Goal: Task Accomplishment & Management: Manage account settings

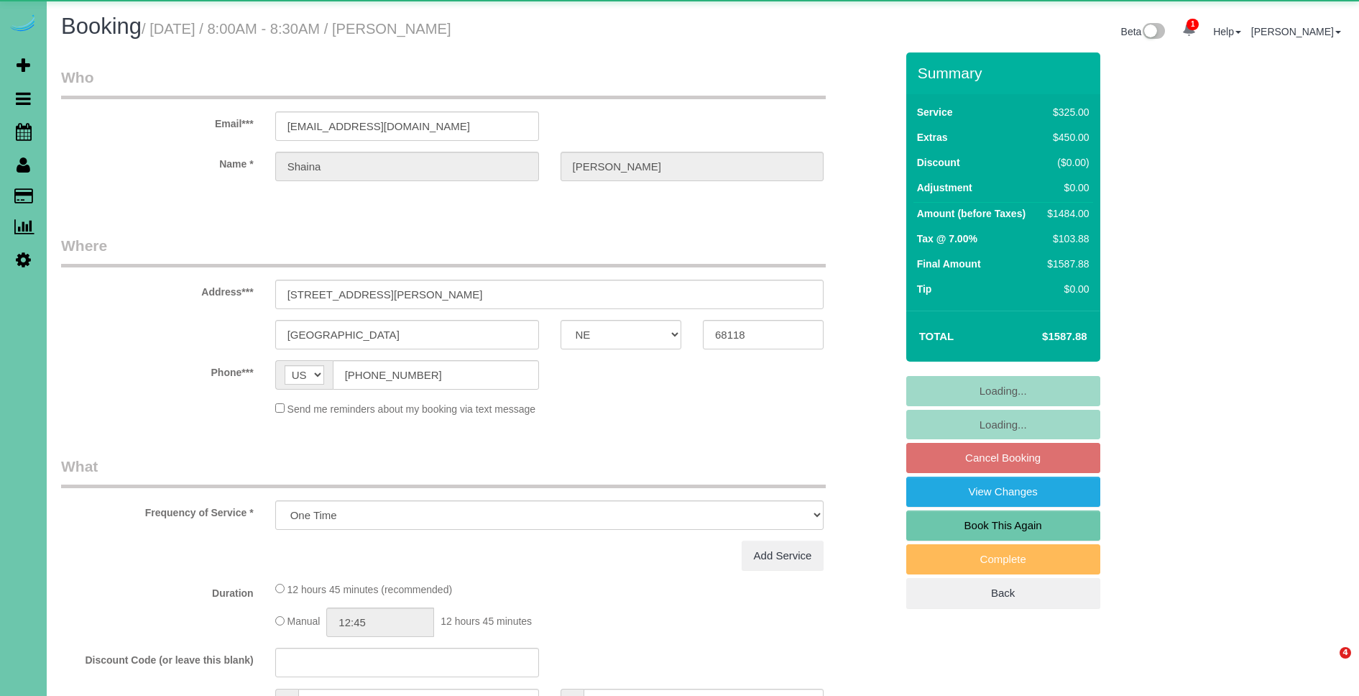
select select "NE"
select select "object:721"
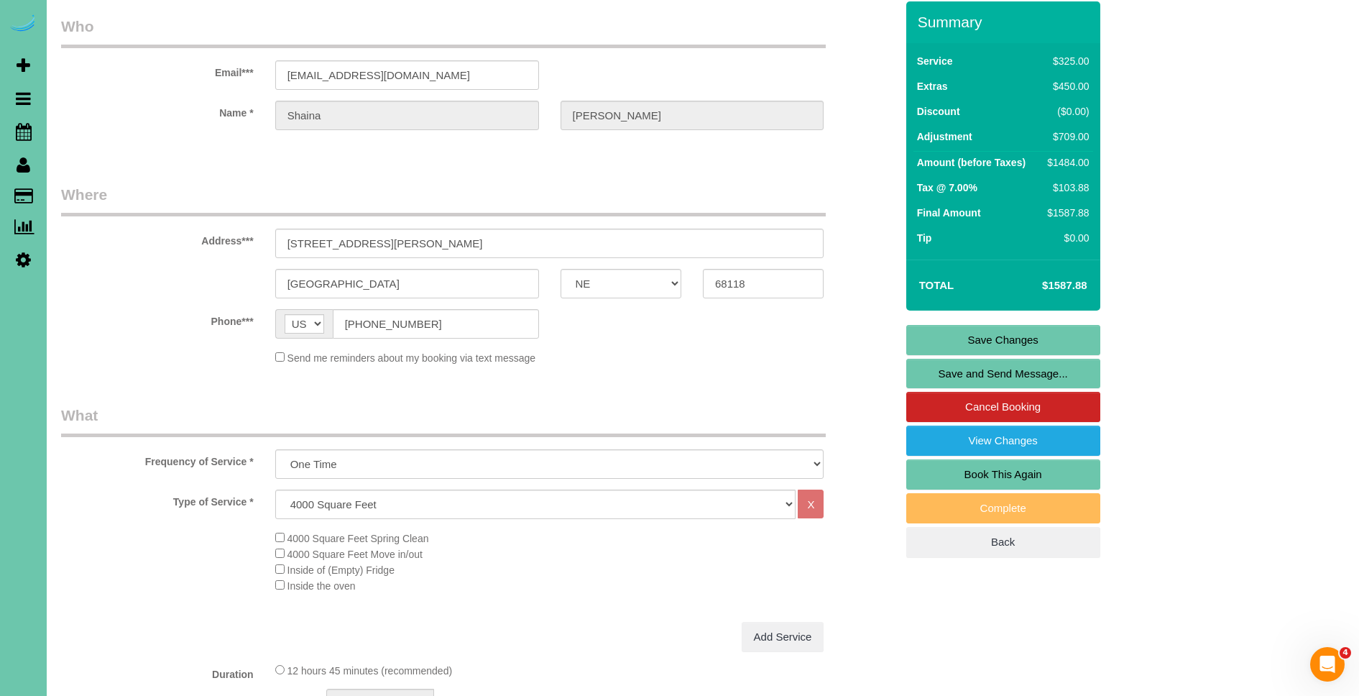
scroll to position [60, 0]
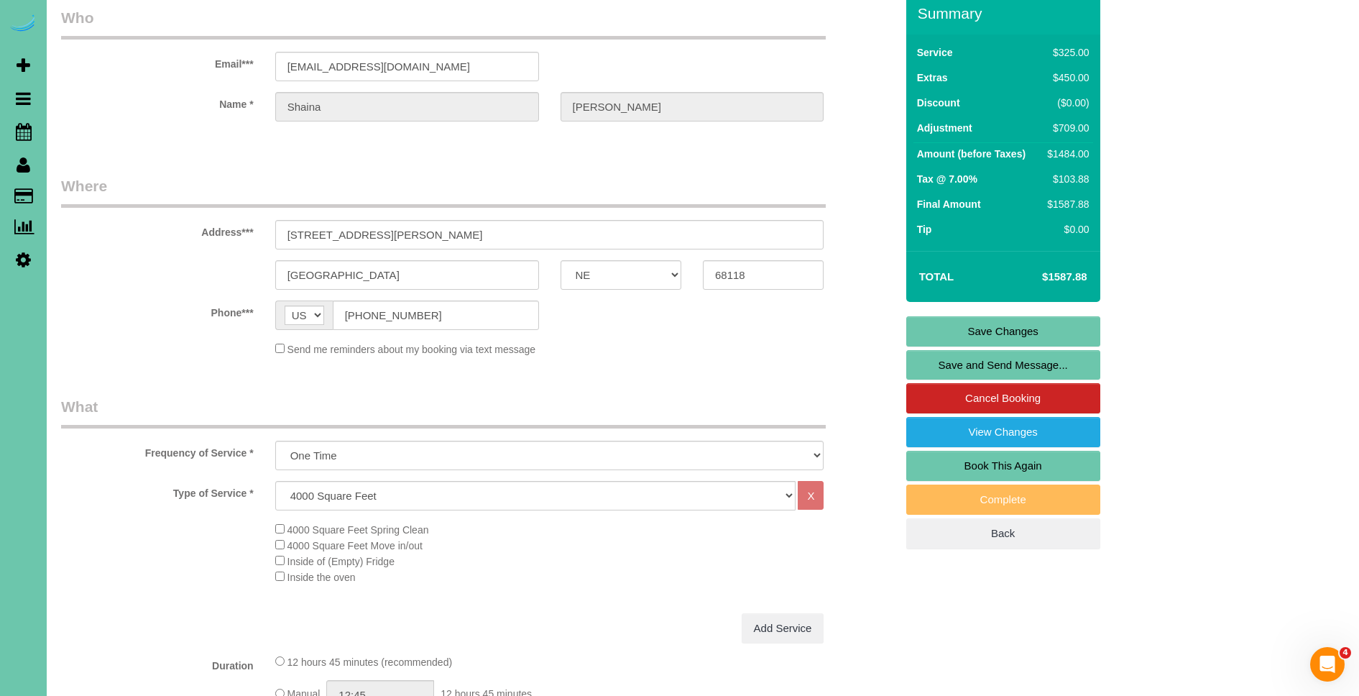
click at [1050, 468] on link "Book This Again" at bounding box center [1003, 465] width 194 height 30
select select "NE"
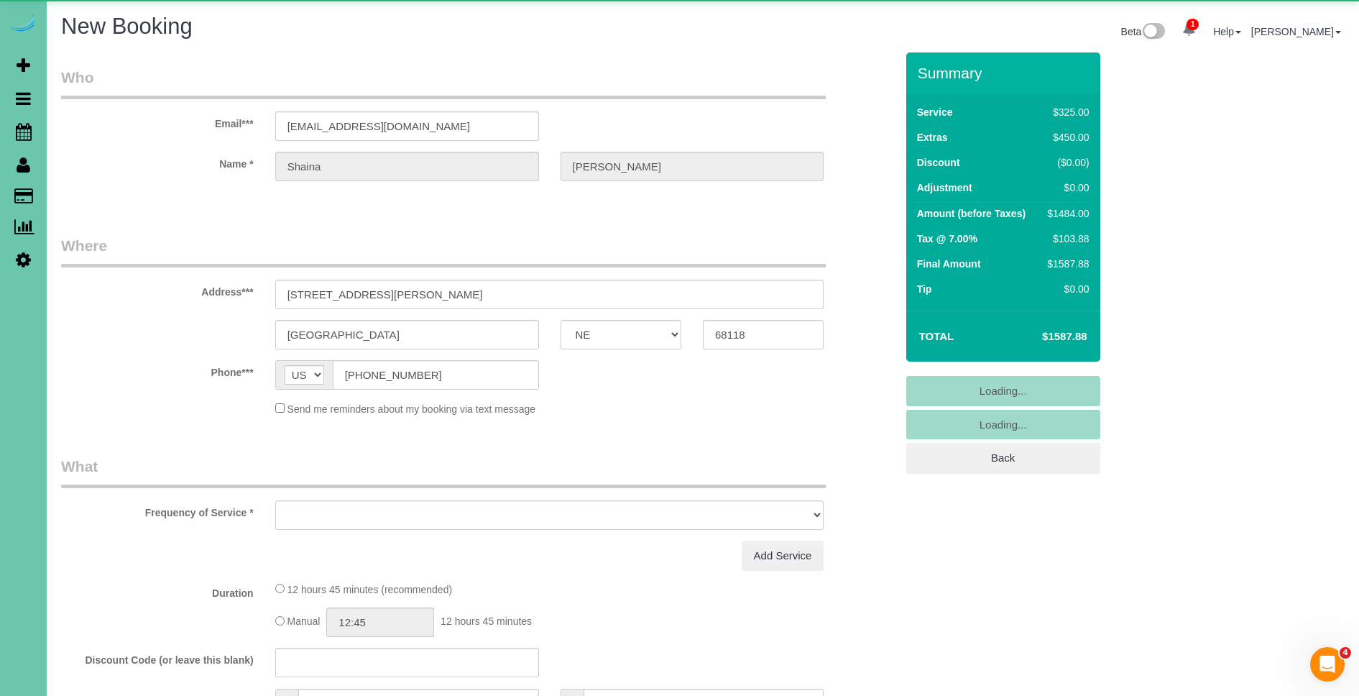
select select "object:1410"
select select "string:fspay-103f0087-4380-4d36-9dd8-35ced4ba4538"
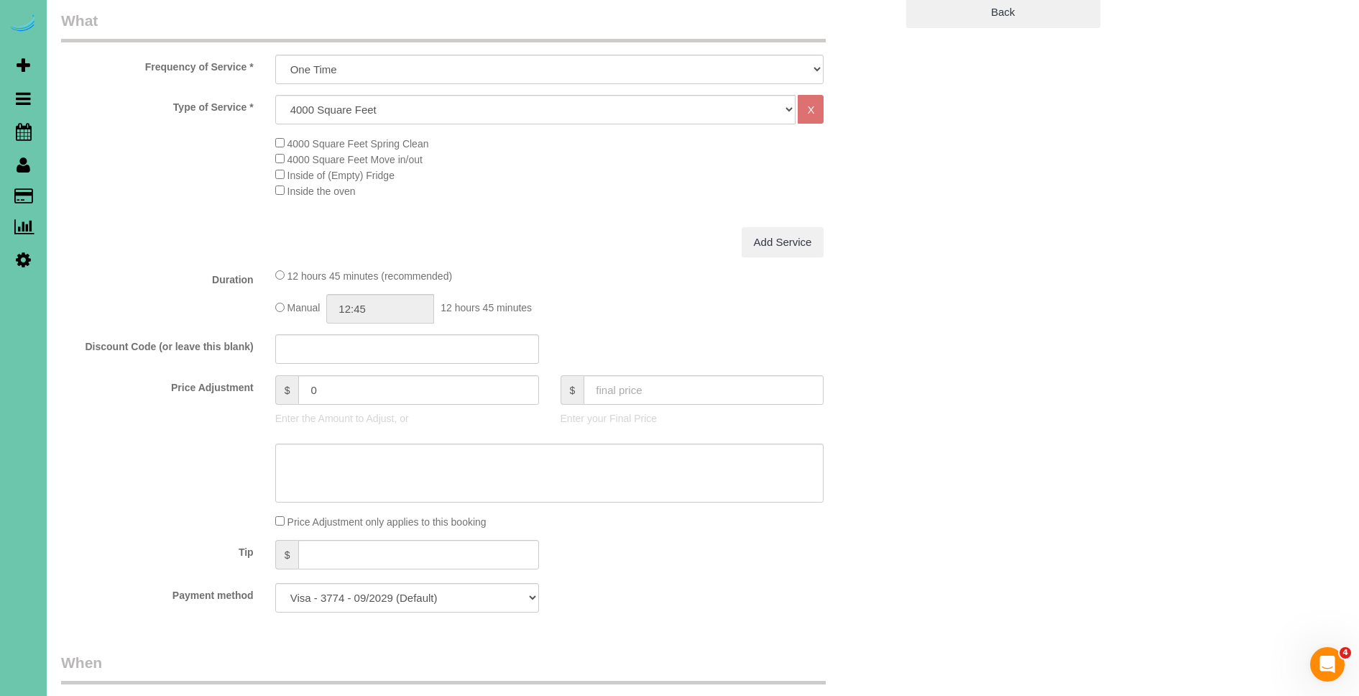
select select "object:1628"
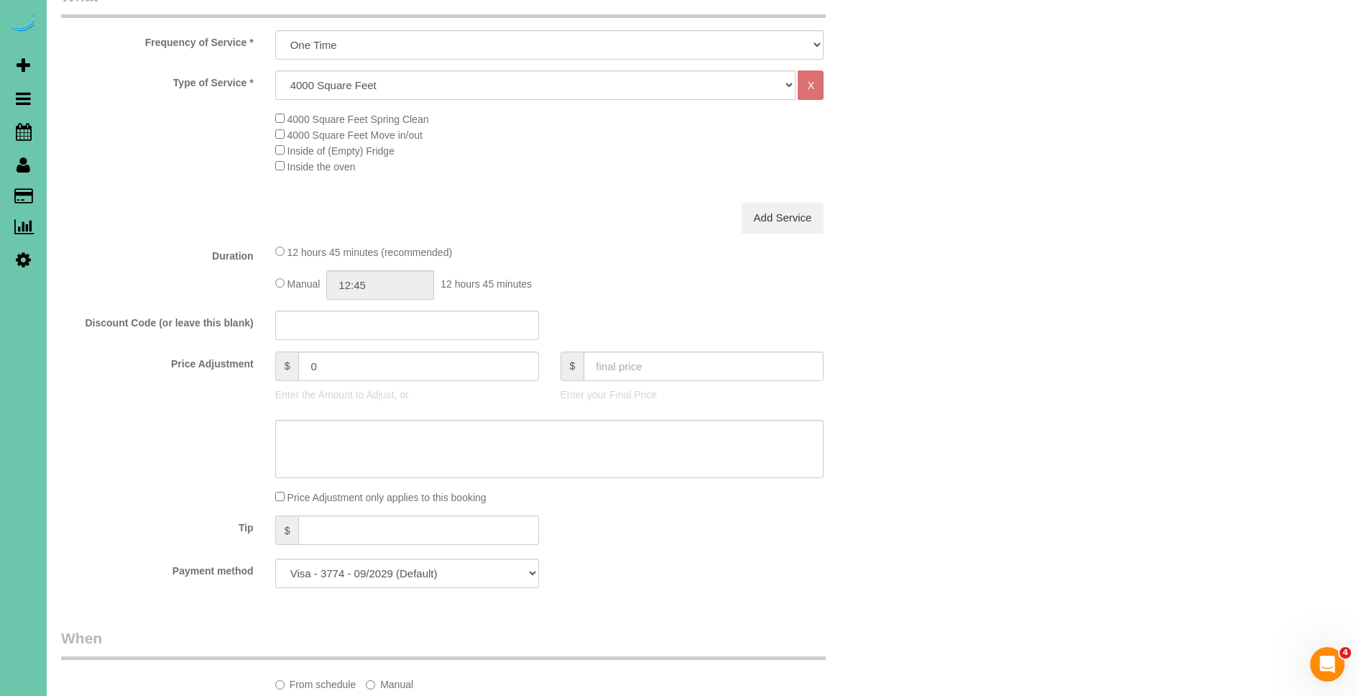
scroll to position [498, 0]
click at [354, 287] on input "12:45" at bounding box center [380, 283] width 108 height 29
type input "04:00"
click at [540, 154] on div "4000 Square Feet Spring Clean 4000 Square Feet Move in/out Inside of (Empty) Fr…" at bounding box center [585, 141] width 642 height 63
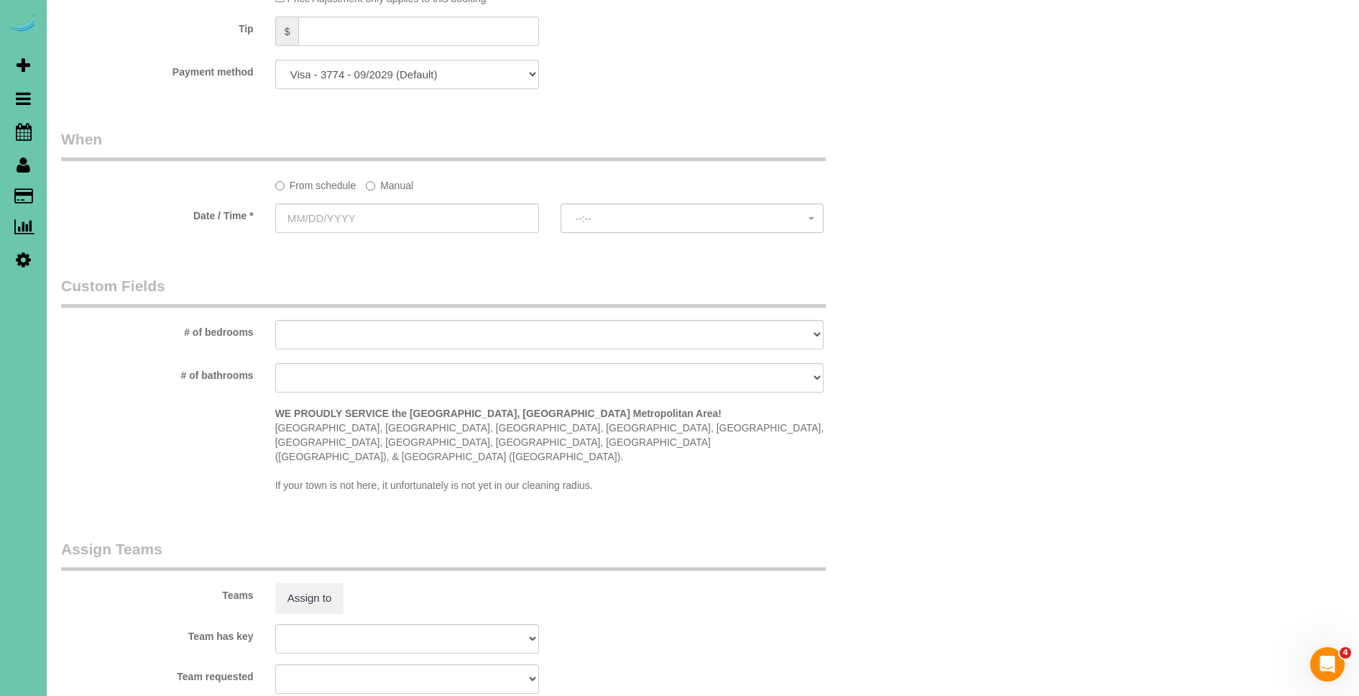
scroll to position [1004, 0]
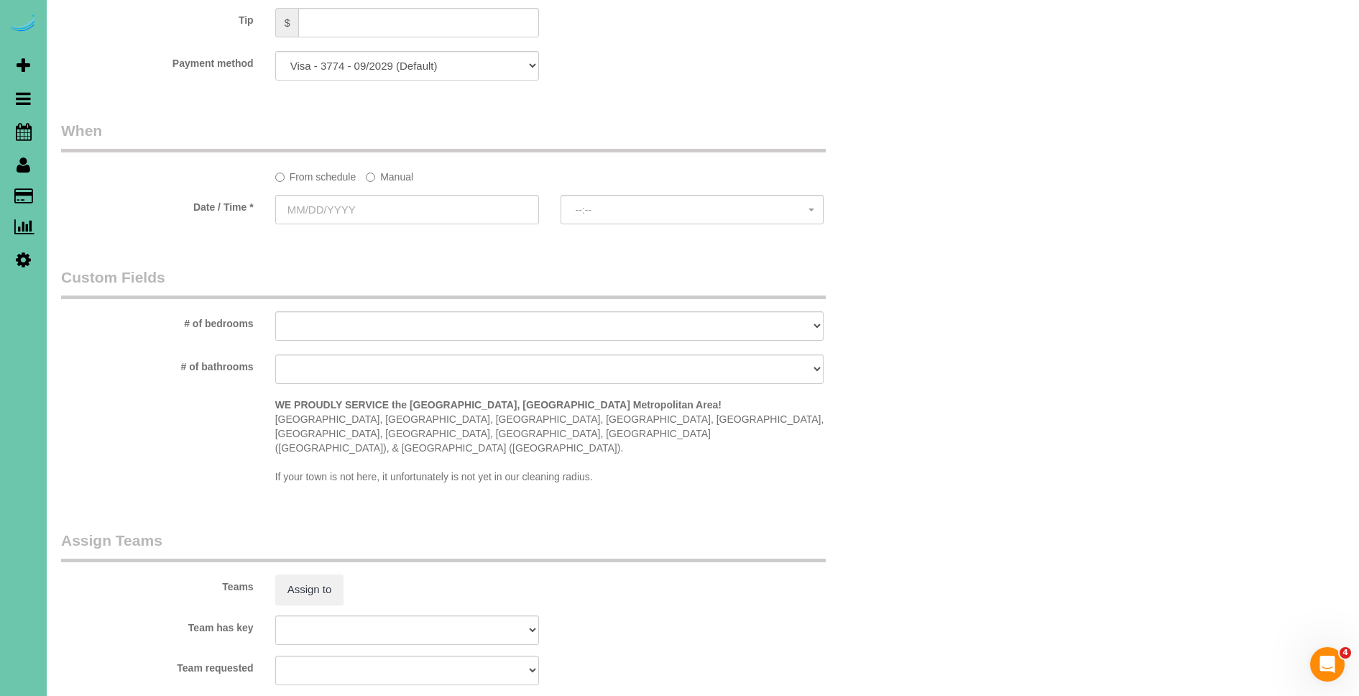
click at [408, 175] on label "Manual" at bounding box center [389, 174] width 47 height 19
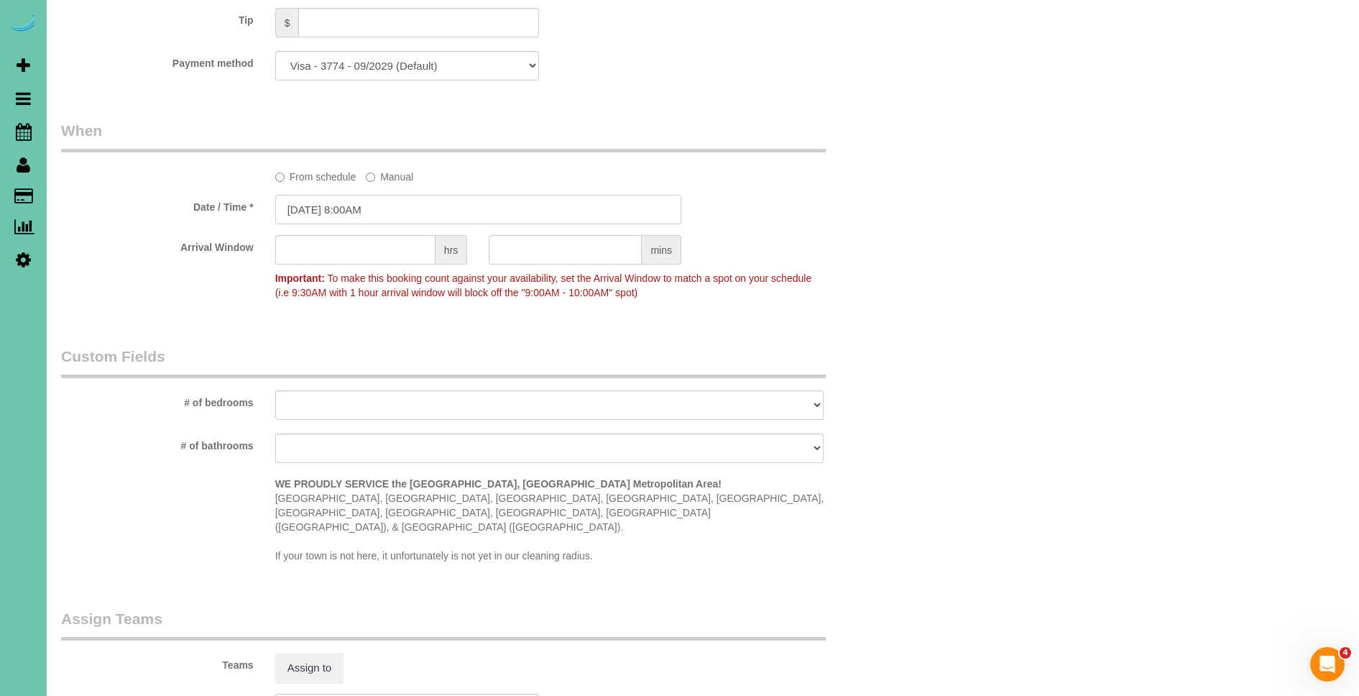
click at [327, 195] on input "09/12/2025 8:00AM" at bounding box center [478, 209] width 406 height 29
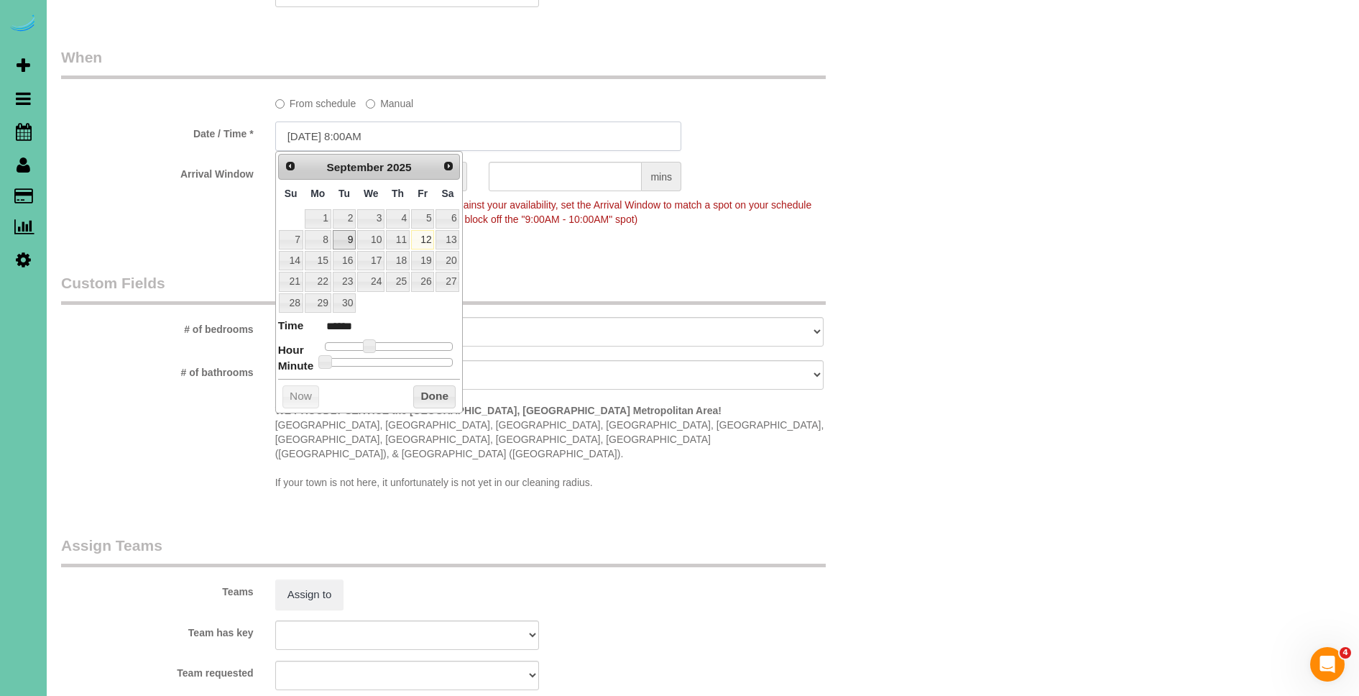
scroll to position [1080, 0]
click at [450, 165] on span "Next" at bounding box center [448, 162] width 11 height 11
click at [326, 234] on link "6" at bounding box center [318, 237] width 27 height 19
type input "10/06/2025 9:00AM"
type input "******"
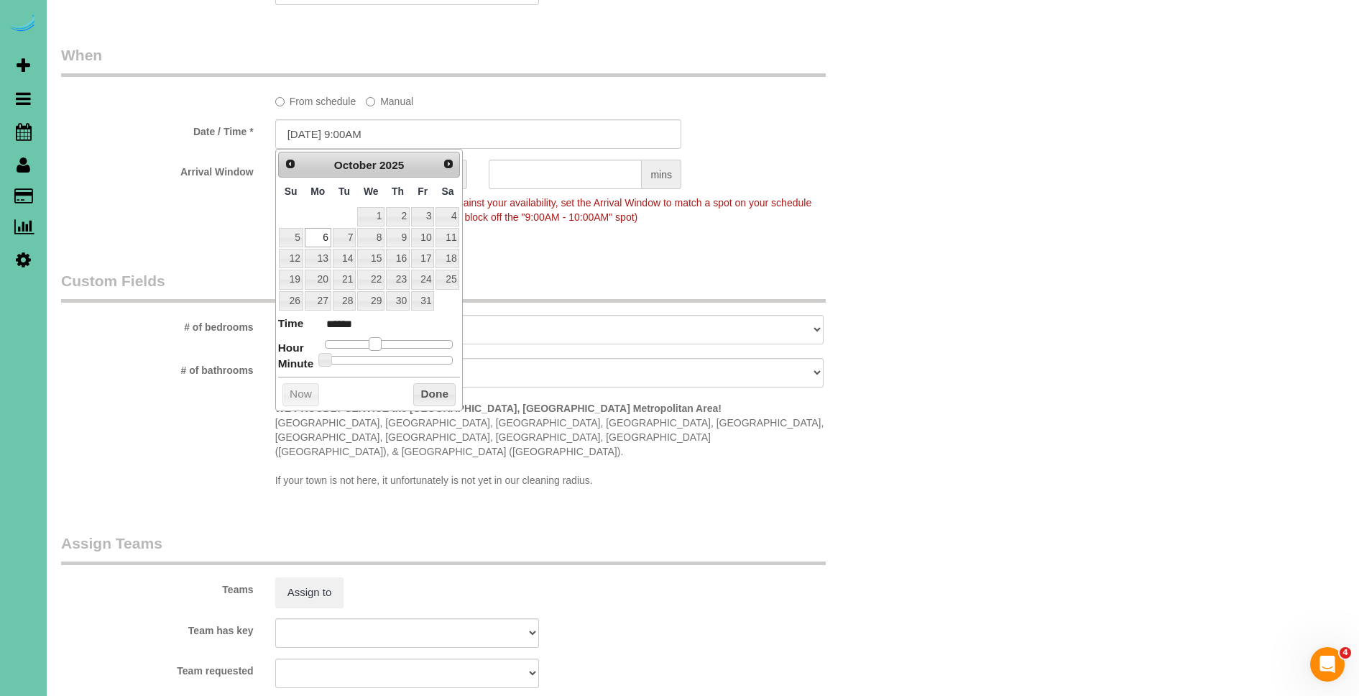
type input "10/06/2025 10:00AM"
type input "*******"
type input "10/06/2025 11:00AM"
type input "*******"
type input "10/06/2025 12:00PM"
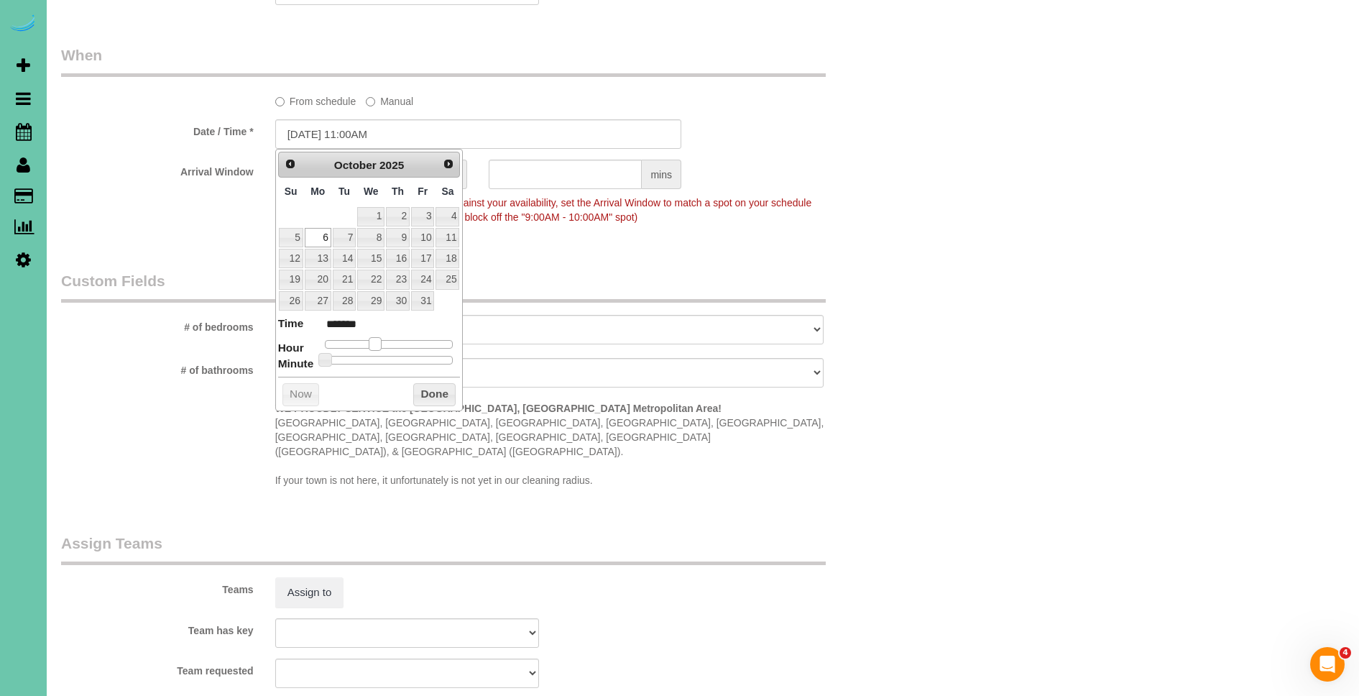
type input "*******"
type input "10/06/2025 1:00PM"
type input "******"
type input "10/06/2025 2:00PM"
type input "******"
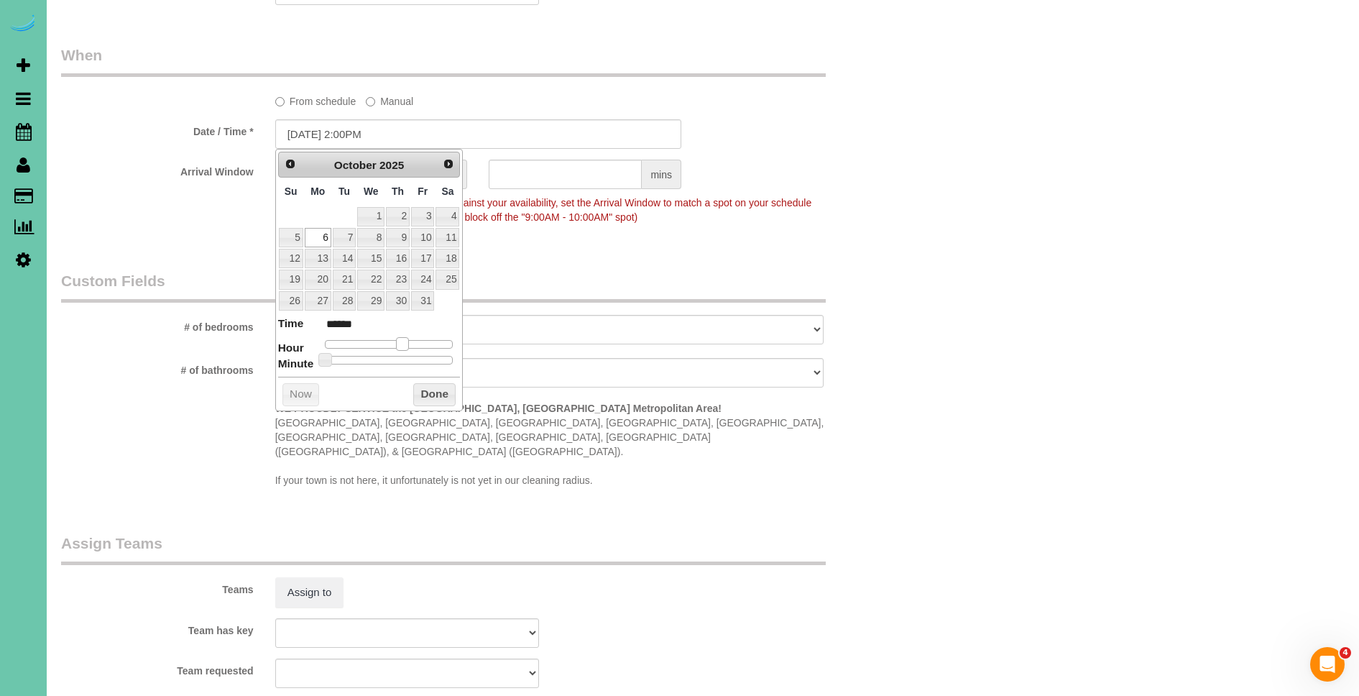
type input "10/06/2025 3:00PM"
type input "******"
type input "10/06/2025 4:00PM"
type input "******"
type input "10/06/2025 5:00PM"
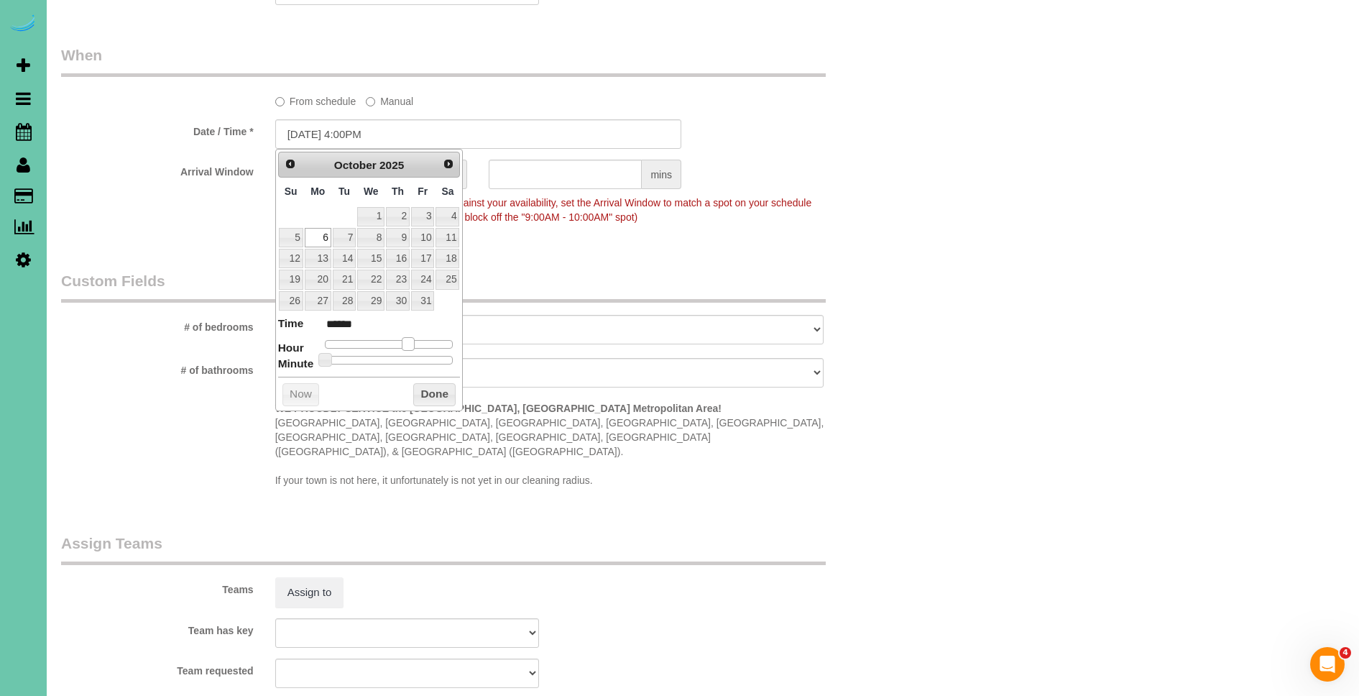
type input "******"
type input "10/06/2025 4:00PM"
type input "******"
type input "10/06/2025 3:00PM"
type input "******"
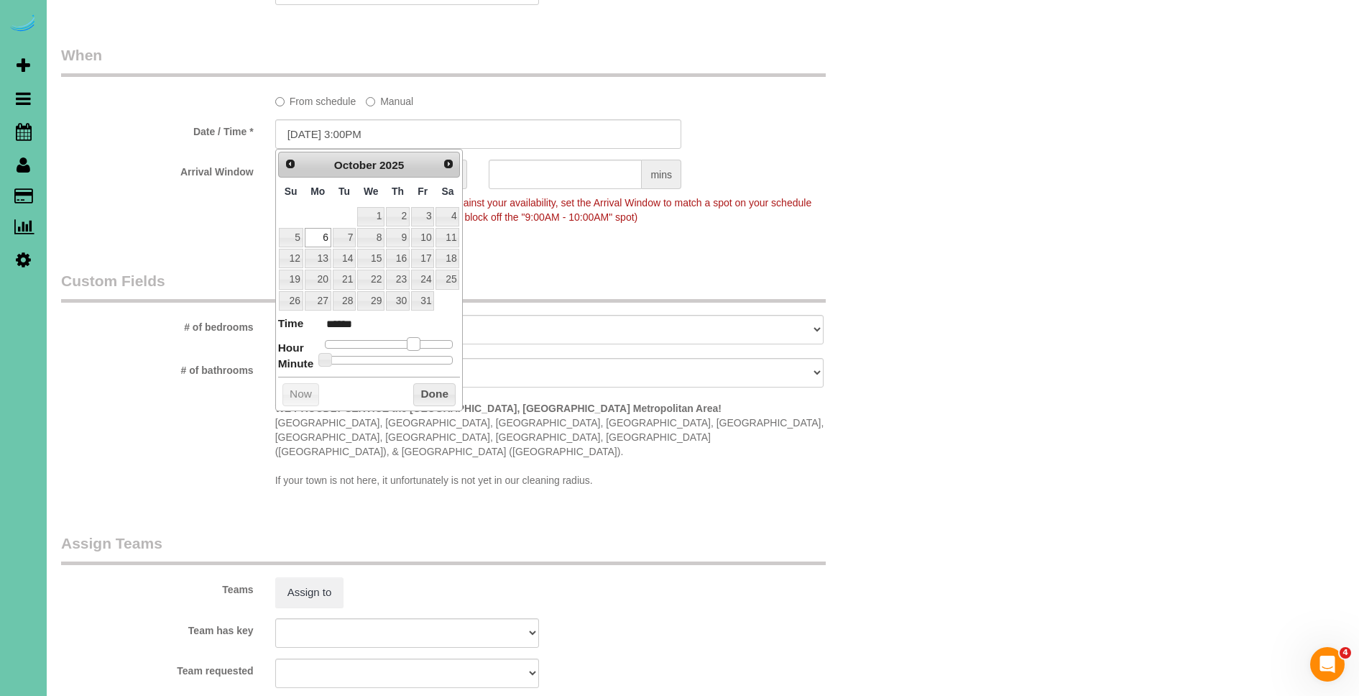
type input "10/06/2025 2:00PM"
type input "******"
type input "10/06/2025 1:00PM"
type input "******"
type input "10/06/2025 12:00PM"
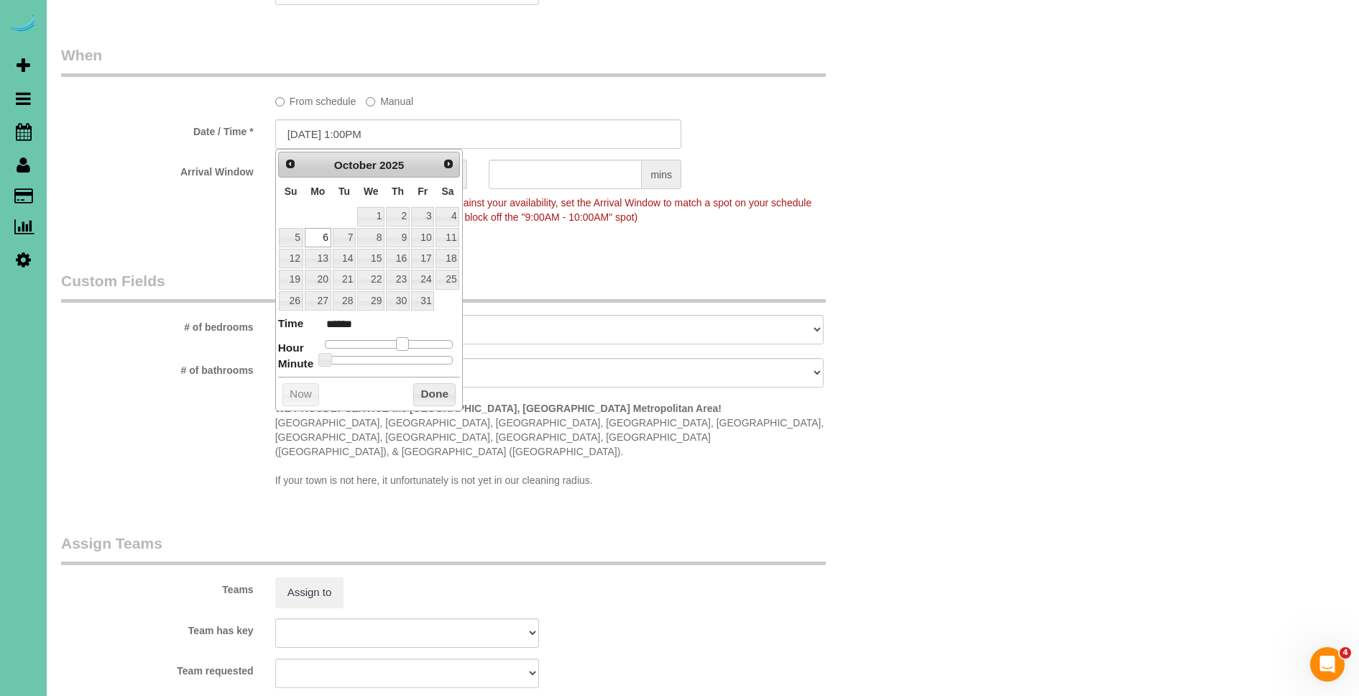
type input "*******"
type input "10/06/2025 11:00AM"
type input "*******"
type input "10/06/2025 10:00AM"
type input "*******"
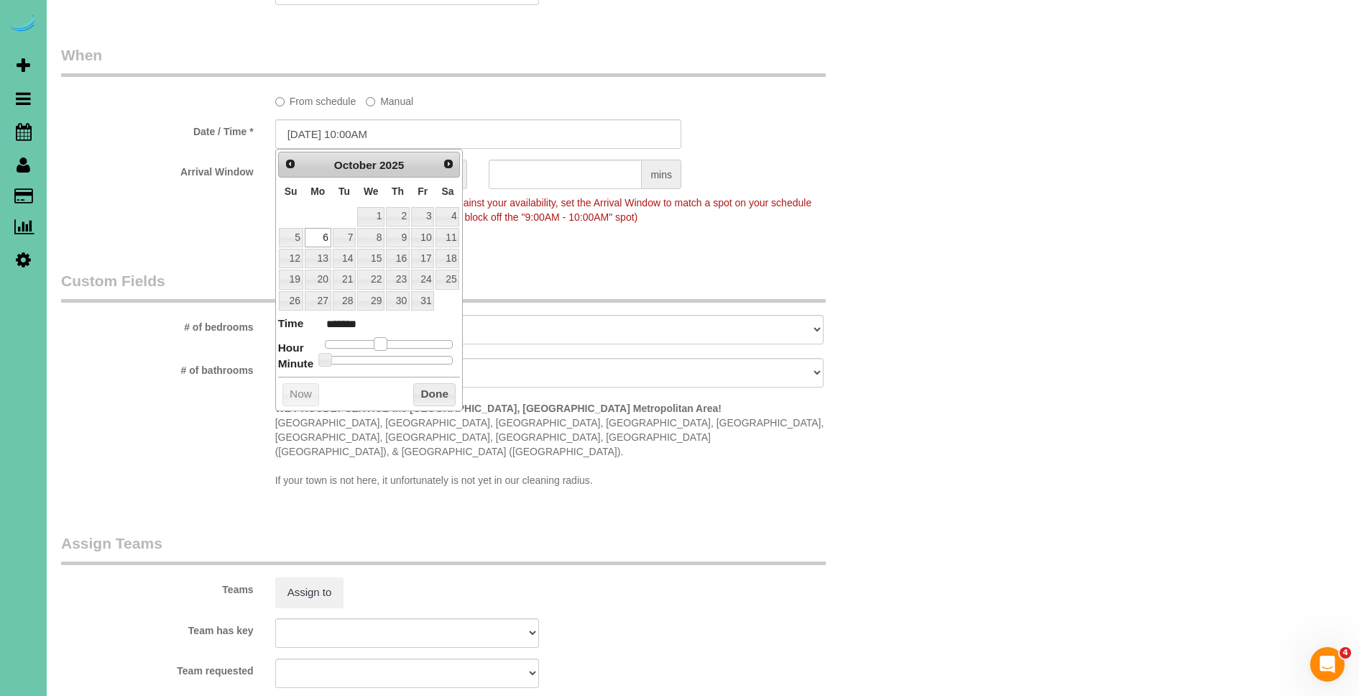
type input "10/06/2025 11:00AM"
type input "*******"
drag, startPoint x: 366, startPoint y: 341, endPoint x: 408, endPoint y: 369, distance: 51.2
click at [385, 346] on span at bounding box center [385, 343] width 13 height 13
drag, startPoint x: 431, startPoint y: 388, endPoint x: 442, endPoint y: 249, distance: 139.8
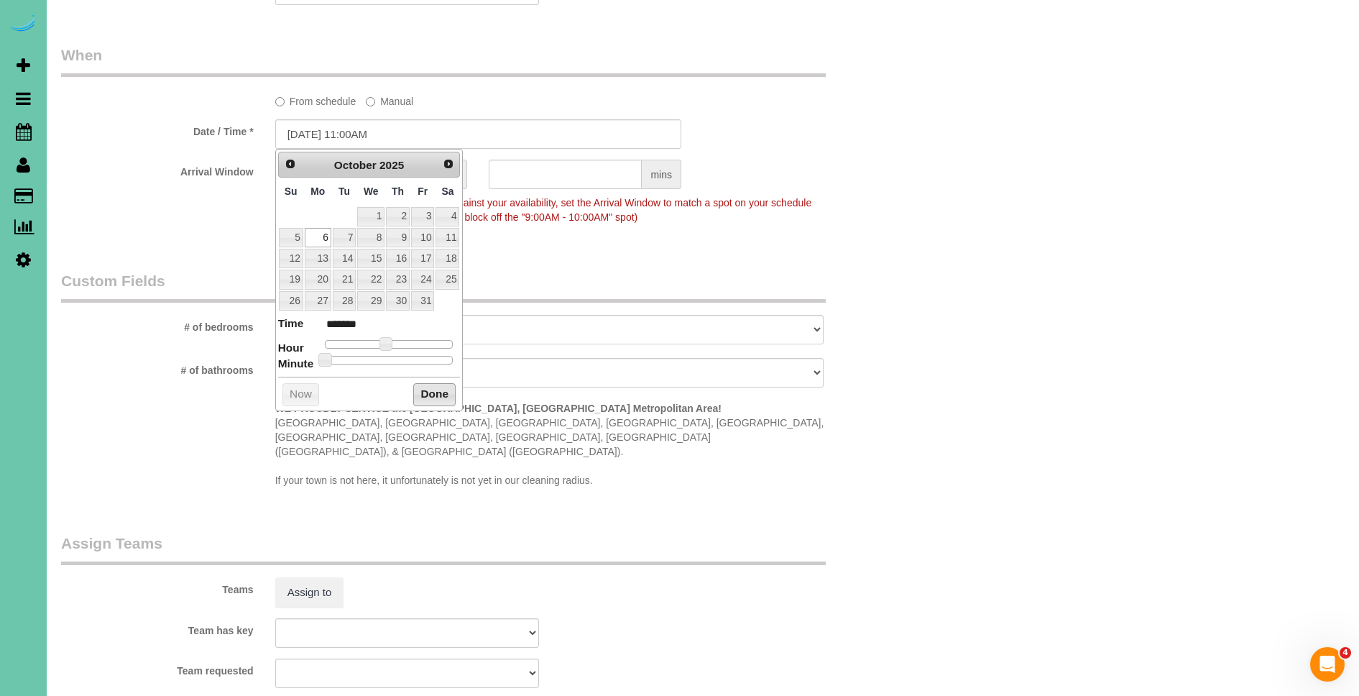
click at [431, 387] on button "Done" at bounding box center [434, 394] width 42 height 23
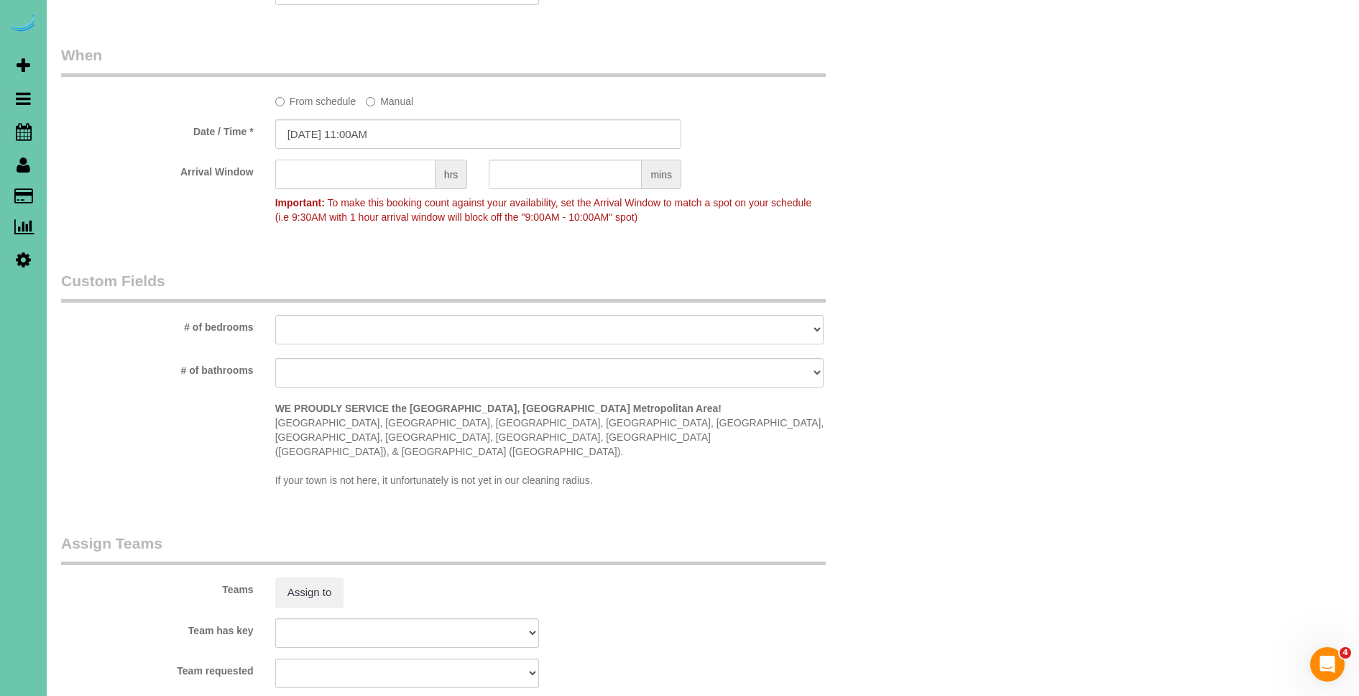
click at [397, 180] on input "text" at bounding box center [355, 174] width 160 height 29
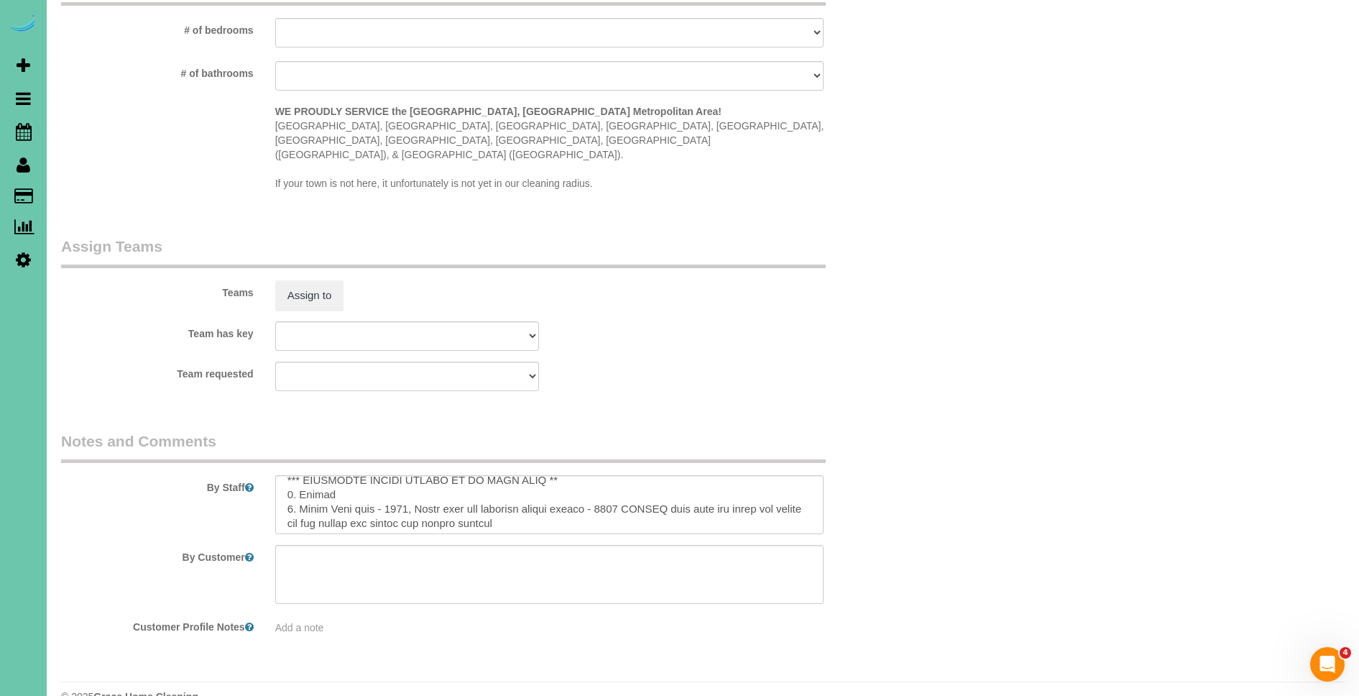
scroll to position [10, 0]
type input "1"
click at [593, 475] on textarea at bounding box center [549, 504] width 549 height 59
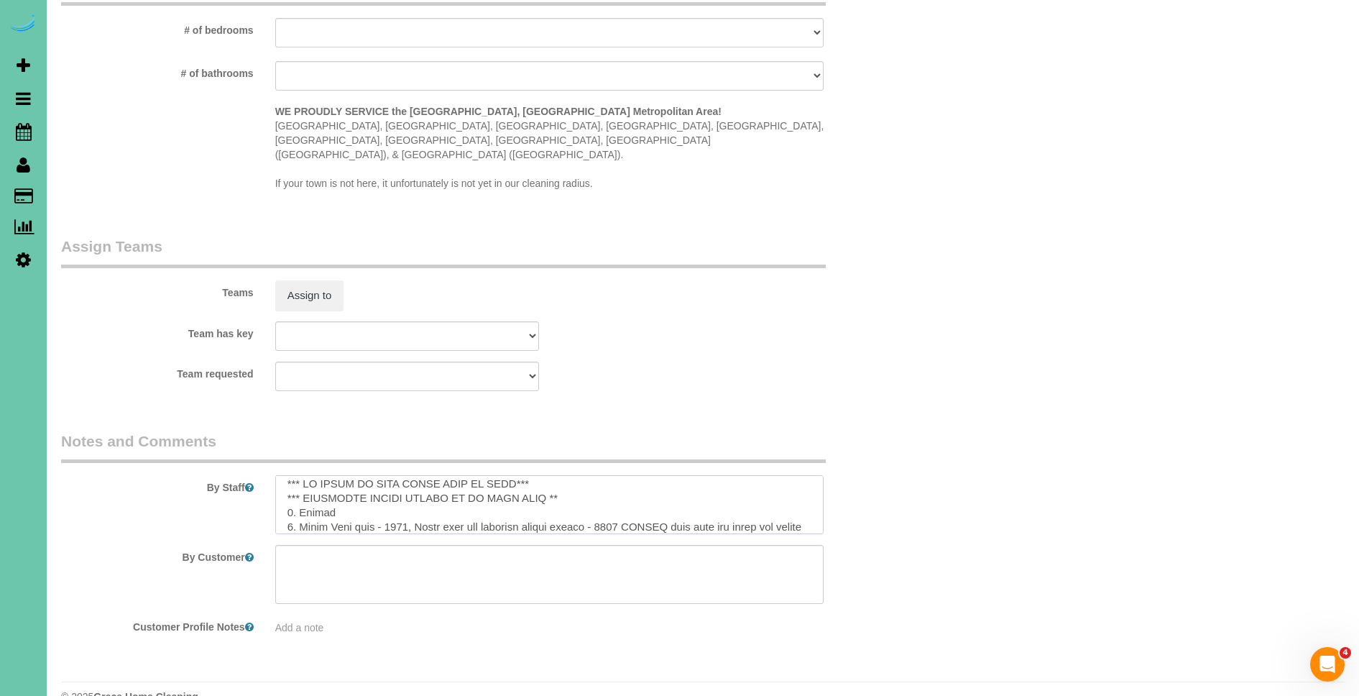
scroll to position [5, 0]
drag, startPoint x: 570, startPoint y: 468, endPoint x: 279, endPoint y: 473, distance: 290.3
click at [280, 475] on textarea at bounding box center [549, 504] width 549 height 59
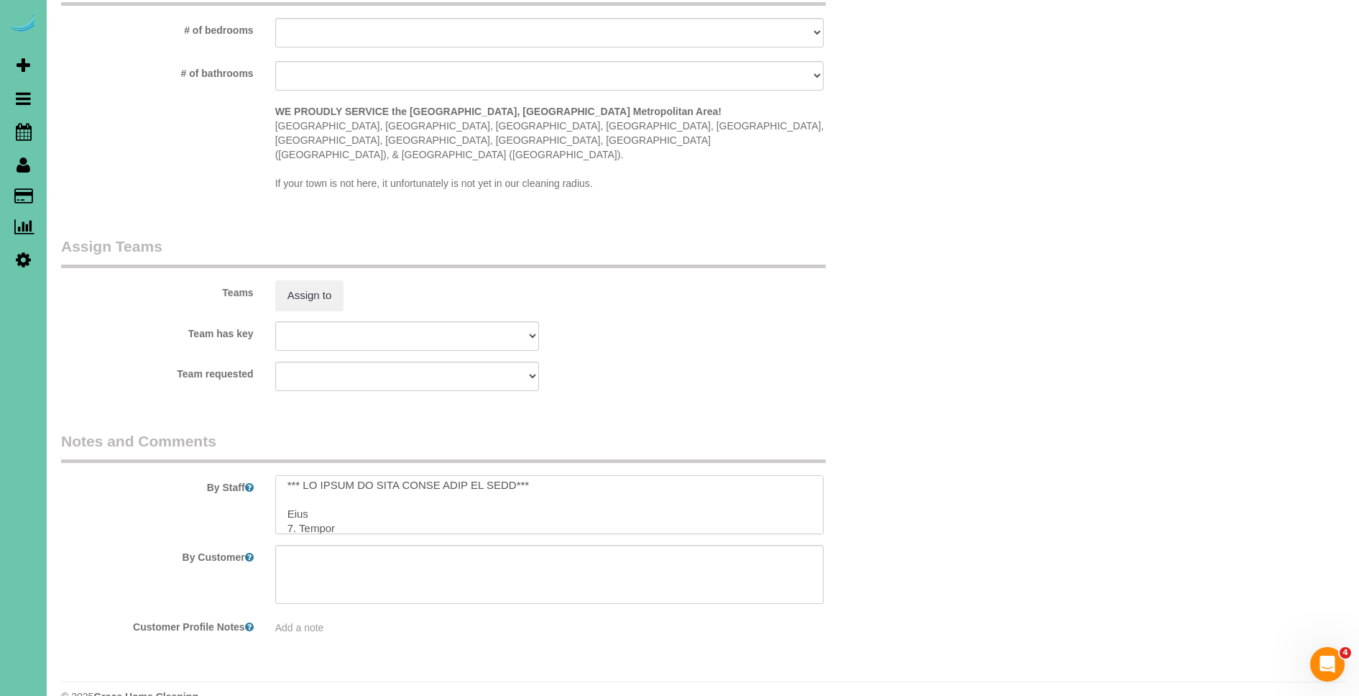
click at [324, 484] on textarea at bounding box center [549, 504] width 549 height 59
click at [278, 479] on textarea at bounding box center [549, 504] width 549 height 59
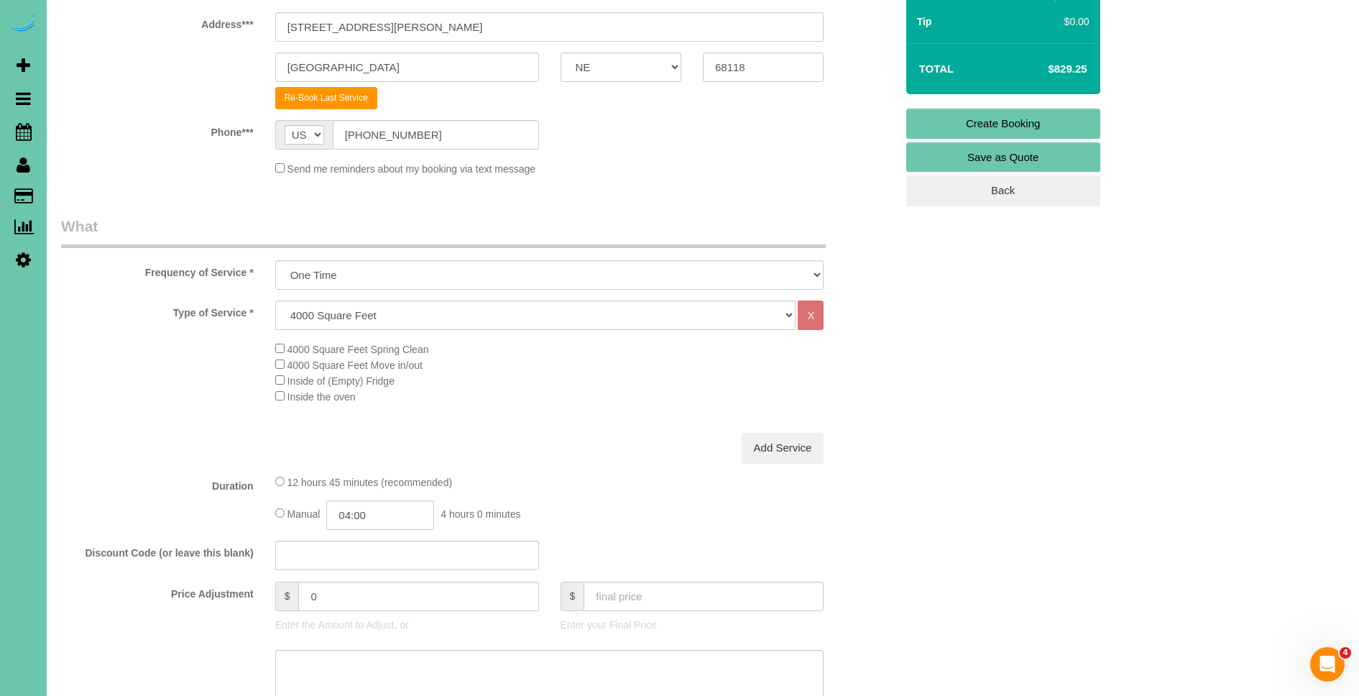
scroll to position [291, 0]
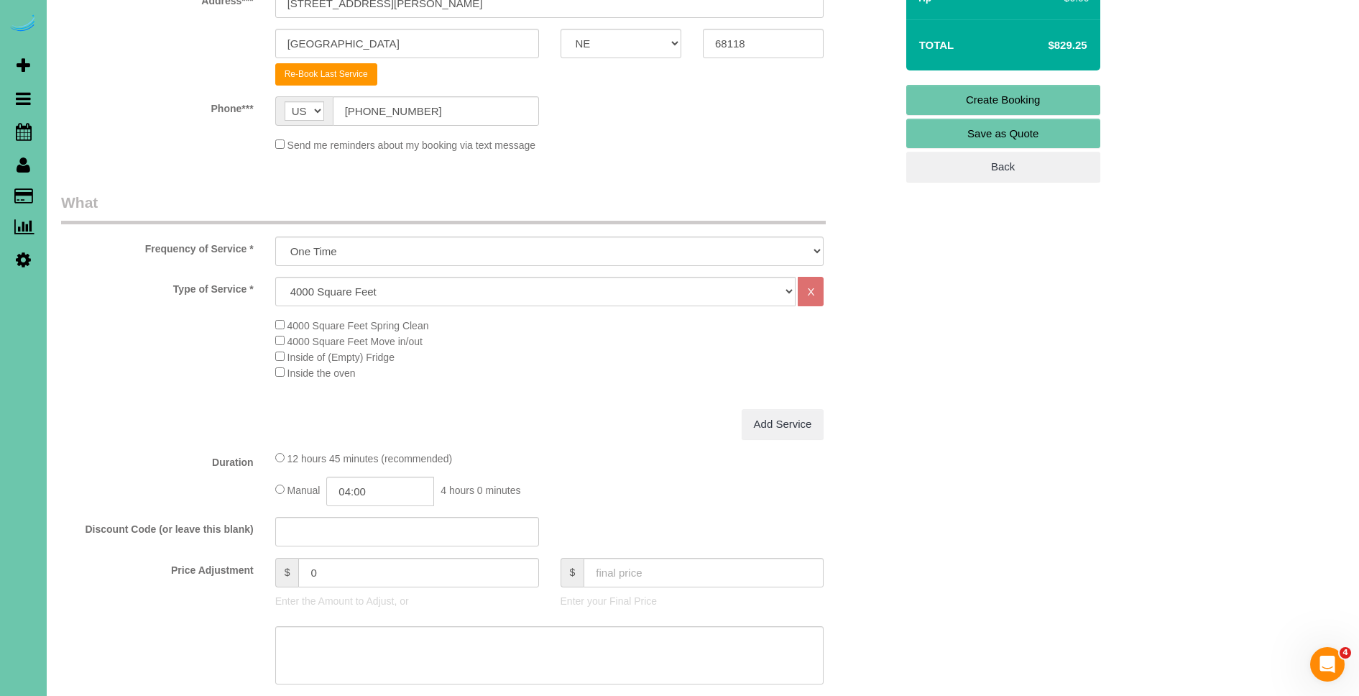
type textarea "*** NO SHOES OR SHOE COVER MUST BE USED*** **Second part of cleaning - checklis…"
click at [655, 578] on input "text" at bounding box center [703, 572] width 240 height 29
type input "0"
click at [551, 645] on textarea at bounding box center [549, 655] width 549 height 59
type input "-775"
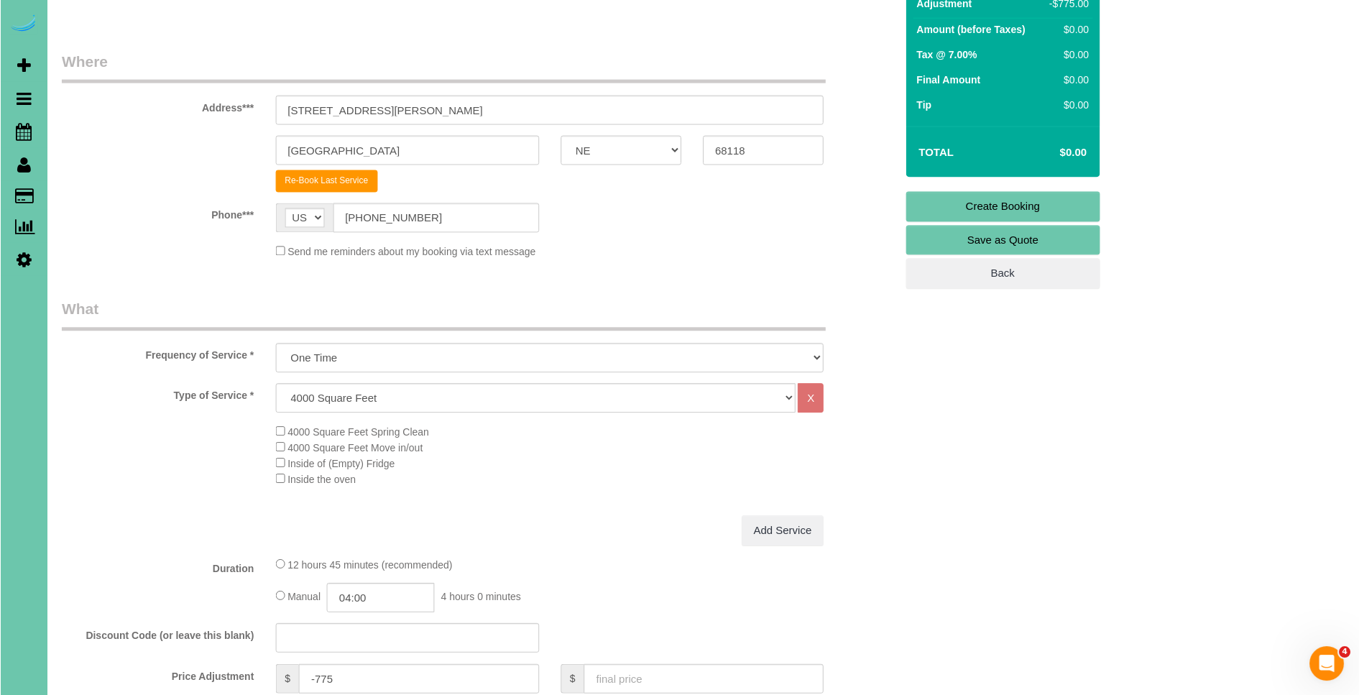
scroll to position [0, 0]
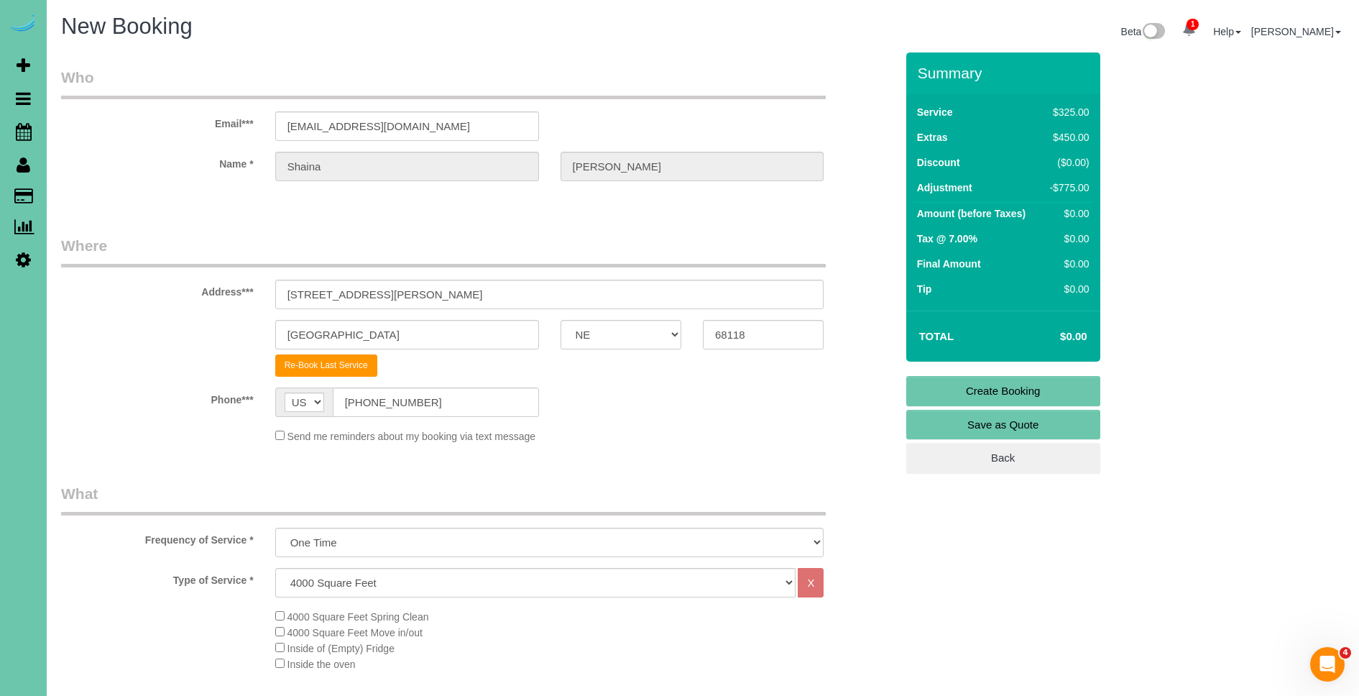
type textarea "everything was charged in morning cleaning"
click at [1038, 388] on link "Create Booking" at bounding box center [1003, 391] width 194 height 30
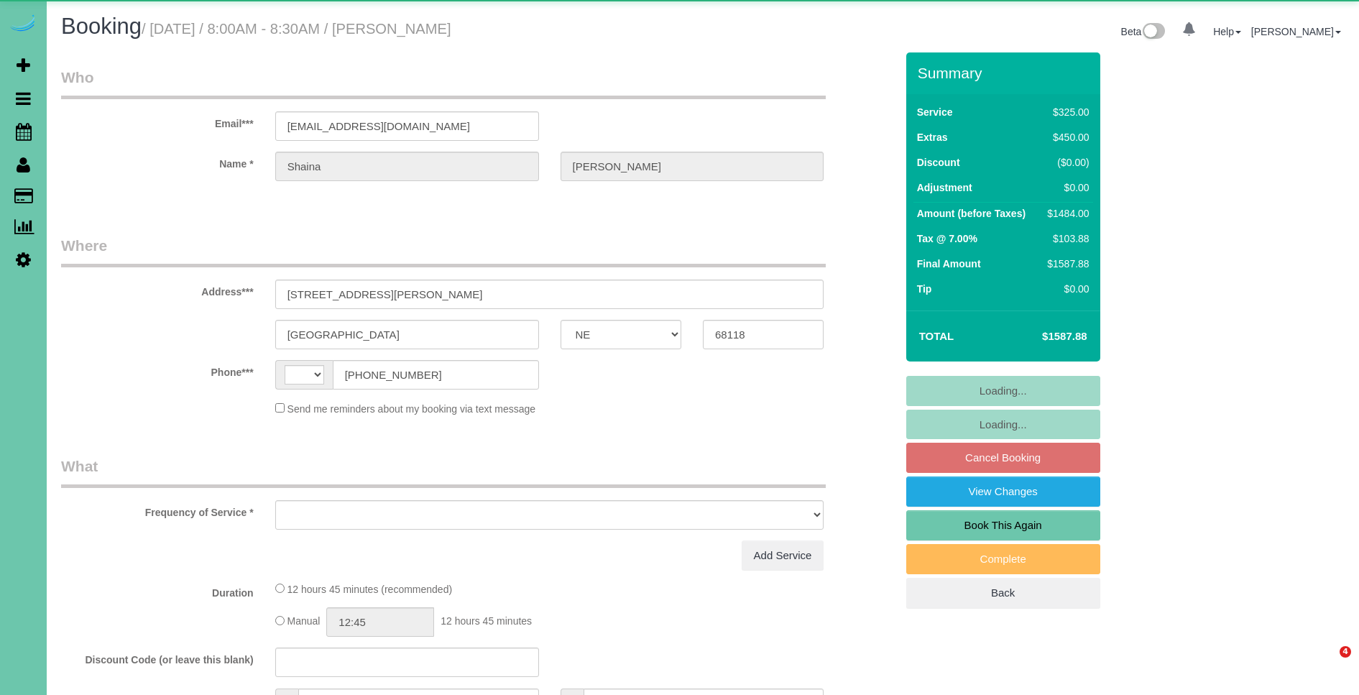
select select "NE"
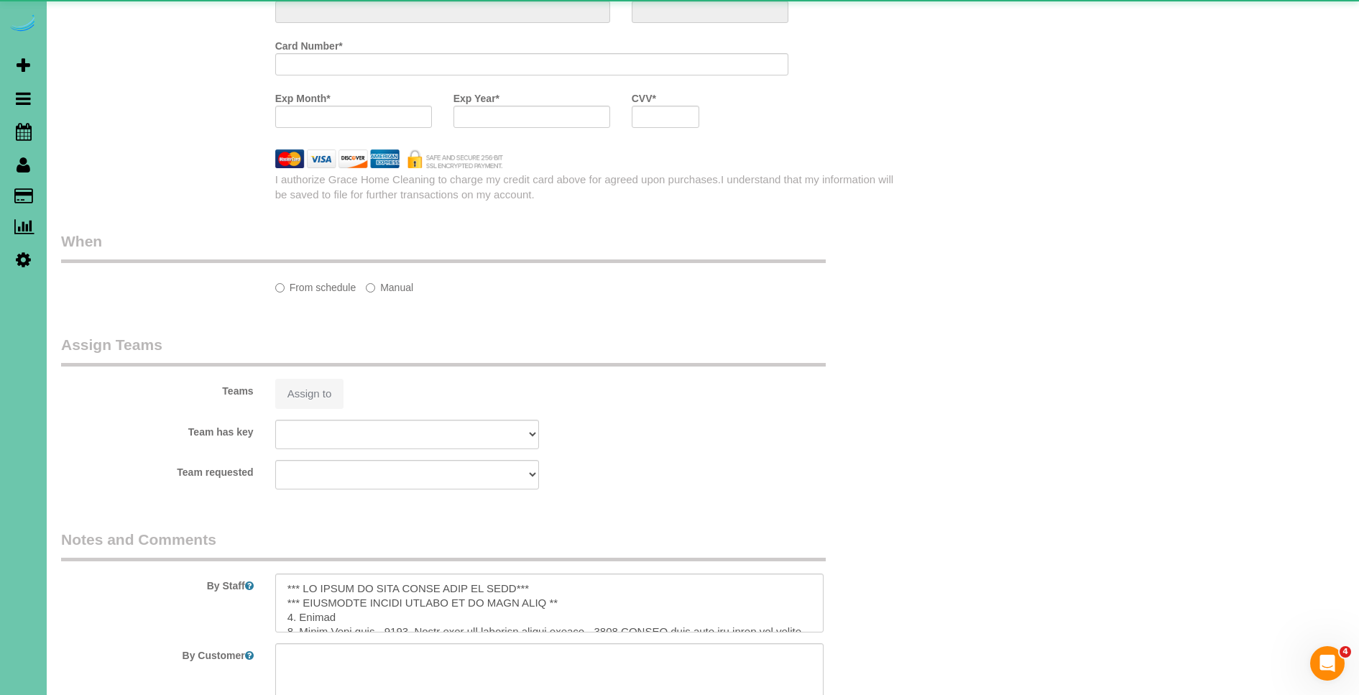
select select "string:US"
select select "string:fspay-103f0087-4380-4d36-9dd8-35ced4ba4538"
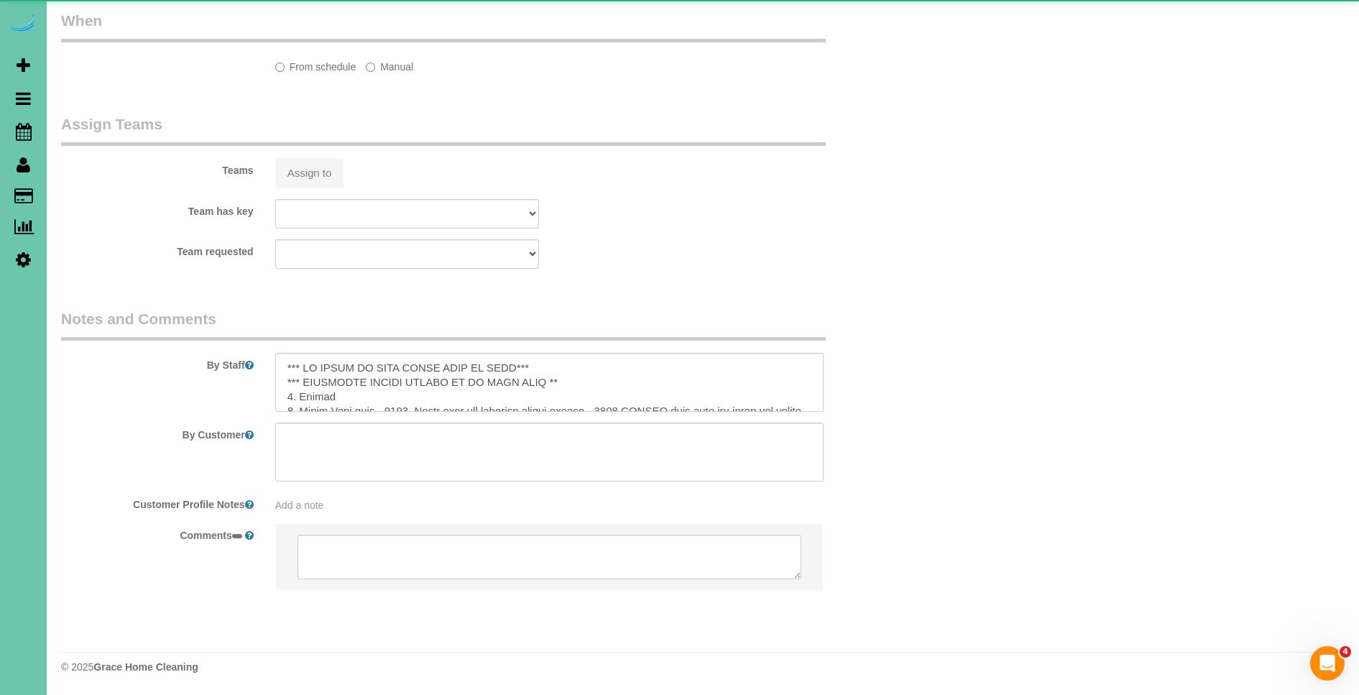
select select "object:834"
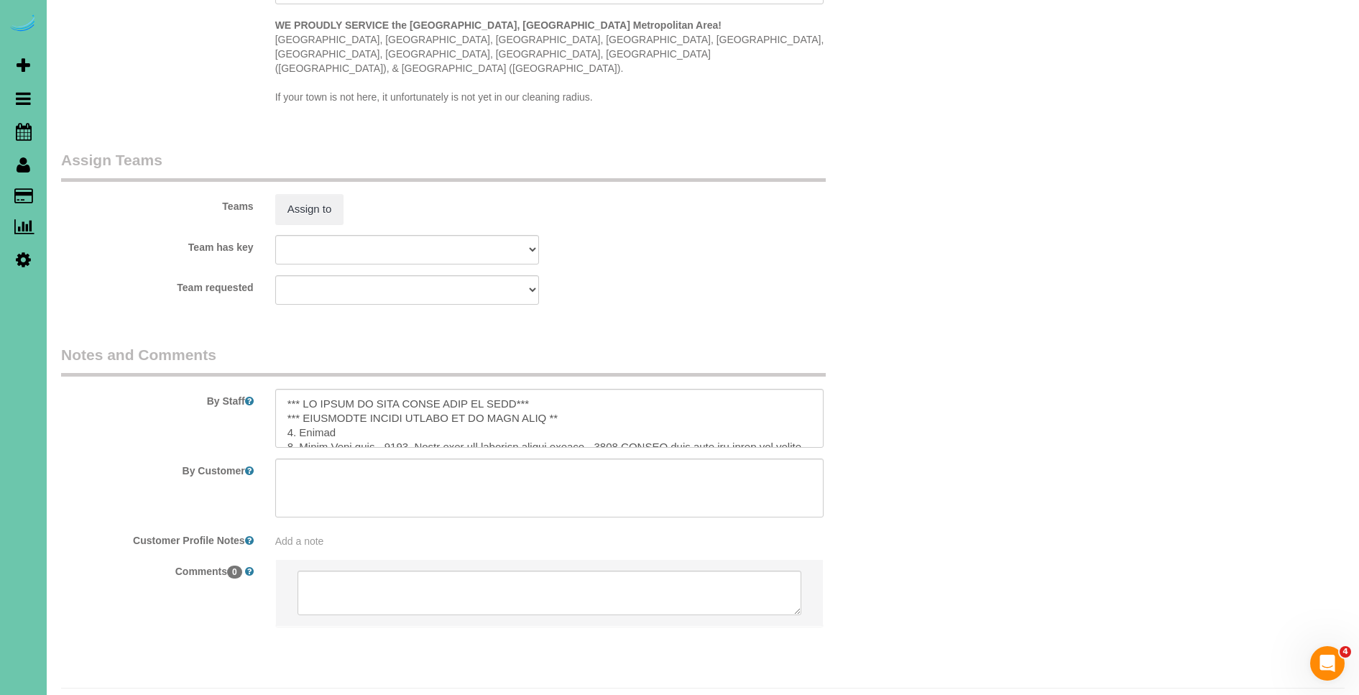
scroll to position [1443, 0]
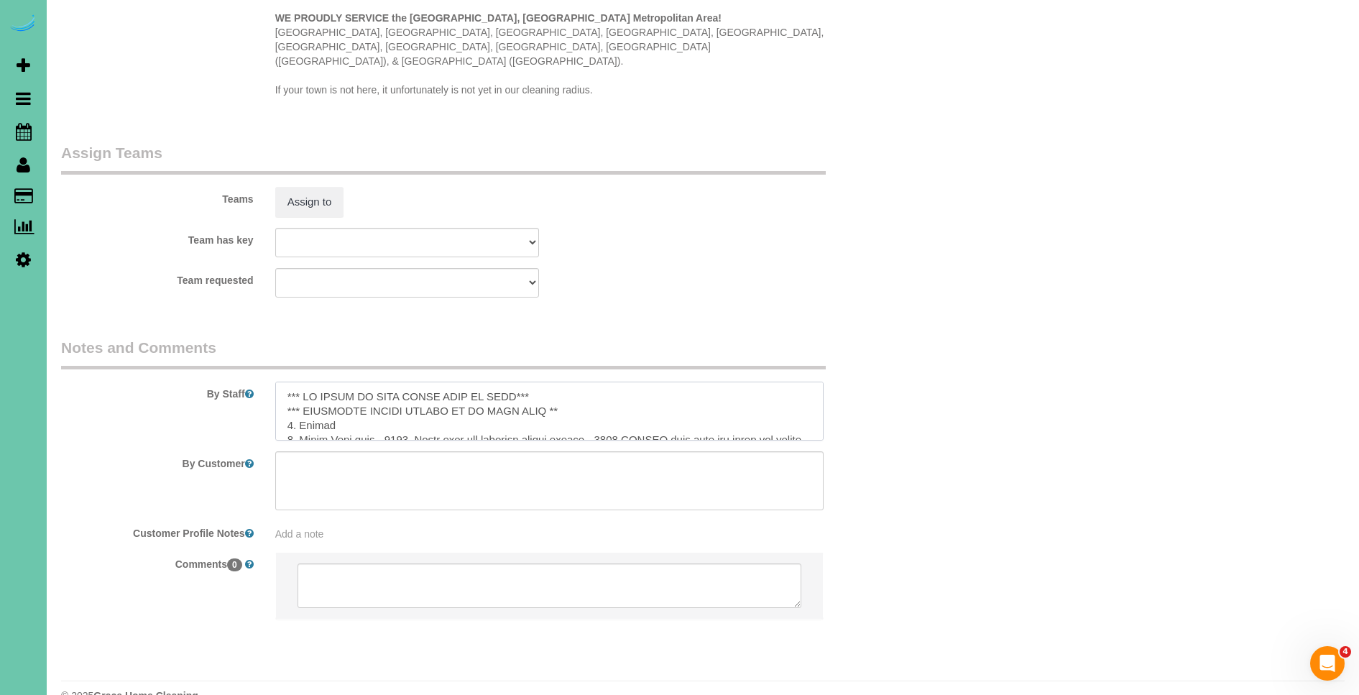
click at [576, 382] on textarea at bounding box center [549, 411] width 549 height 59
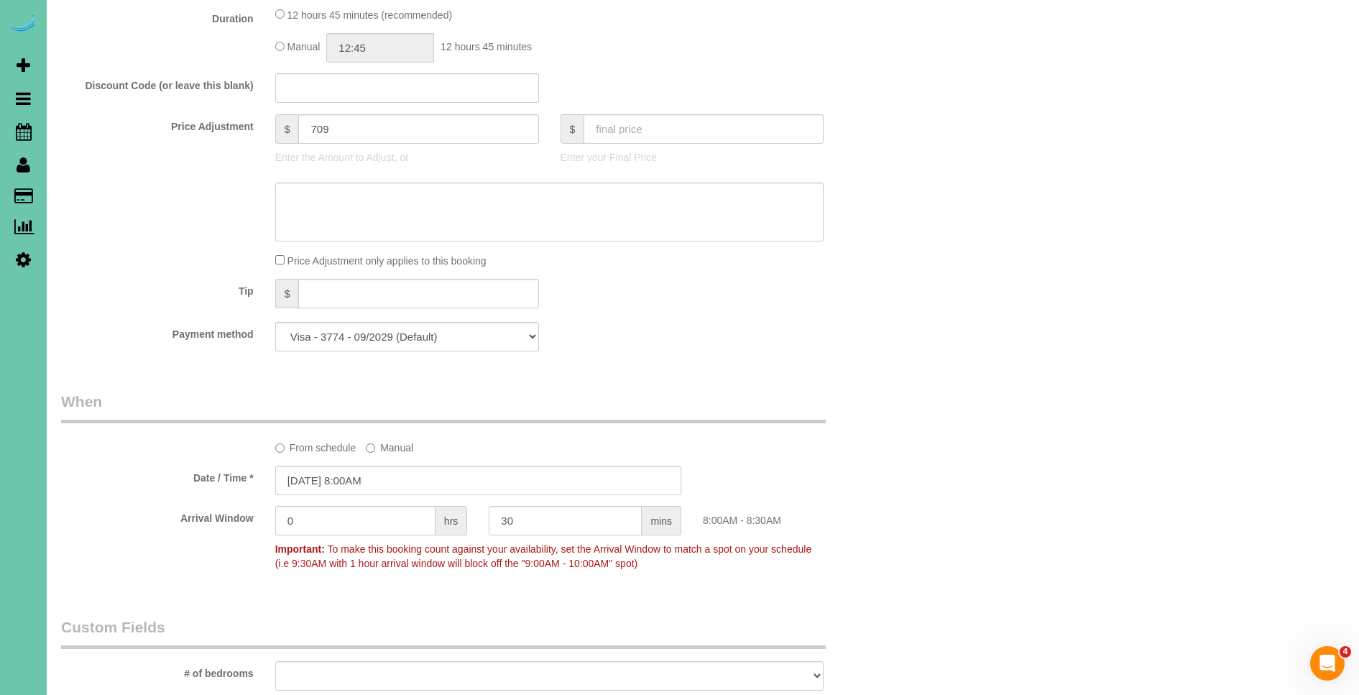
scroll to position [0, 0]
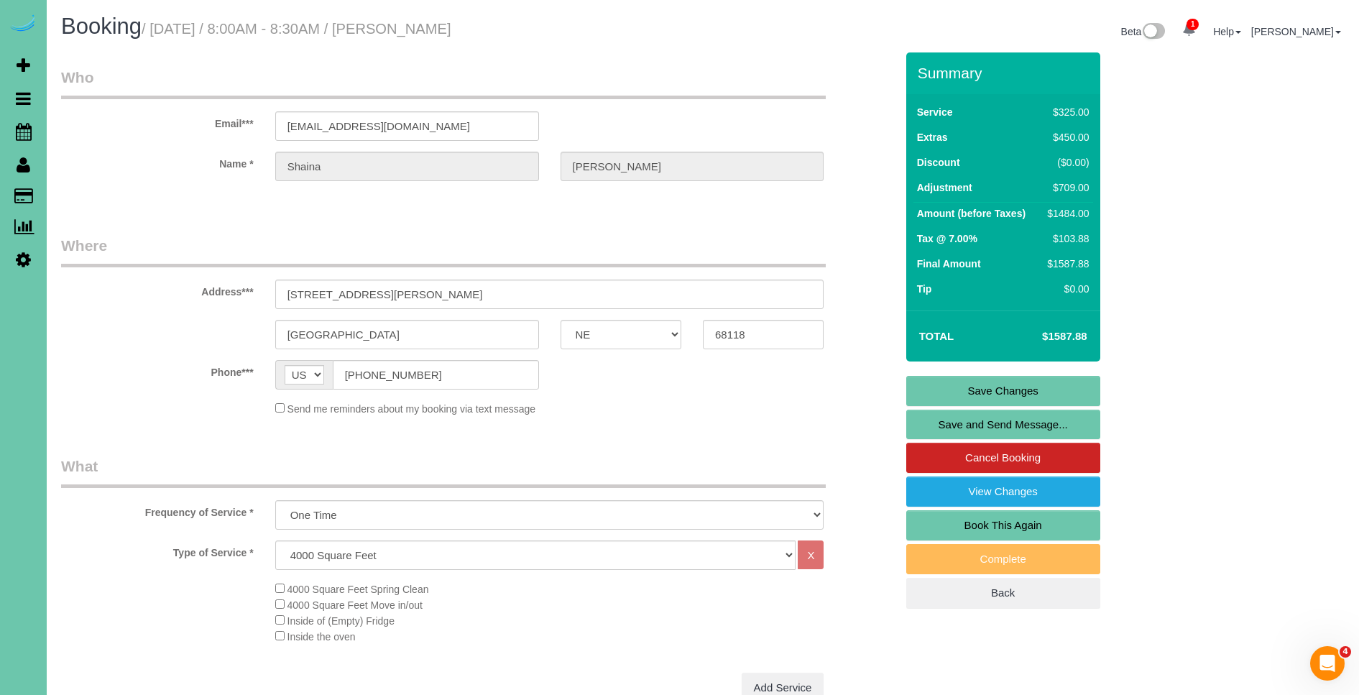
type textarea "*** NO SHOES OR SHOE COVER MUST BE USED*** *** EXTENSION DUSTER NEEDED TO DO TH…"
click at [1045, 387] on link "Save Changes" at bounding box center [1003, 391] width 194 height 30
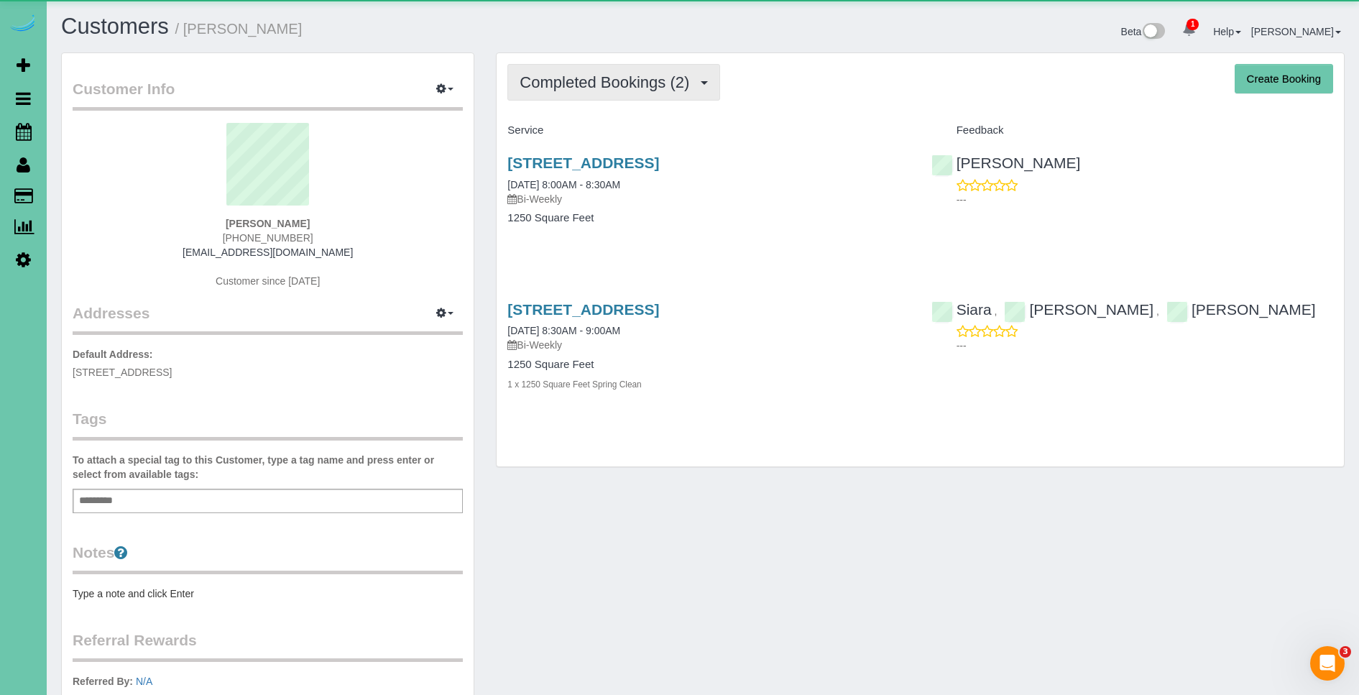
click at [607, 86] on span "Completed Bookings (2)" at bounding box center [607, 82] width 177 height 18
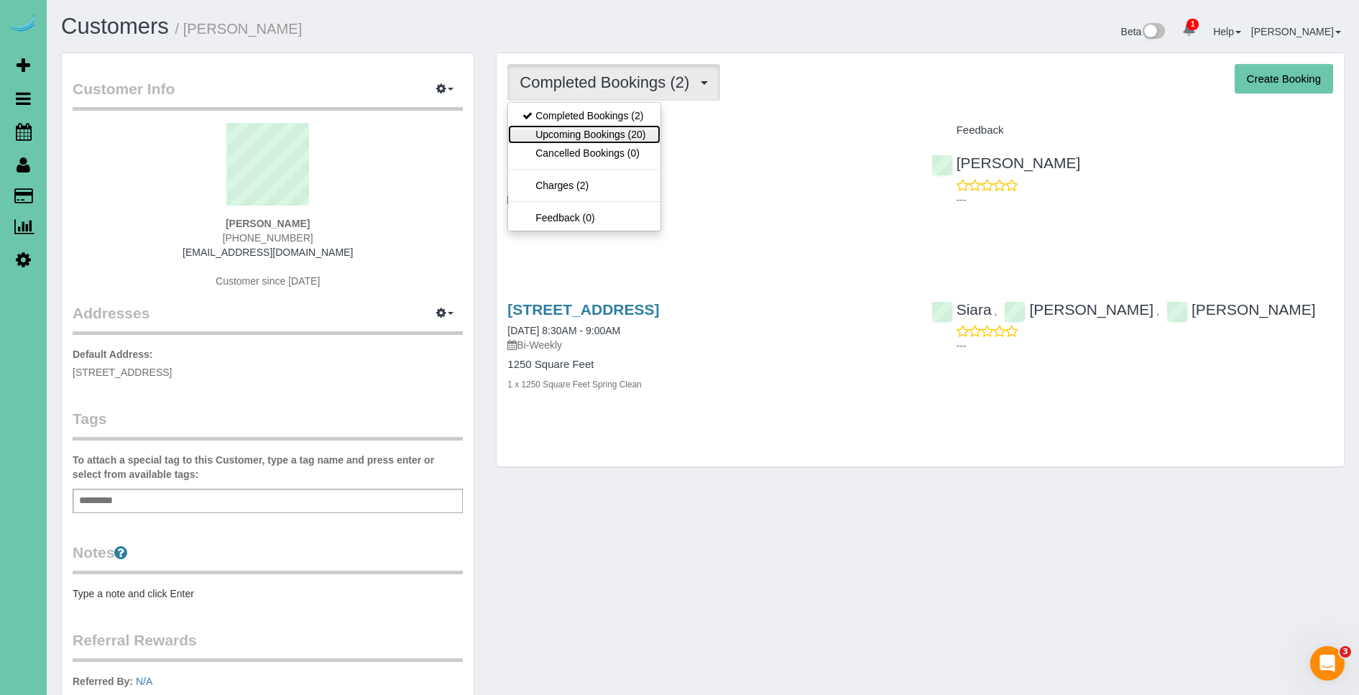
click at [642, 137] on link "Upcoming Bookings (20)" at bounding box center [584, 134] width 152 height 19
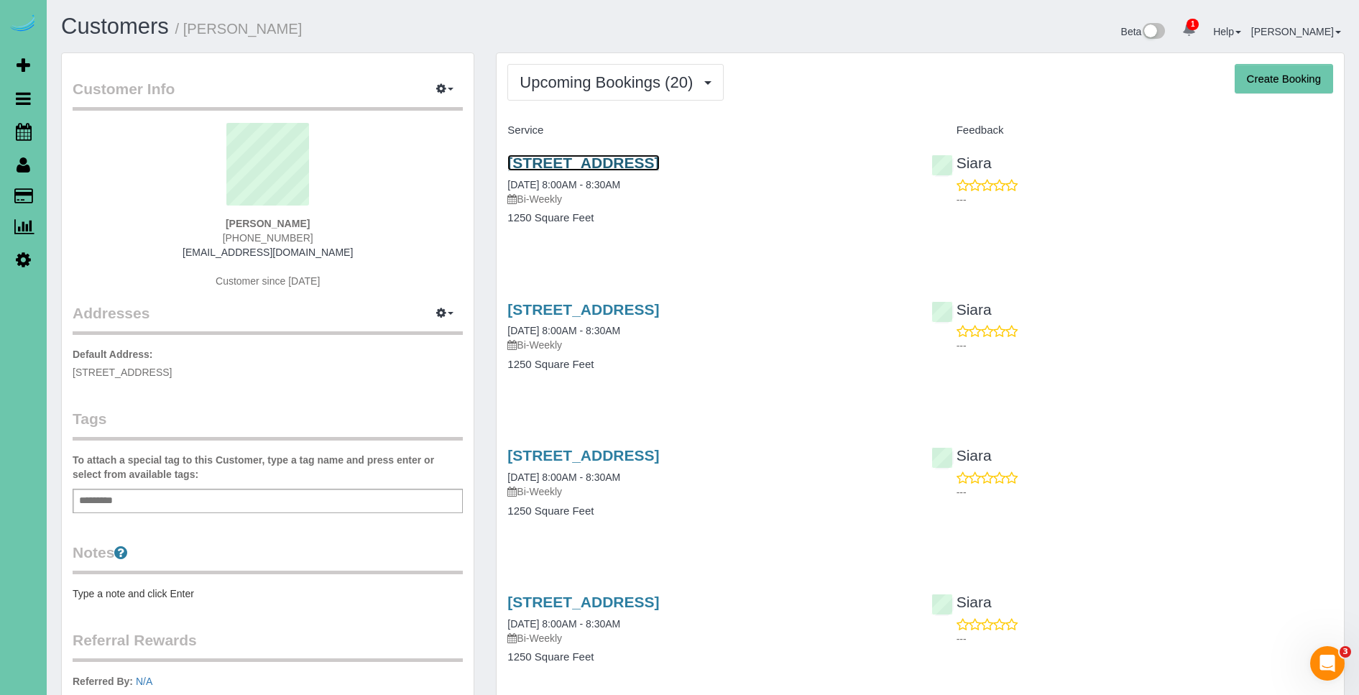
click at [654, 166] on link "2568 S 125th Ave, Omaha, NE 68144" at bounding box center [583, 162] width 152 height 17
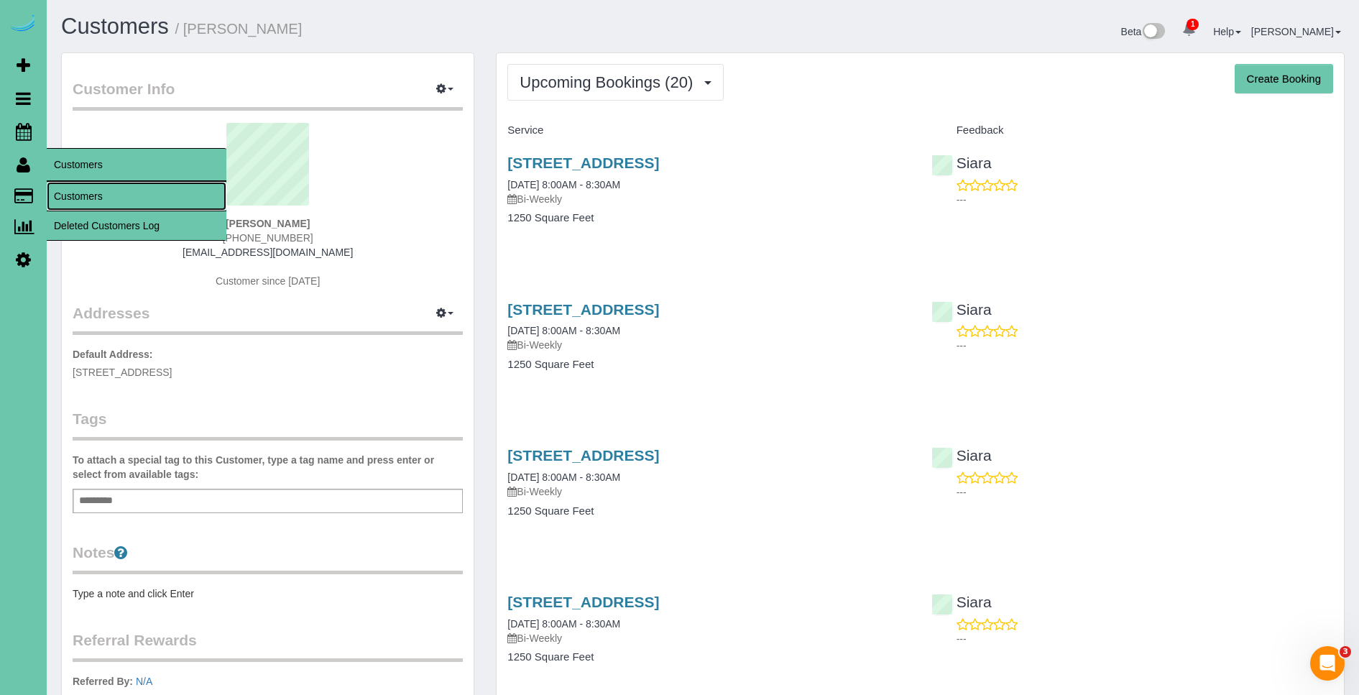
click at [113, 201] on link "Customers" at bounding box center [137, 196] width 180 height 29
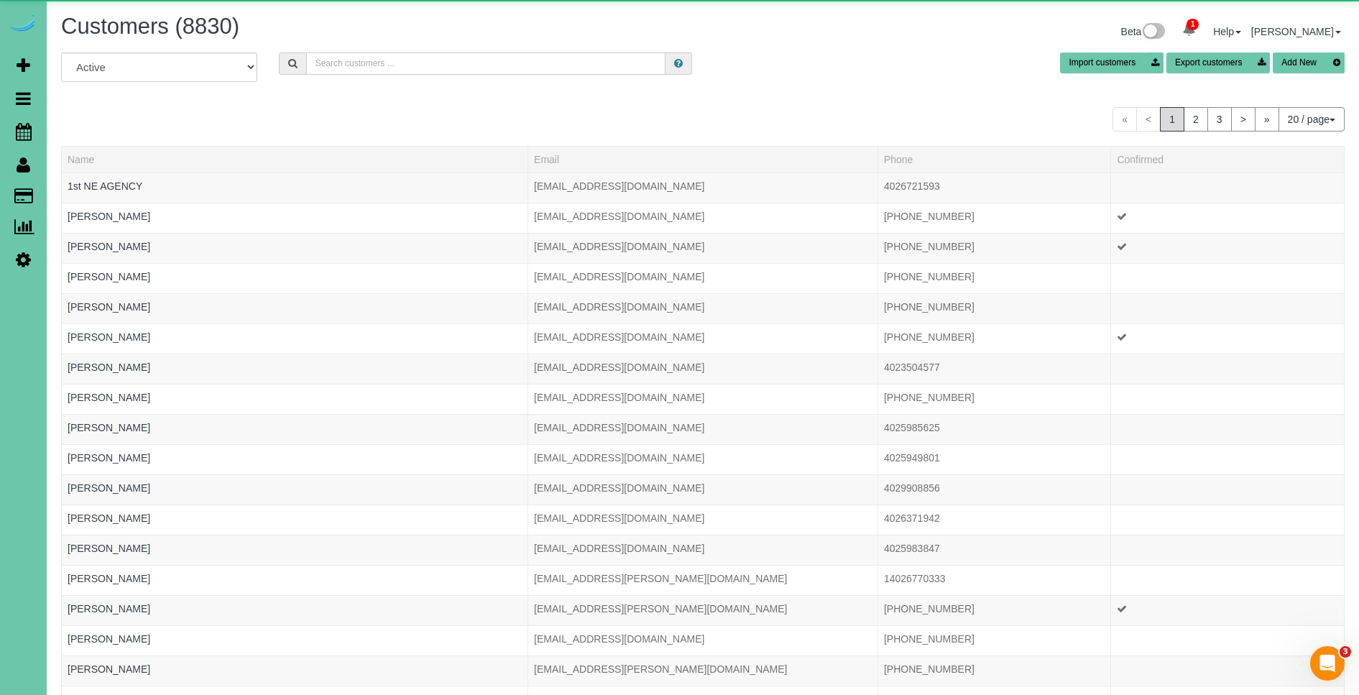
click at [495, 64] on input "text" at bounding box center [485, 63] width 359 height 22
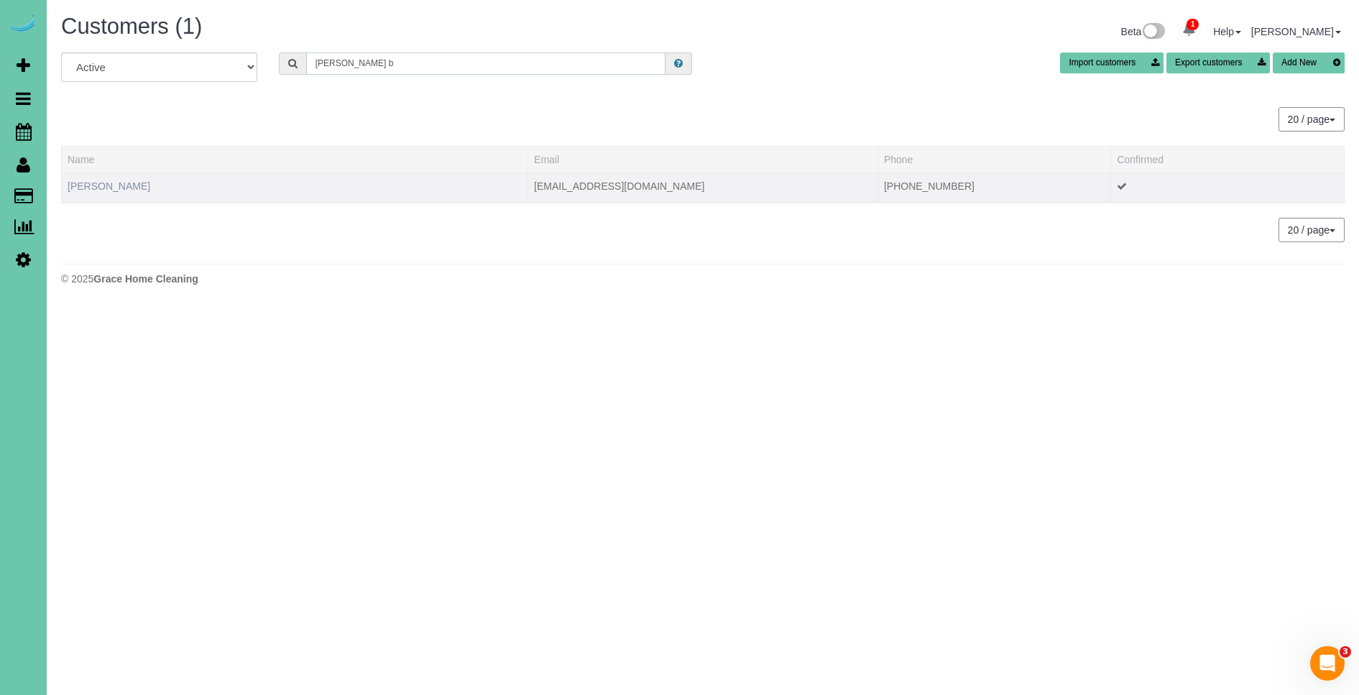
type input "glenda b"
click at [103, 190] on link "Glenda Burch" at bounding box center [109, 185] width 83 height 11
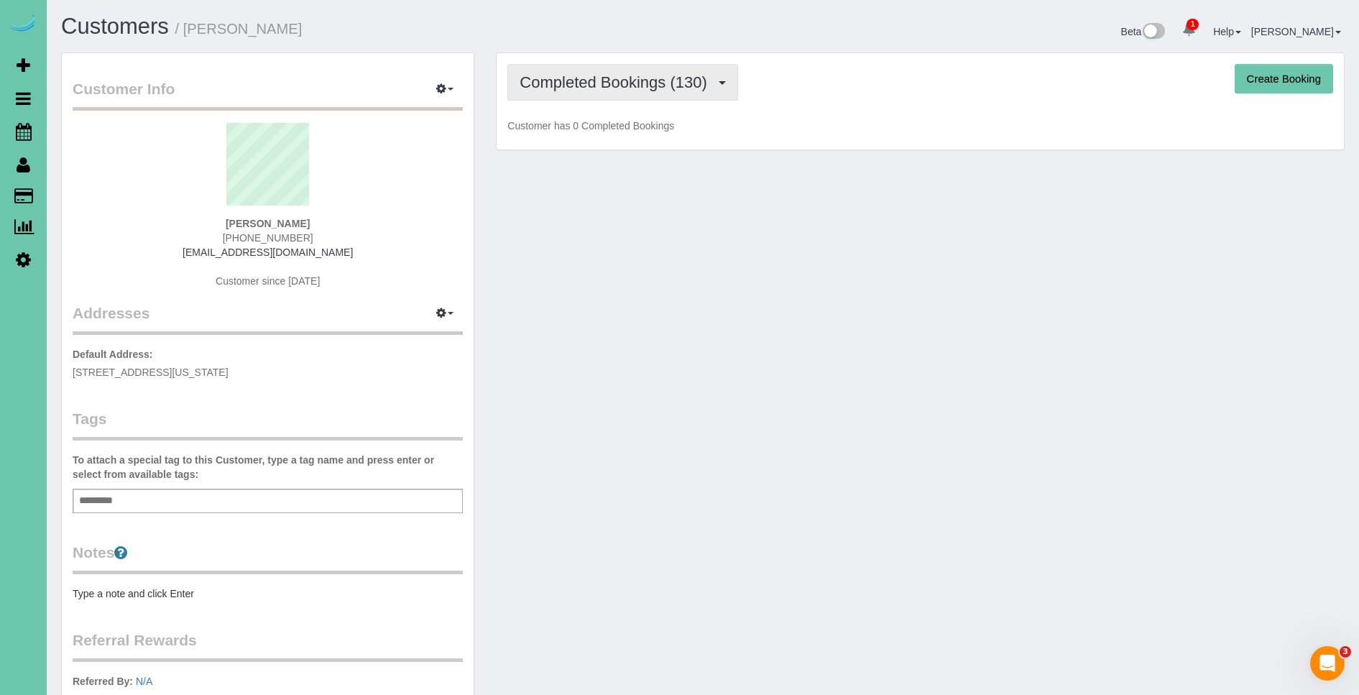
click at [630, 87] on span "Completed Bookings (130)" at bounding box center [616, 82] width 194 height 18
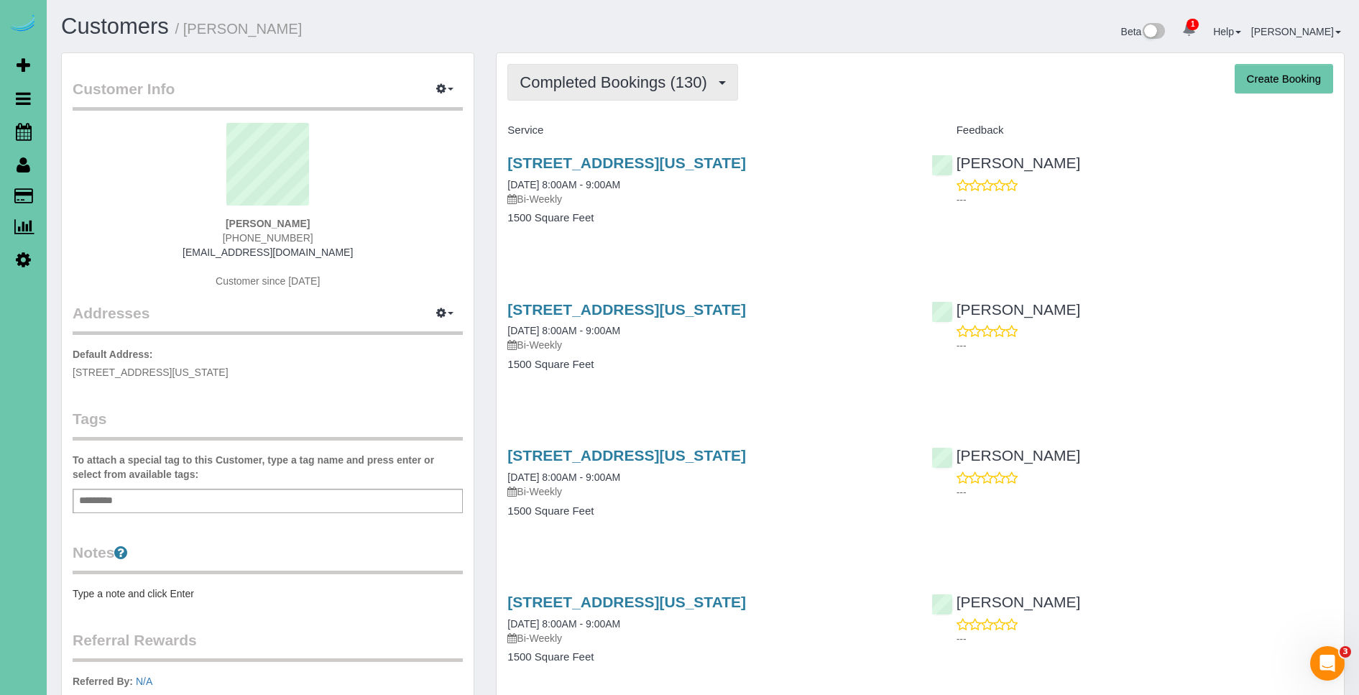
click at [634, 84] on span "Completed Bookings (130)" at bounding box center [616, 82] width 194 height 18
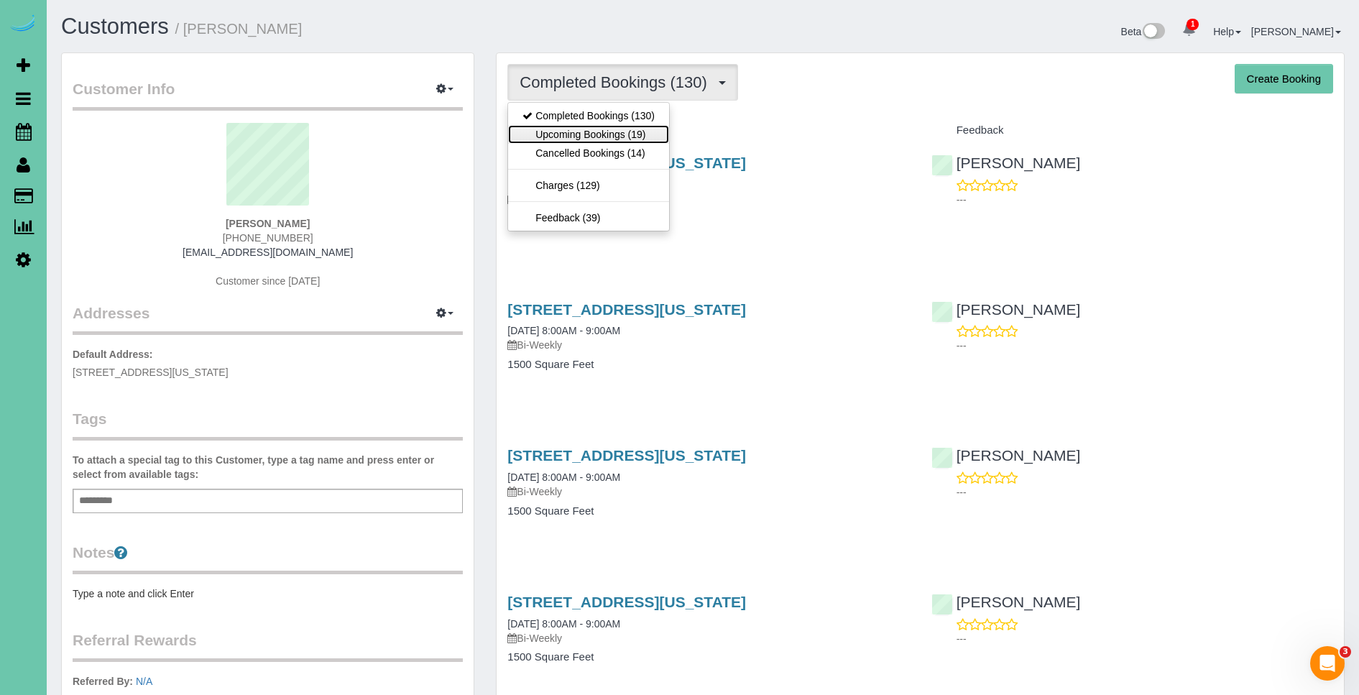
click at [608, 137] on link "Upcoming Bookings (19)" at bounding box center [588, 134] width 161 height 19
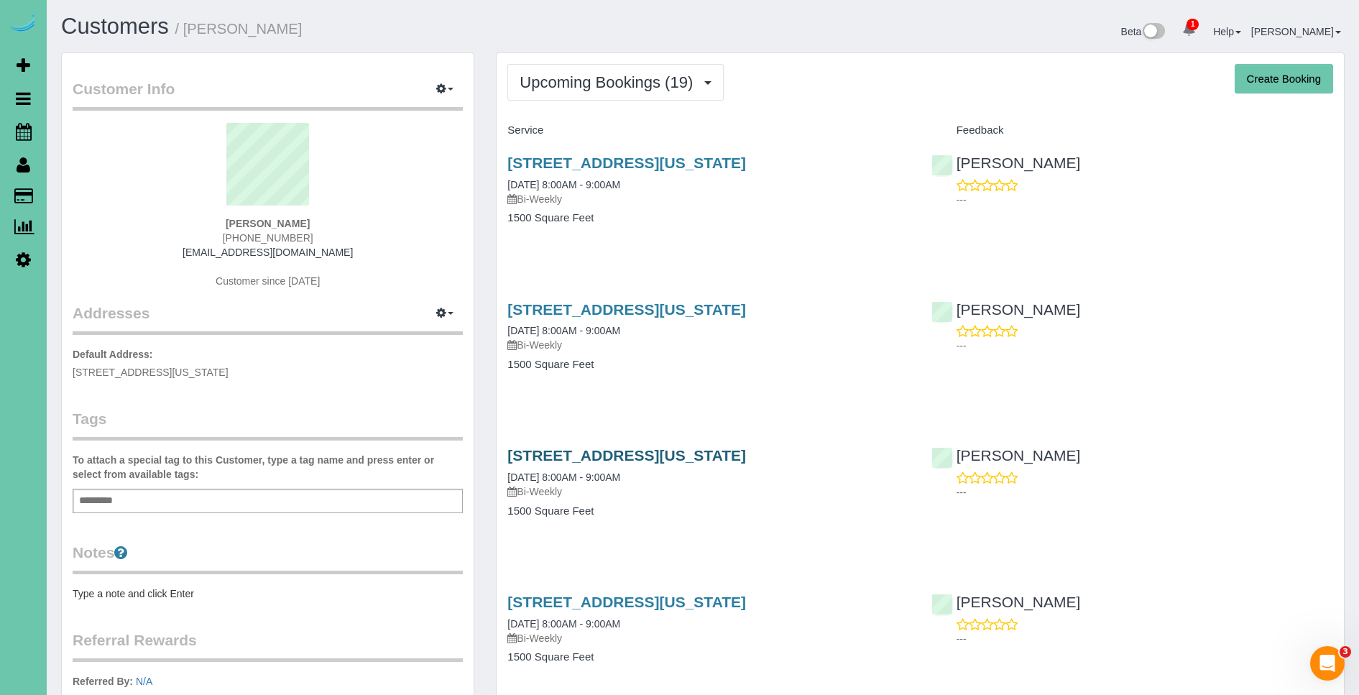
scroll to position [14, 0]
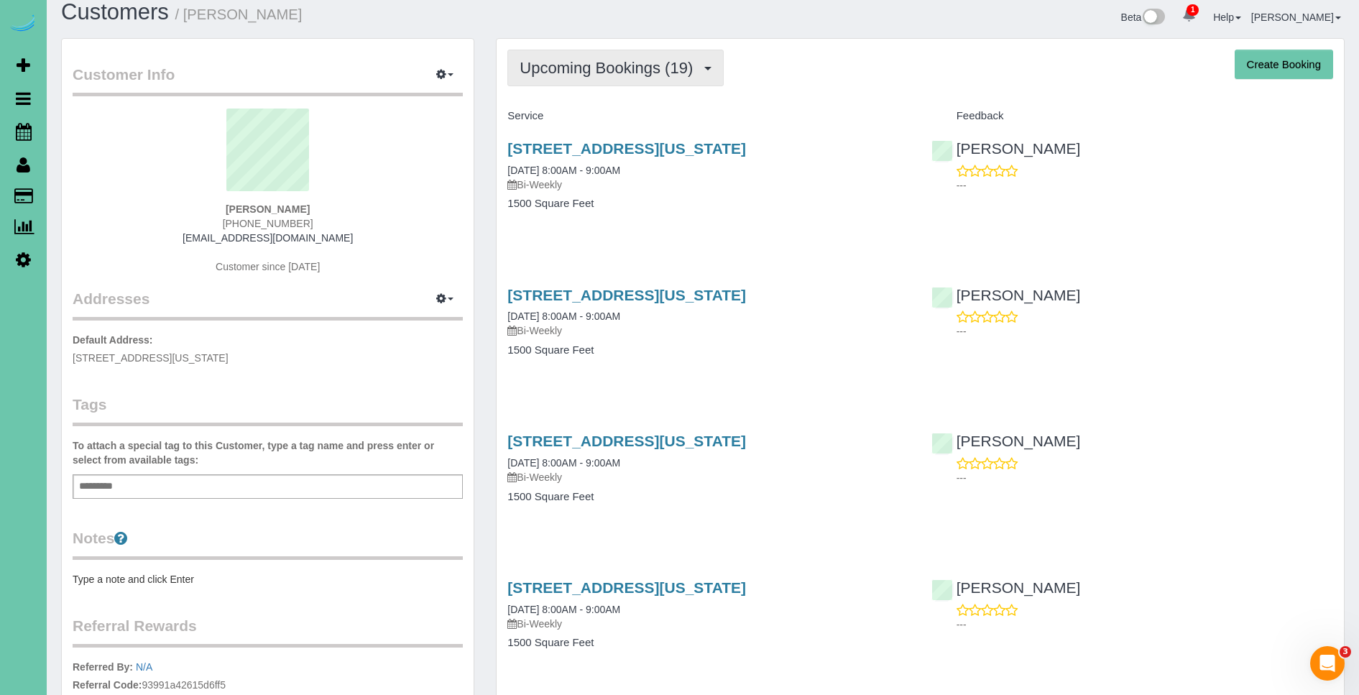
click at [601, 74] on span "Upcoming Bookings (19)" at bounding box center [609, 68] width 180 height 18
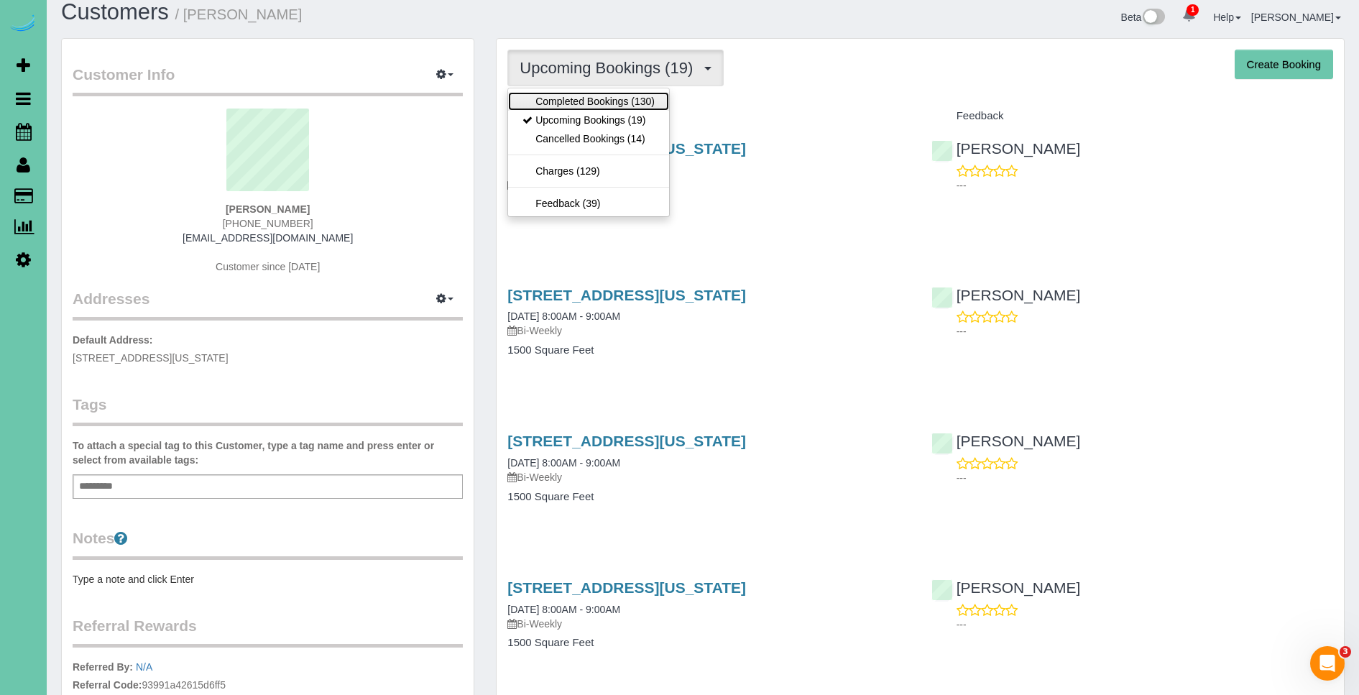
click at [594, 98] on link "Completed Bookings (130)" at bounding box center [588, 101] width 161 height 19
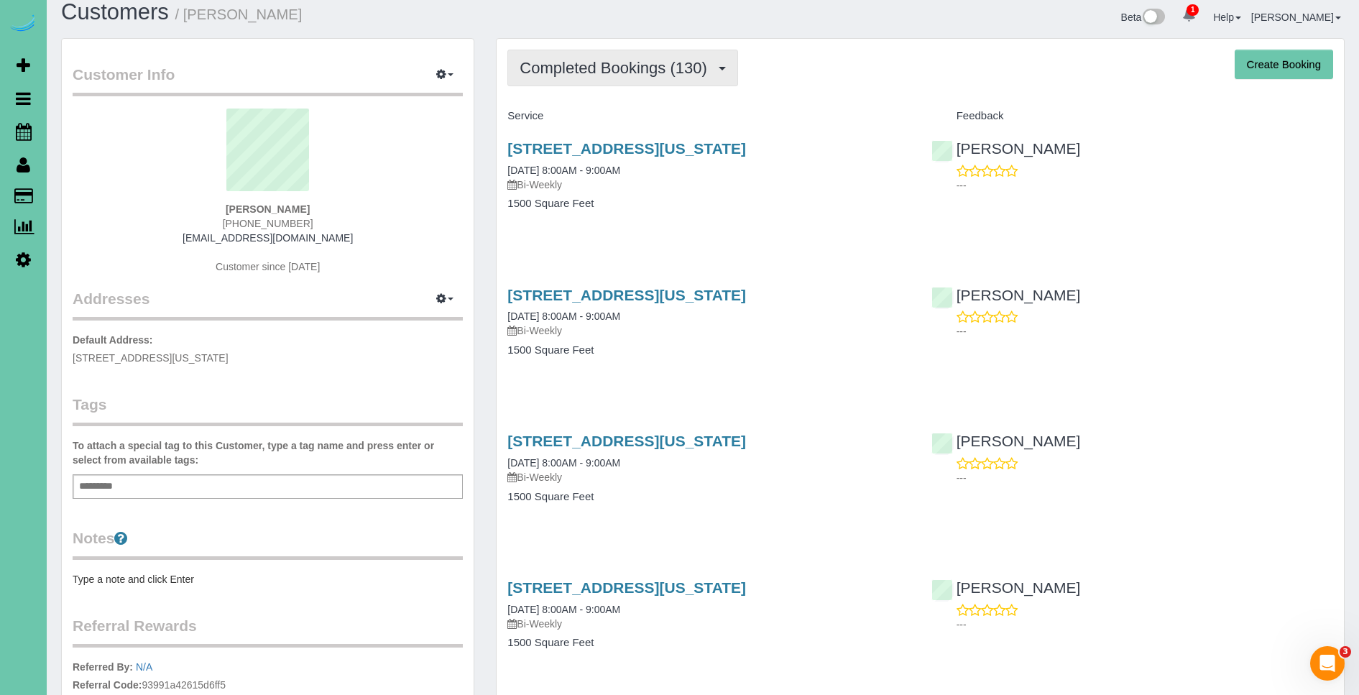
click at [600, 82] on button "Completed Bookings (130)" at bounding box center [622, 68] width 231 height 37
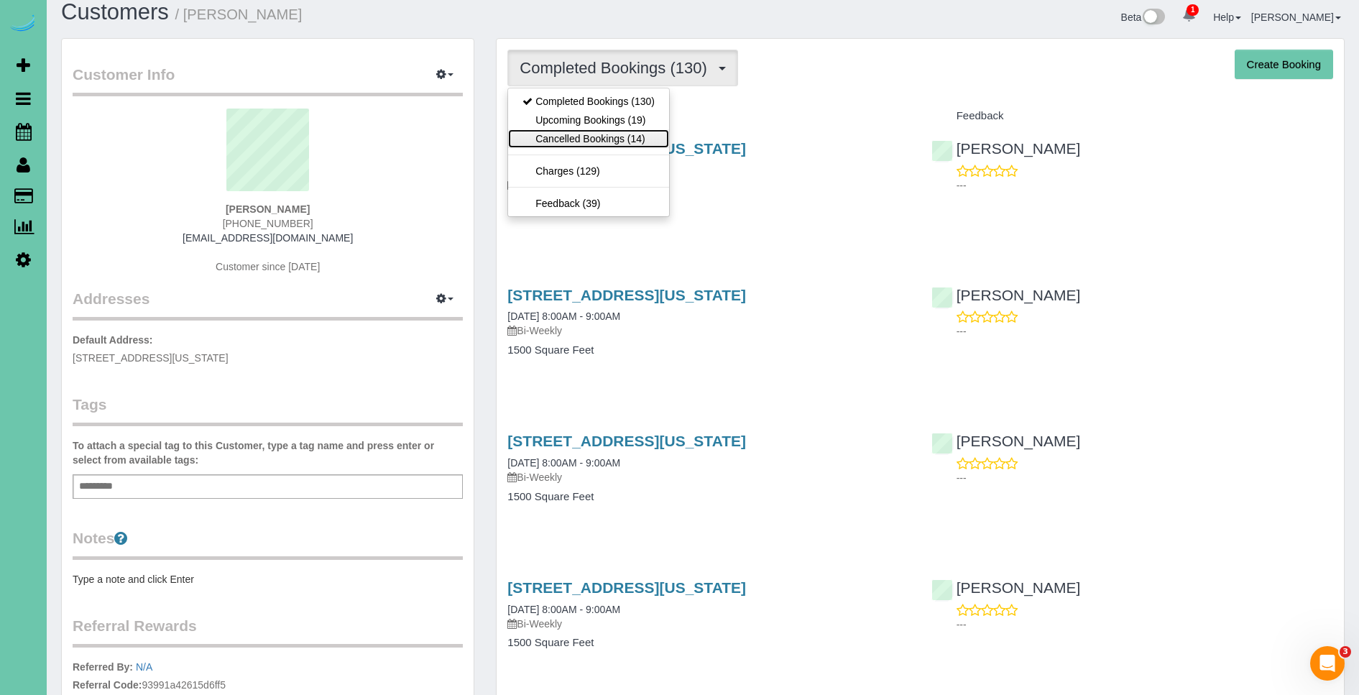
click at [606, 144] on link "Cancelled Bookings (14)" at bounding box center [588, 138] width 161 height 19
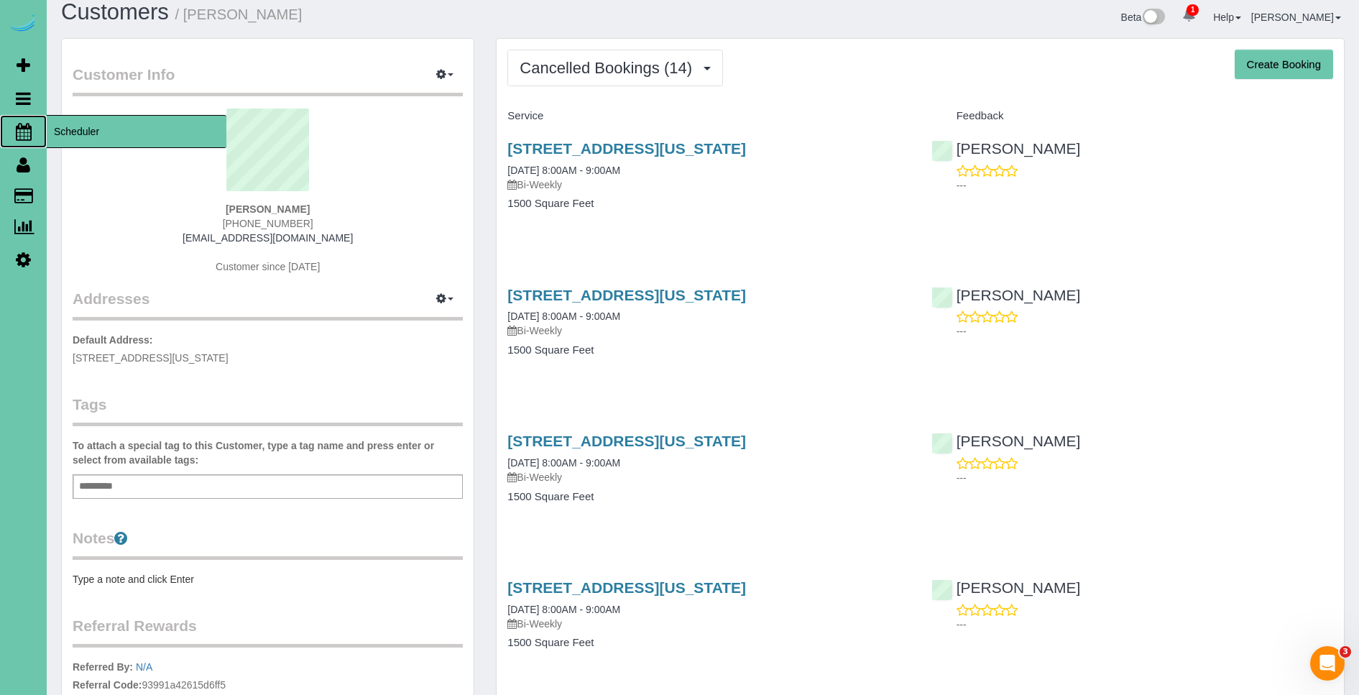
click at [45, 131] on link "Scheduler" at bounding box center [23, 131] width 47 height 33
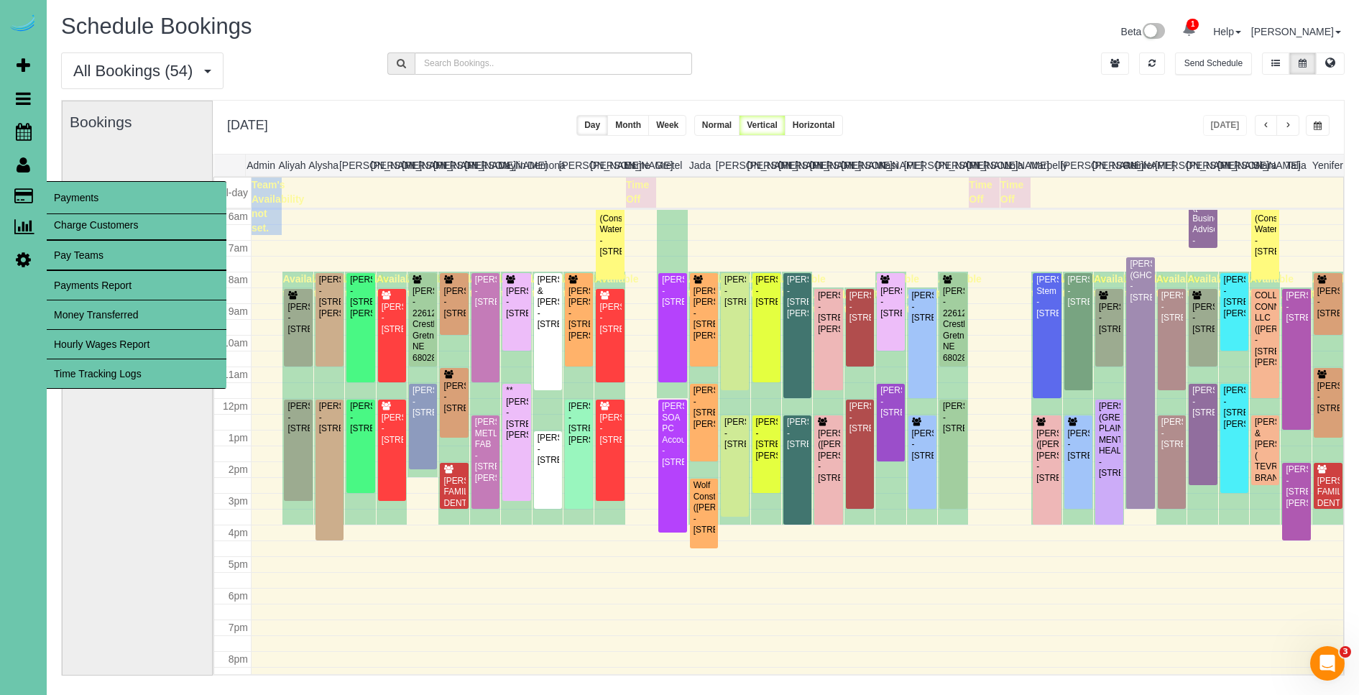
scroll to position [190, 0]
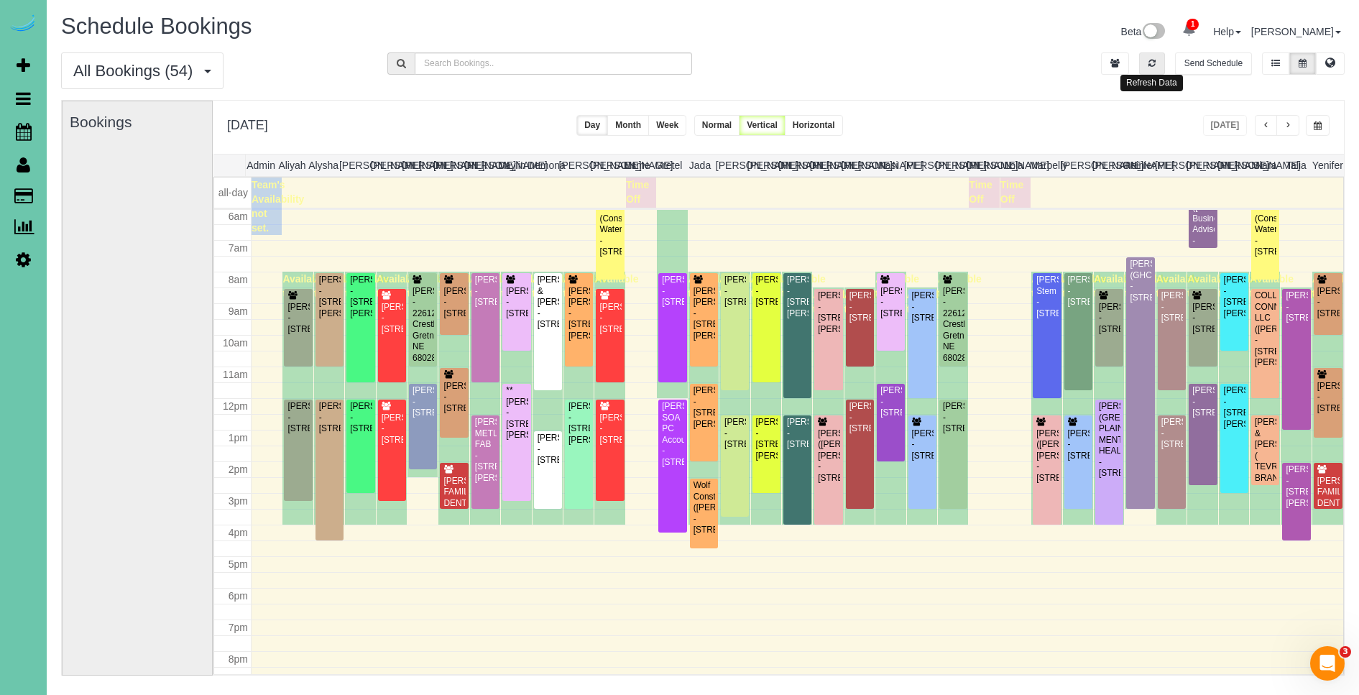
click at [1161, 65] on button "button" at bounding box center [1152, 63] width 26 height 22
click at [1326, 124] on button "button" at bounding box center [1318, 125] width 24 height 21
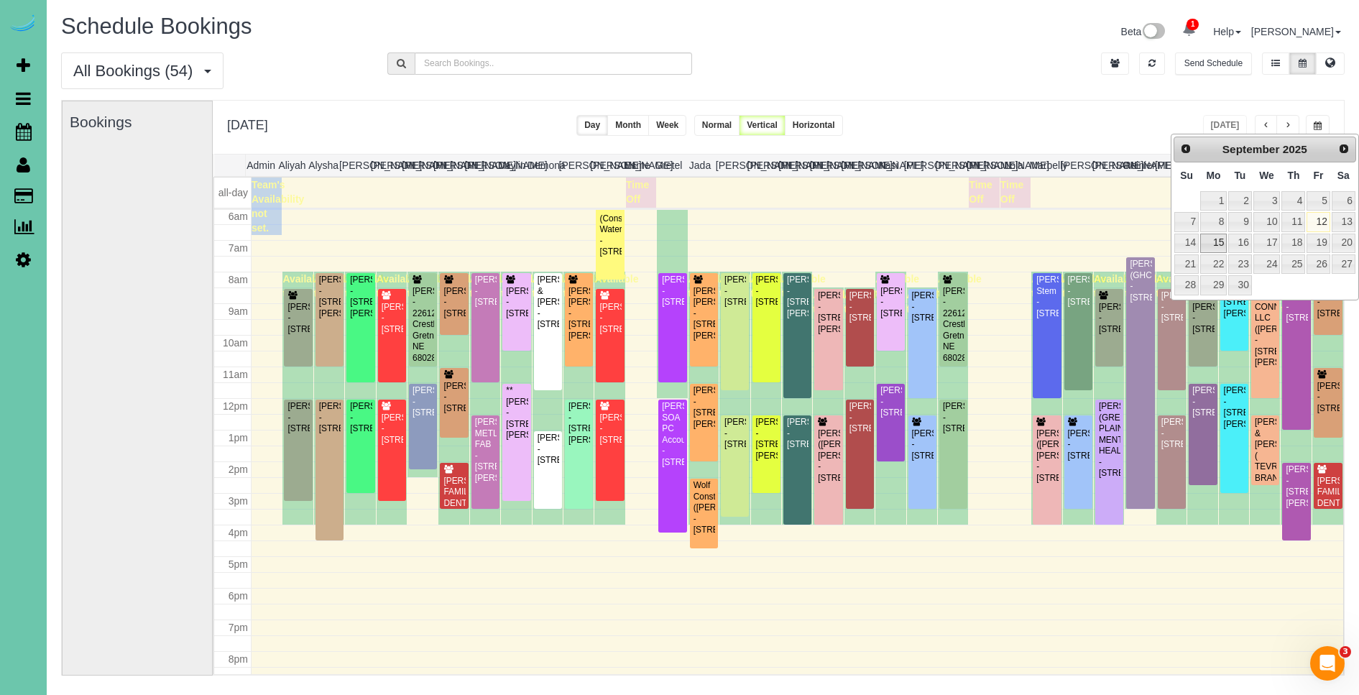
scroll to position [0, 5]
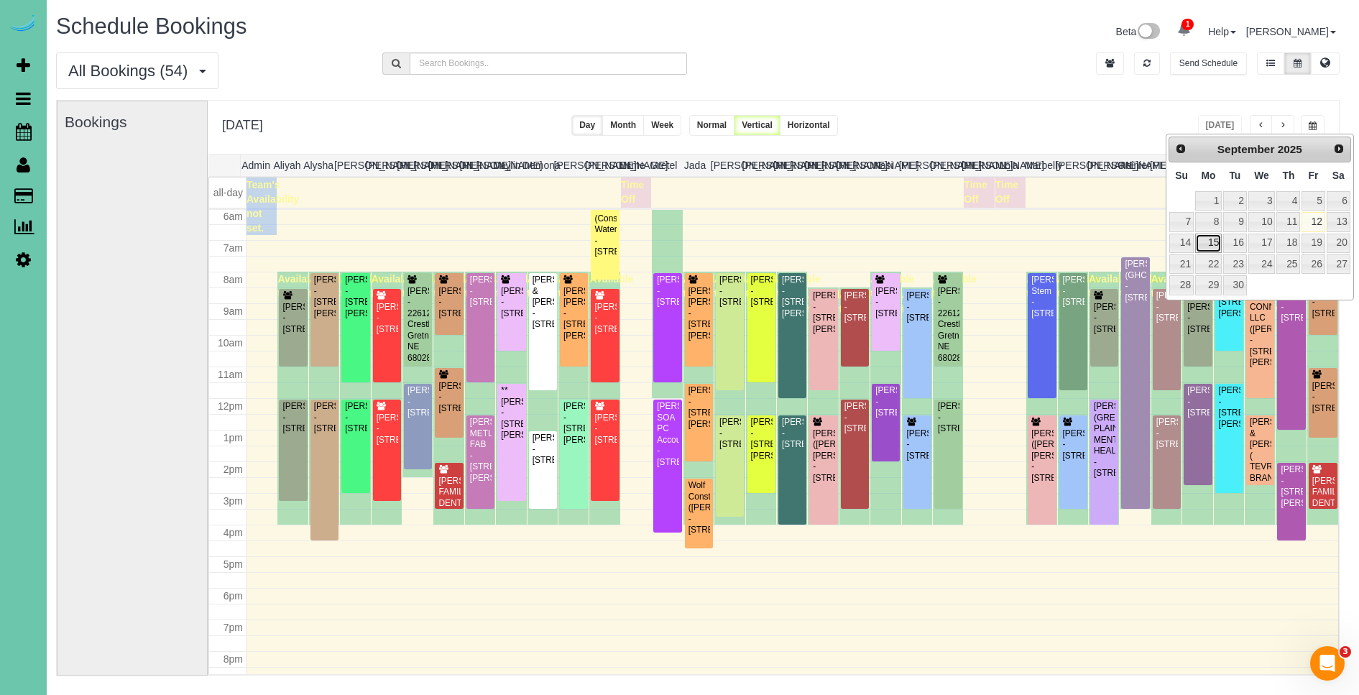
click at [1216, 244] on link "15" at bounding box center [1208, 243] width 27 height 19
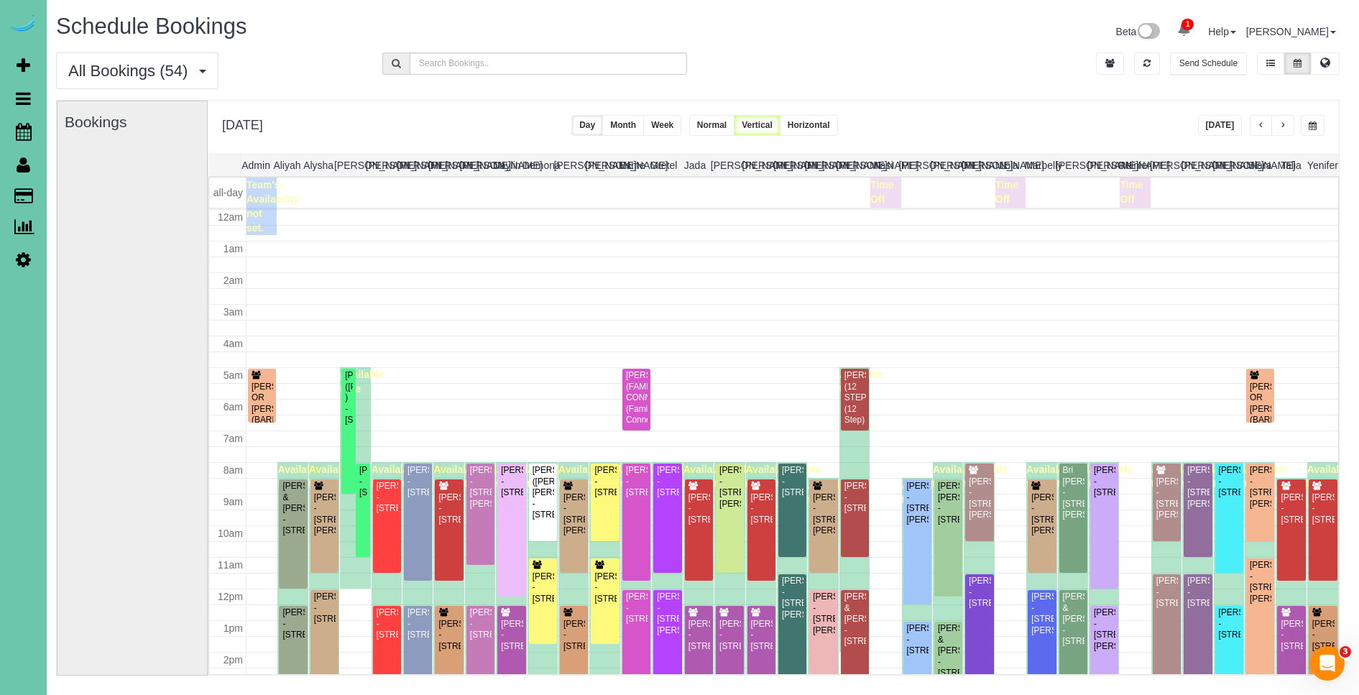
scroll to position [190, 0]
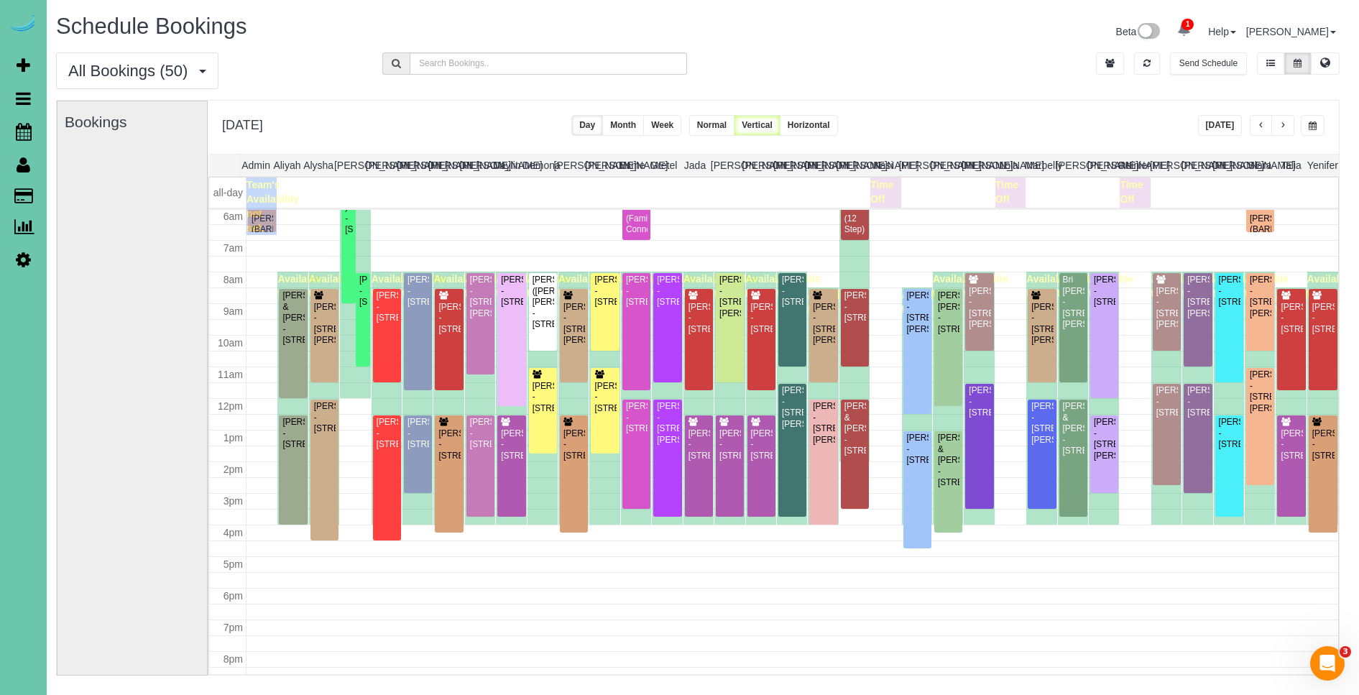
click at [1279, 123] on span "button" at bounding box center [1282, 125] width 7 height 9
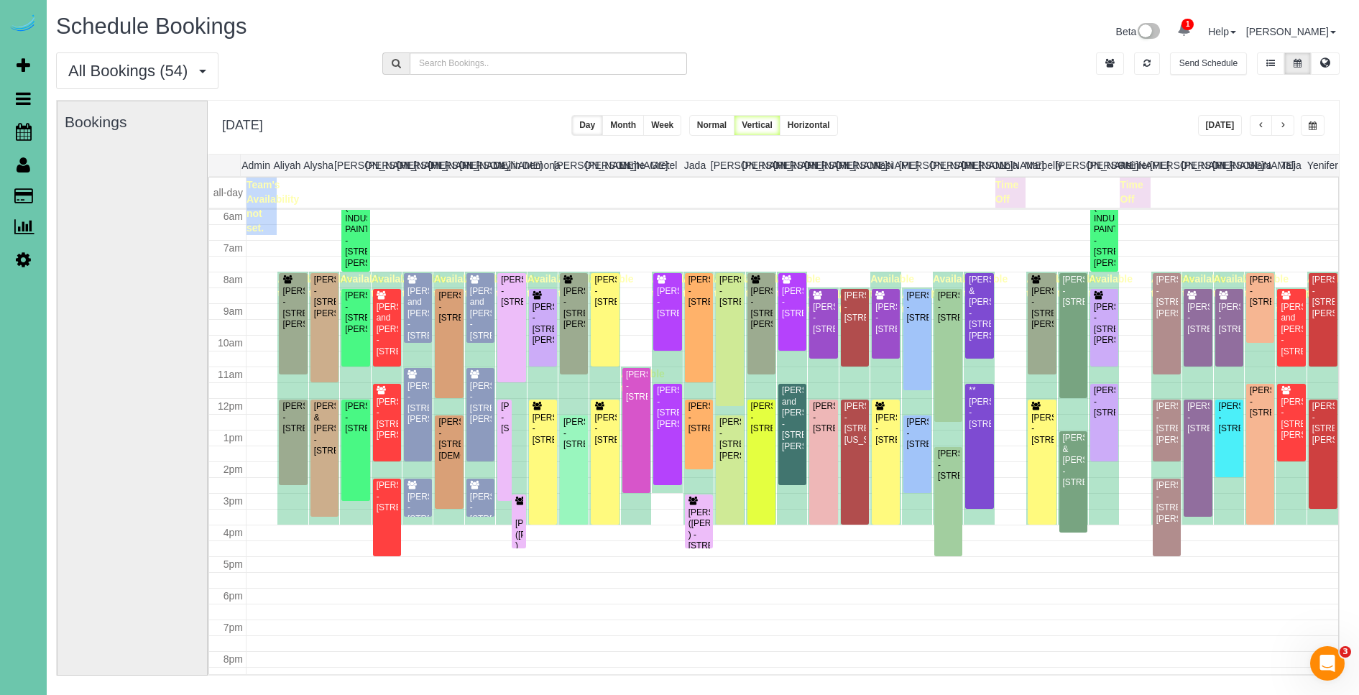
click at [1279, 123] on span "button" at bounding box center [1282, 125] width 7 height 9
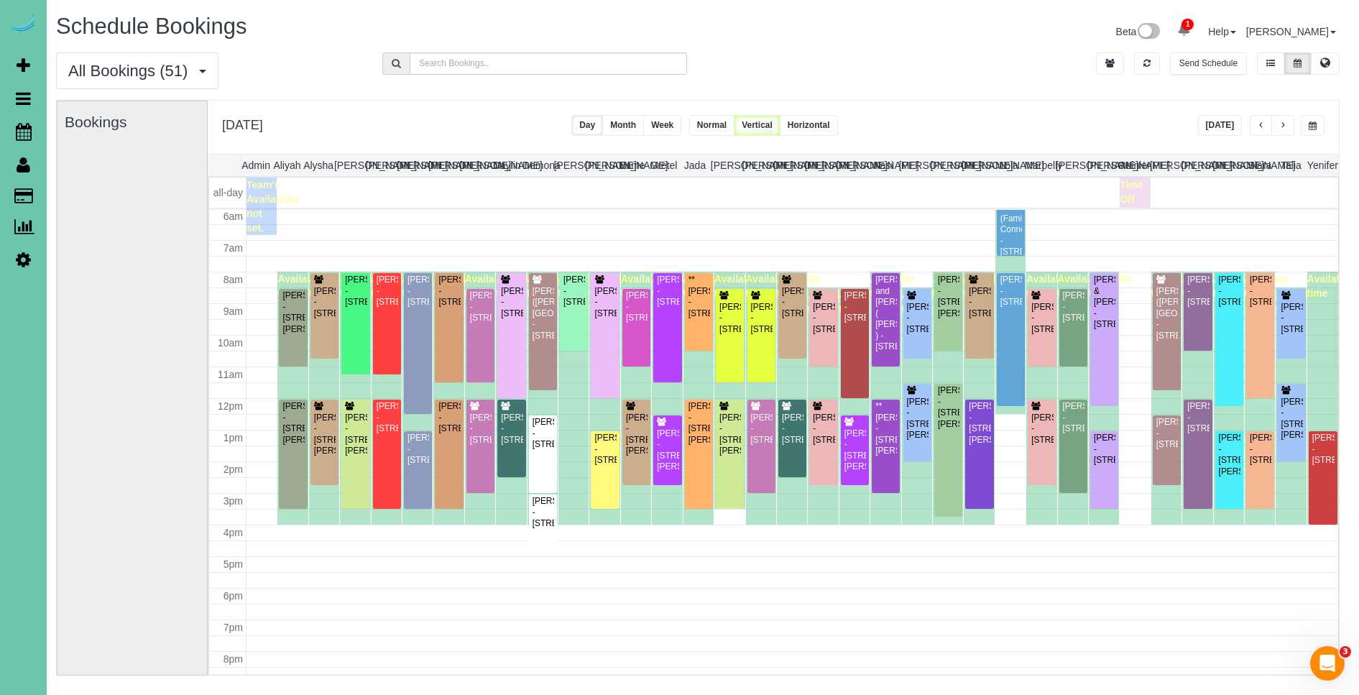
click at [1284, 126] on span "button" at bounding box center [1282, 125] width 7 height 9
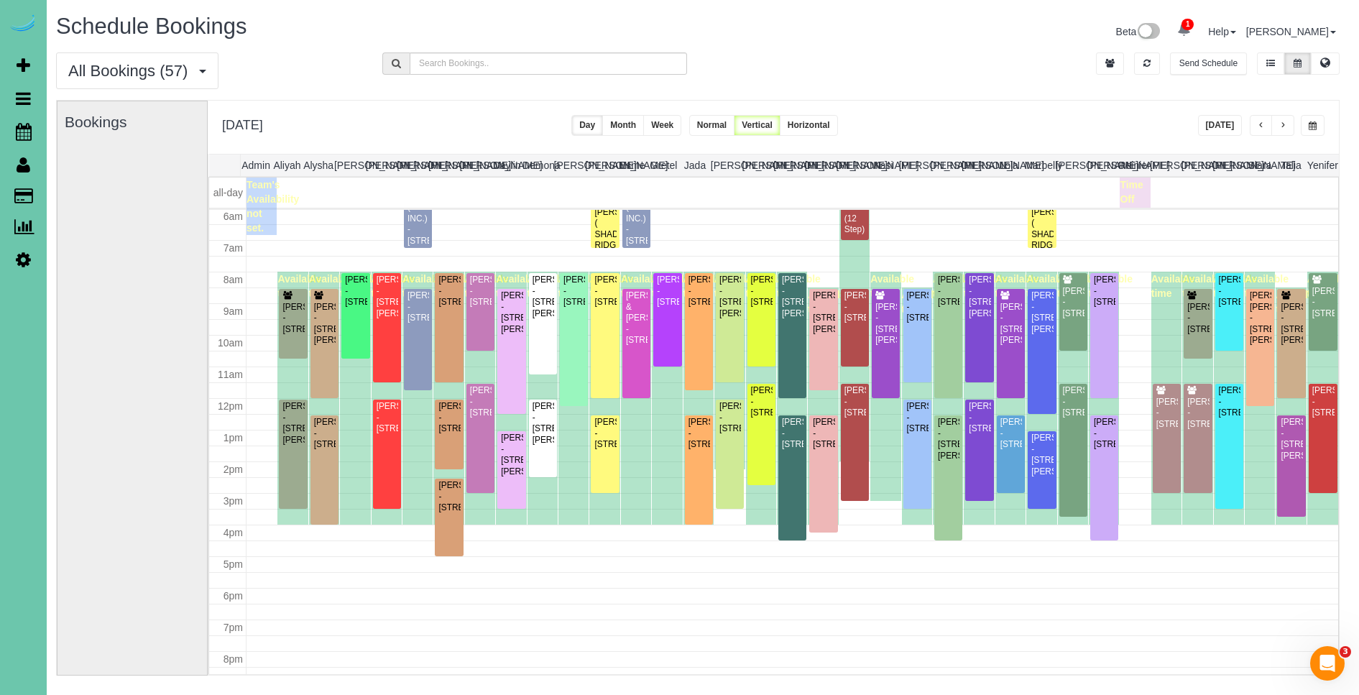
click at [1286, 129] on button "button" at bounding box center [1282, 125] width 23 height 21
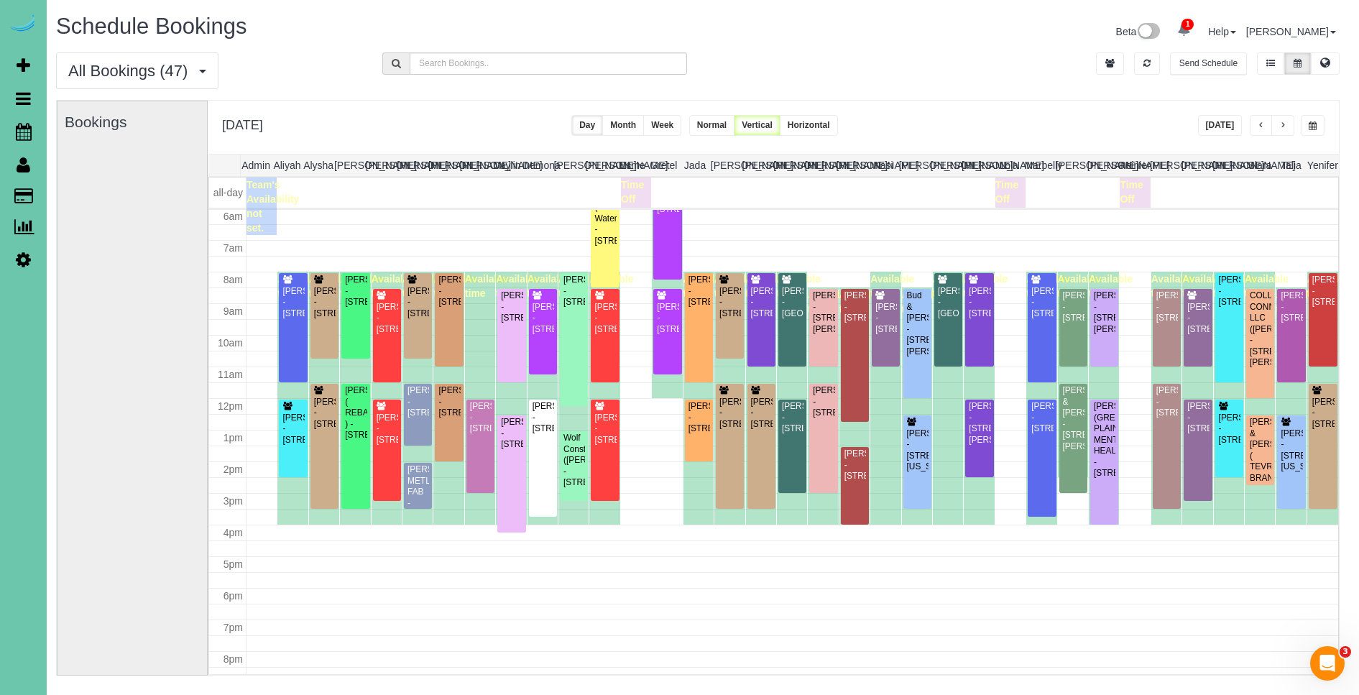
click at [1266, 128] on button "button" at bounding box center [1260, 125] width 23 height 21
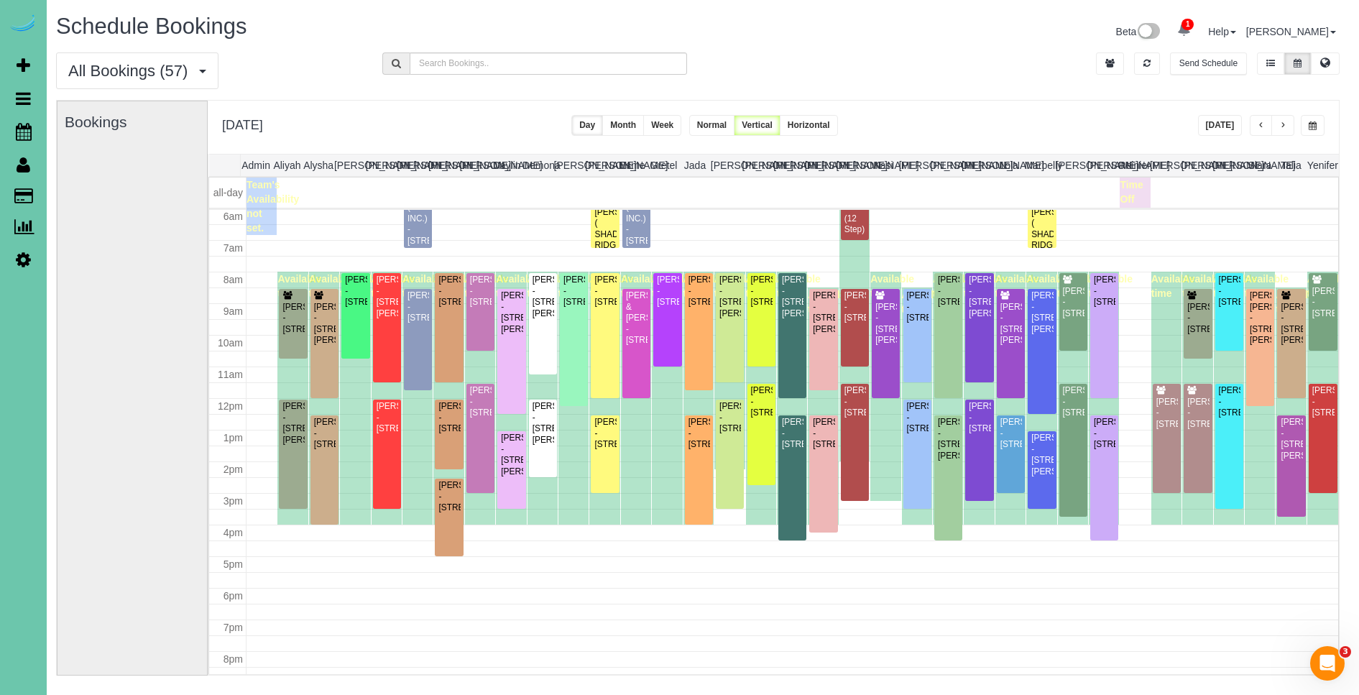
click at [1318, 124] on button "button" at bounding box center [1312, 125] width 24 height 21
type input "**********"
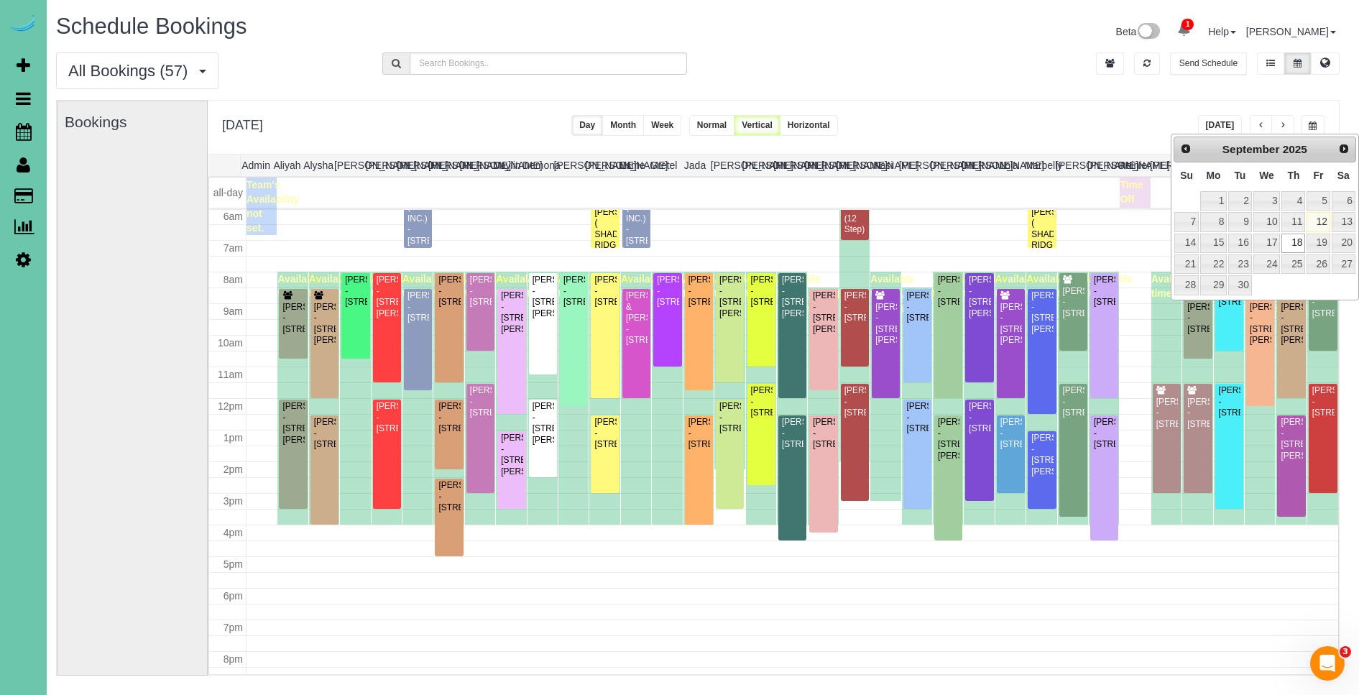
click at [1071, 98] on div "All Bookings (57) All Bookings Unassigned Bookings Recurring Bookings New Custo…" at bounding box center [697, 75] width 1305 height 47
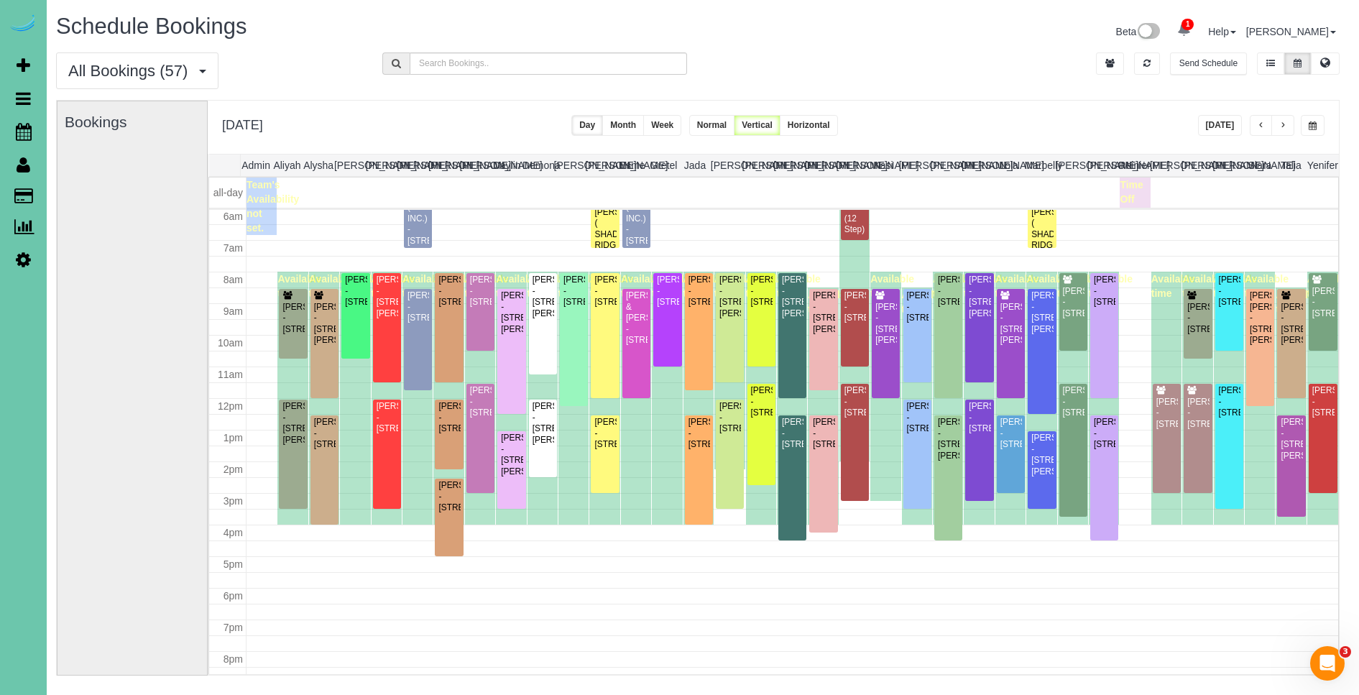
click at [1306, 129] on button "button" at bounding box center [1312, 125] width 24 height 21
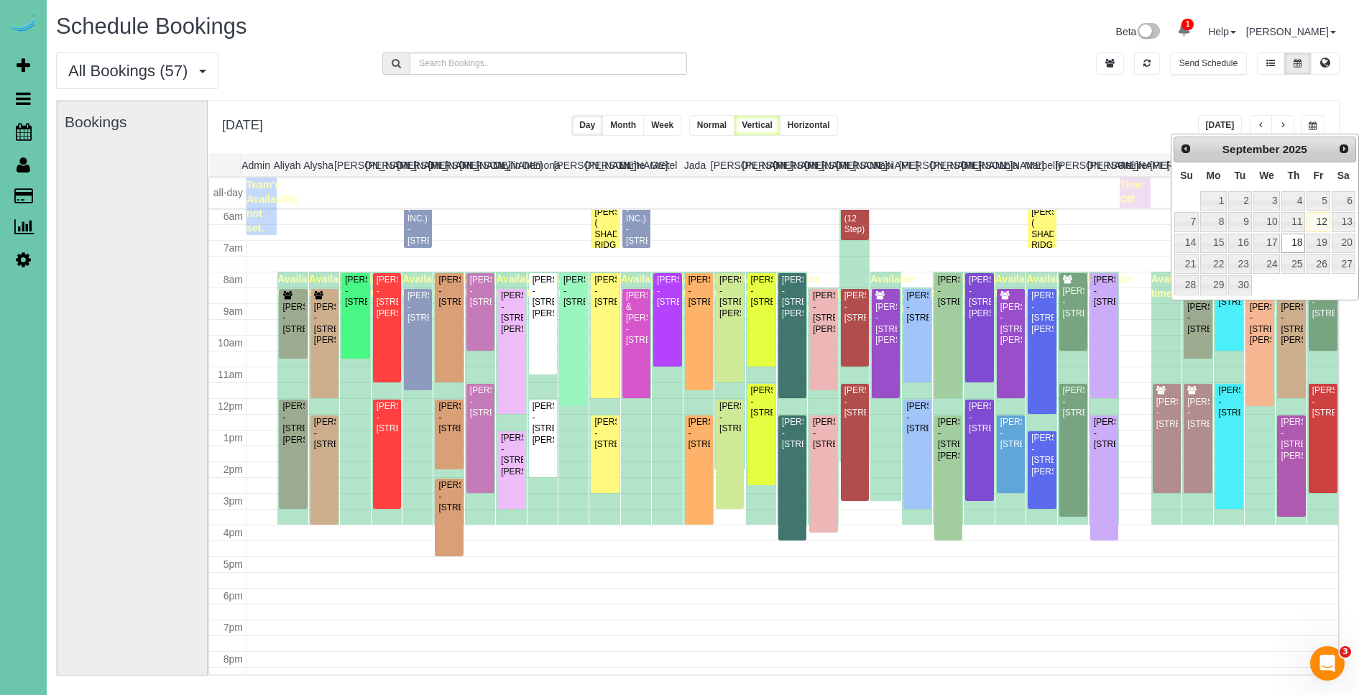
click at [1094, 124] on div "**********" at bounding box center [773, 127] width 1131 height 53
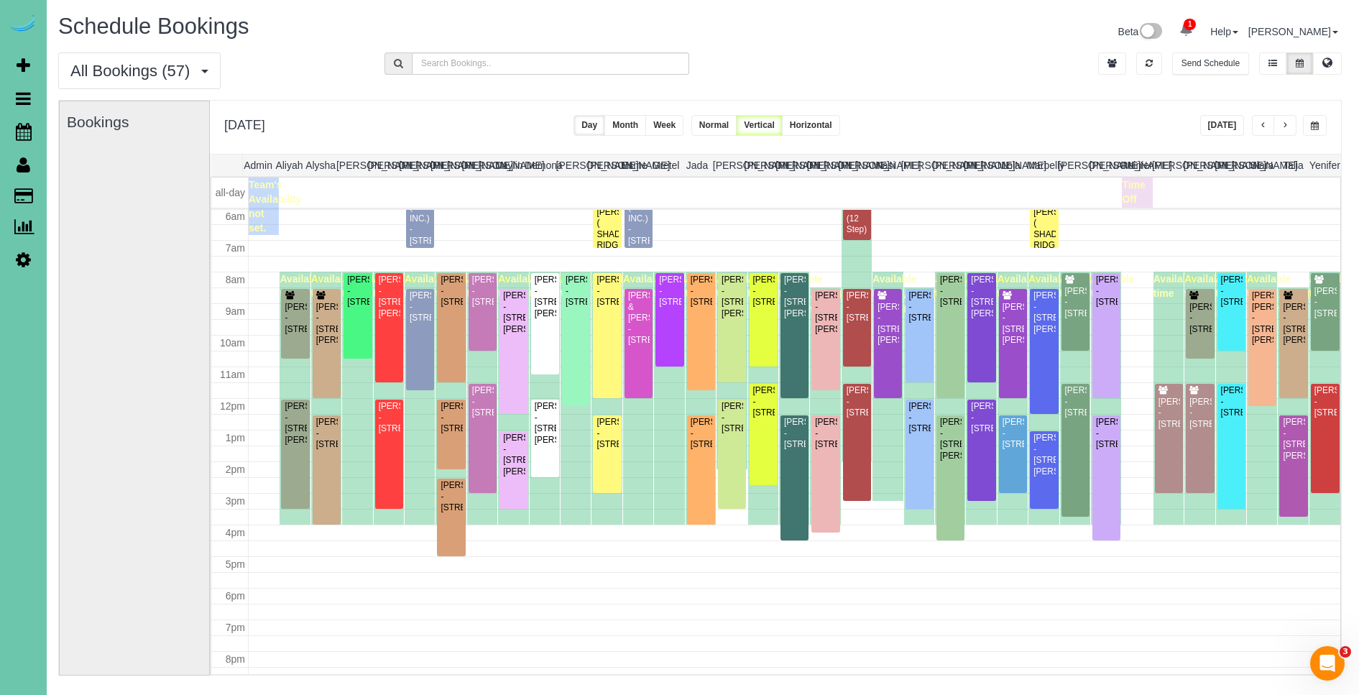
scroll to position [0, 5]
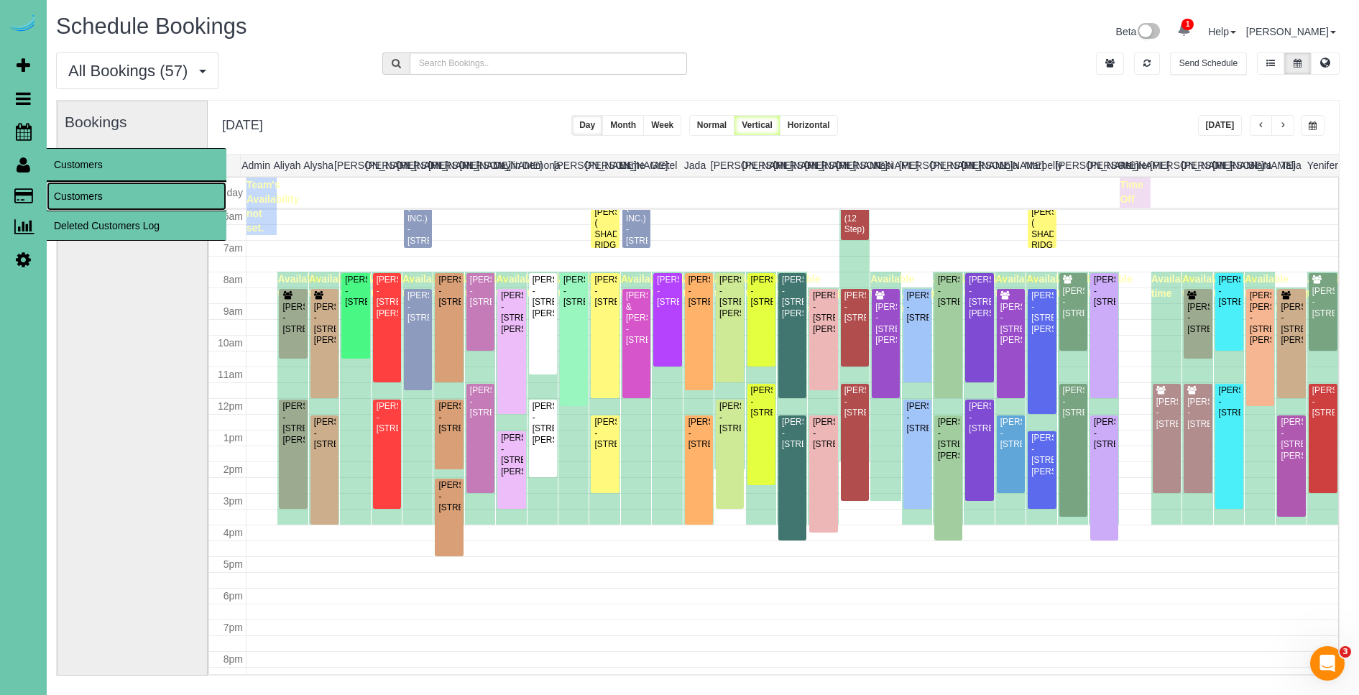
click at [101, 190] on link "Customers" at bounding box center [137, 196] width 180 height 29
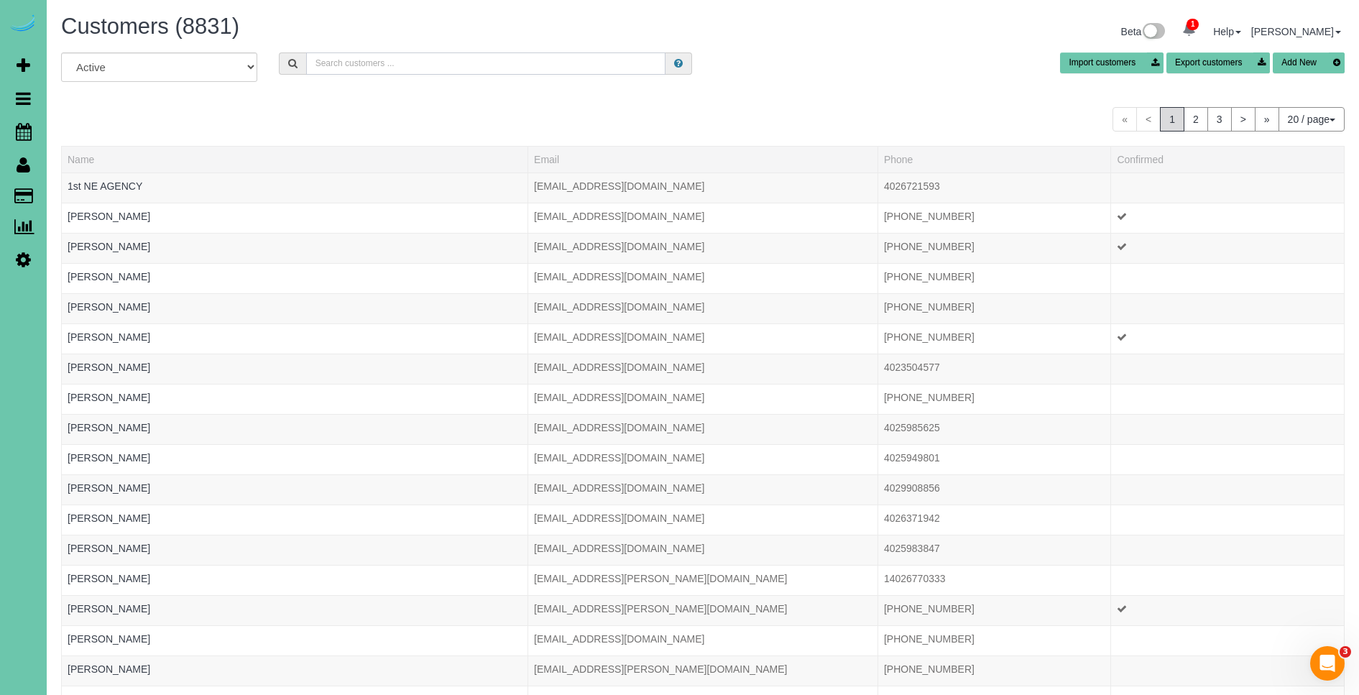
click at [438, 68] on input "text" at bounding box center [485, 63] width 359 height 22
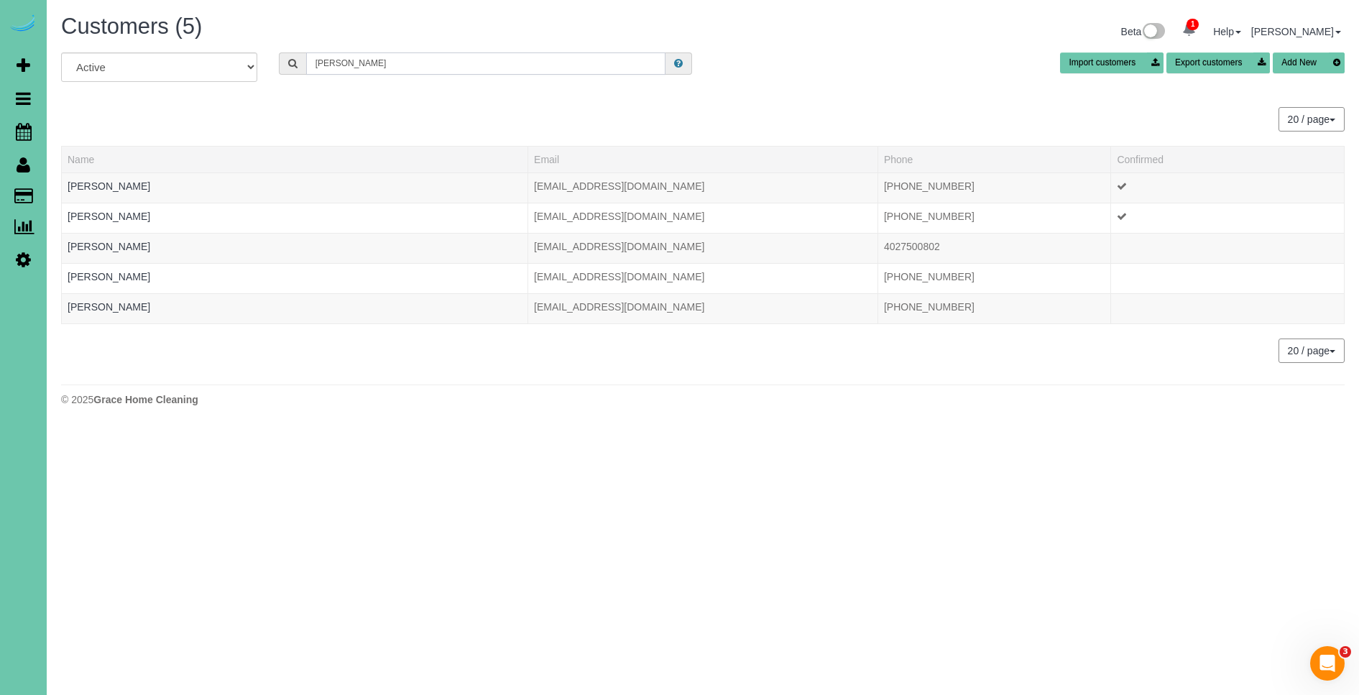
type input "cora"
click at [1305, 60] on button "Add New" at bounding box center [1308, 62] width 72 height 21
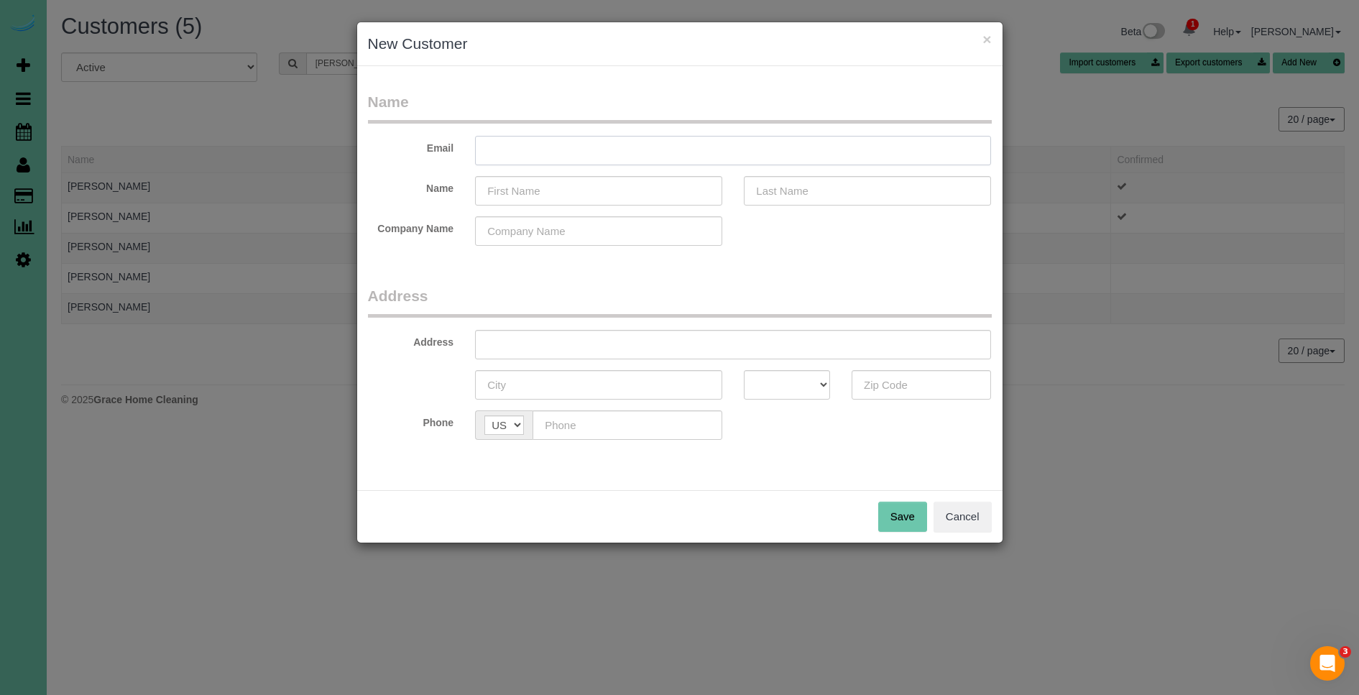
click at [655, 142] on input "text" at bounding box center [733, 150] width 516 height 29
type input "Cmancha017@gmail.com"
click at [582, 193] on input "text" at bounding box center [598, 190] width 247 height 29
type input "Cora"
click at [829, 190] on input "text" at bounding box center [867, 190] width 247 height 29
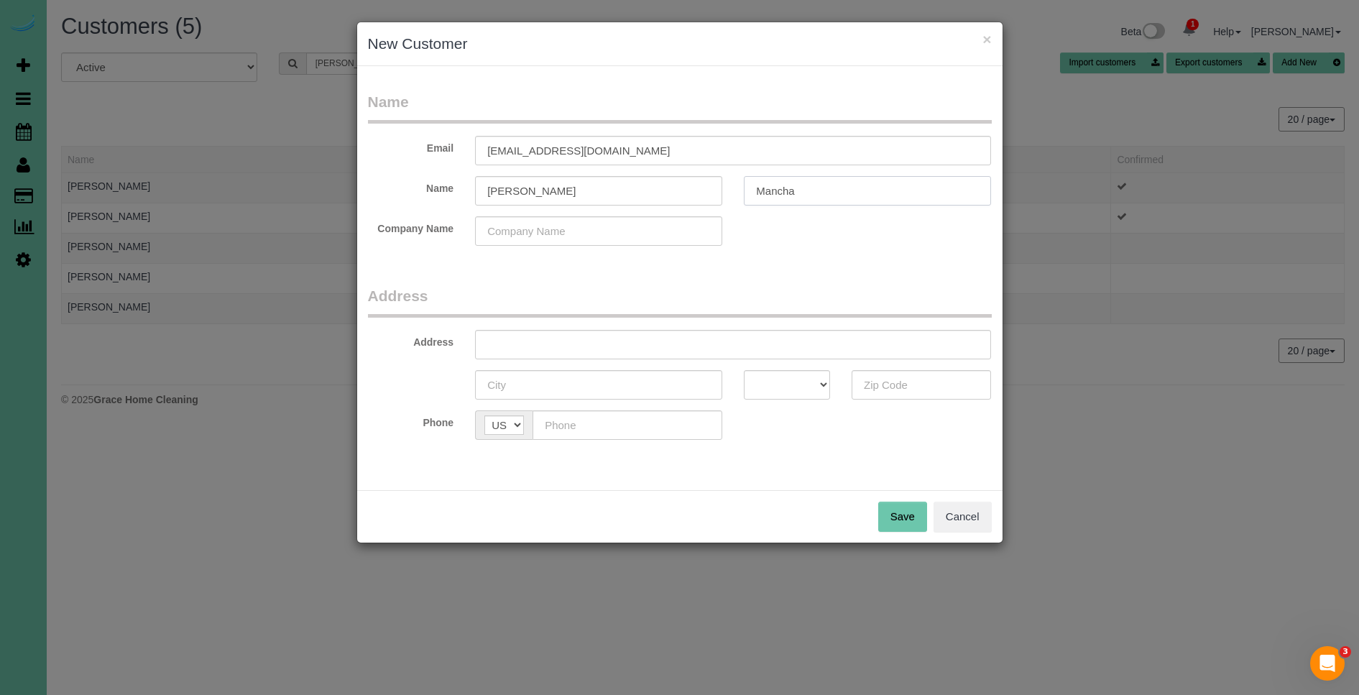
type input "Mancha"
click at [657, 349] on input "text" at bounding box center [733, 344] width 516 height 29
type input "5509 Pierce St"
click at [628, 394] on input "text" at bounding box center [598, 384] width 247 height 29
type input "[GEOGRAPHIC_DATA]"
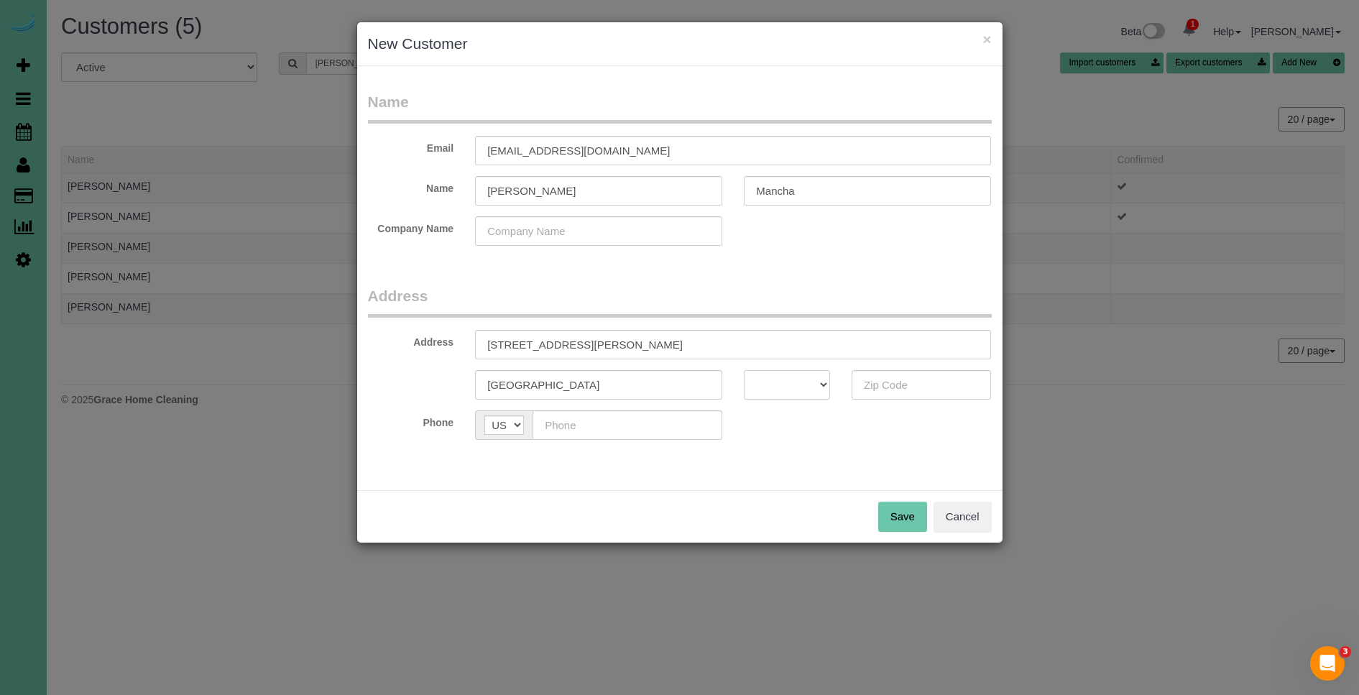
click at [760, 383] on select "AK AL AR AZ CA CO CT DC DE FL GA HI IA ID IL IN KS KY LA MA MD ME MI MN MO MS M…" at bounding box center [787, 384] width 86 height 29
select select "NE"
click at [744, 370] on select "AK AL AR AZ CA CO CT DC DE FL GA HI IA ID IL IN KS KY LA MA MD ME MI MN MO MS M…" at bounding box center [787, 384] width 86 height 29
click at [897, 389] on input "text" at bounding box center [921, 384] width 140 height 29
type input "68106"
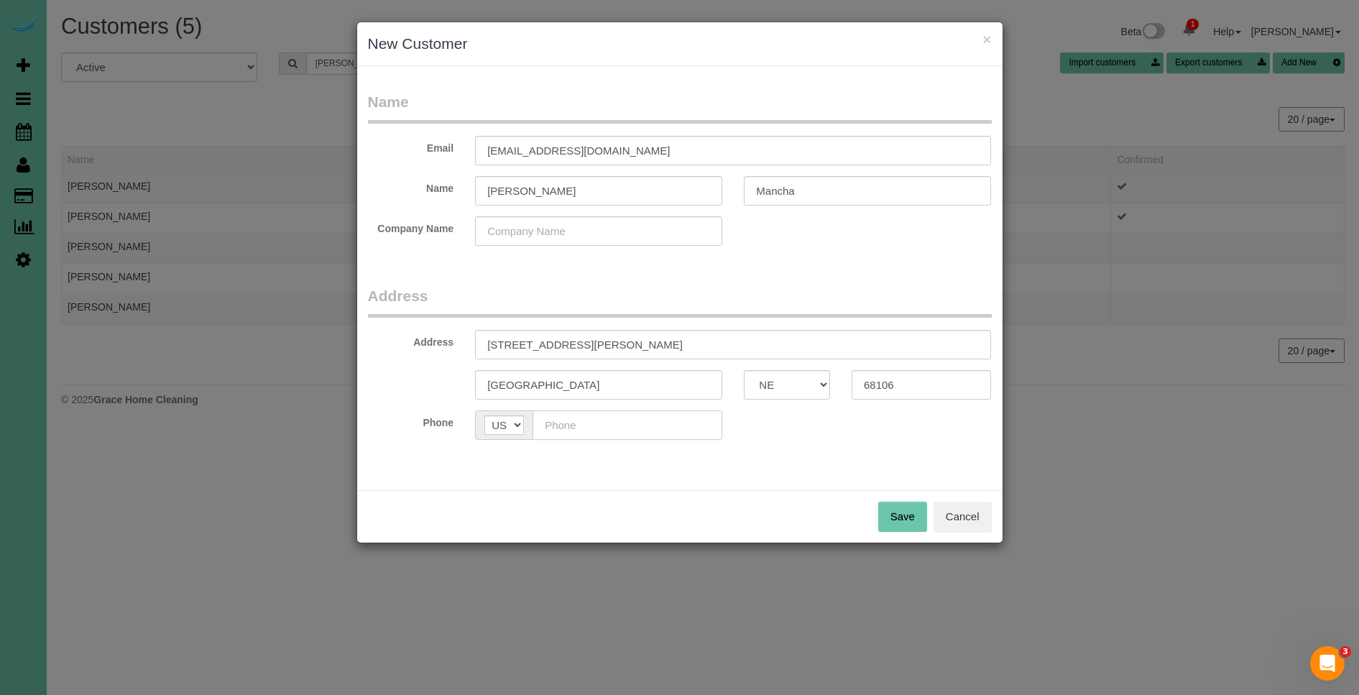
click at [629, 430] on input "text" at bounding box center [627, 424] width 190 height 29
type input "(402) 278-1226"
click at [911, 515] on button "Save" at bounding box center [902, 517] width 49 height 30
type input "cmancha017@gmail.com"
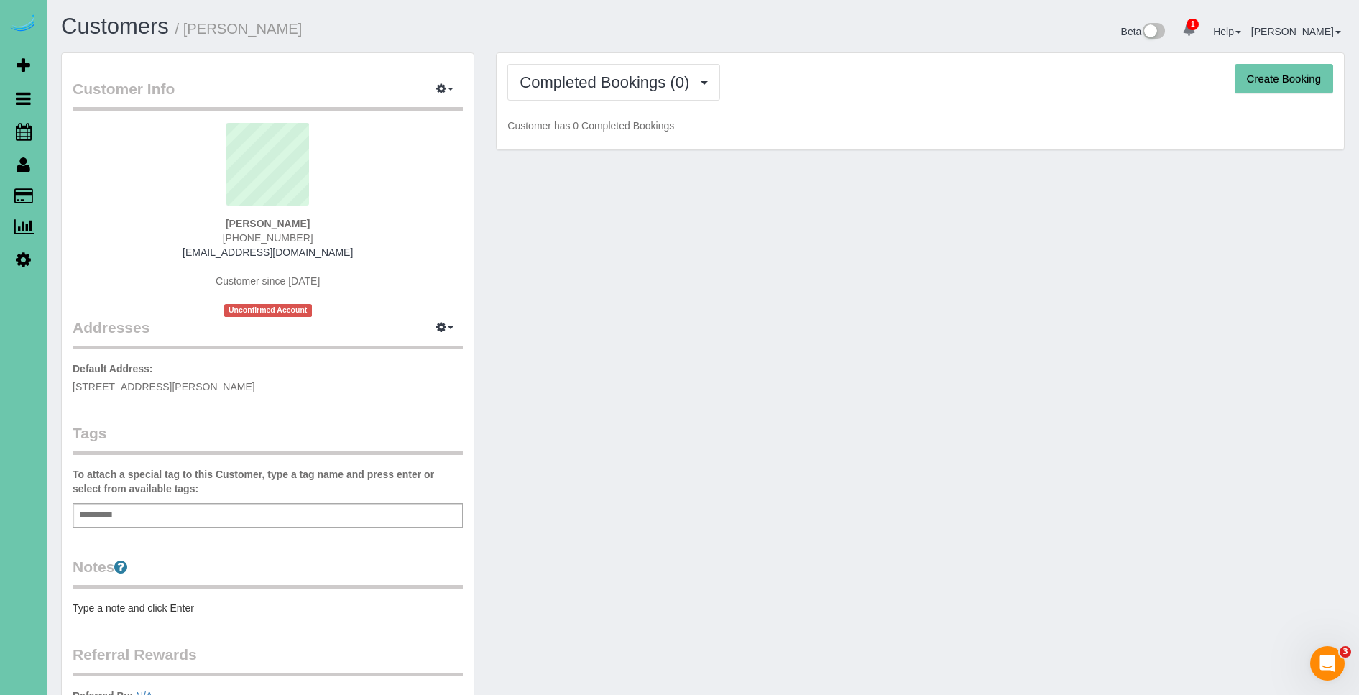
click at [1279, 79] on button "Create Booking" at bounding box center [1283, 79] width 98 height 30
select select "NE"
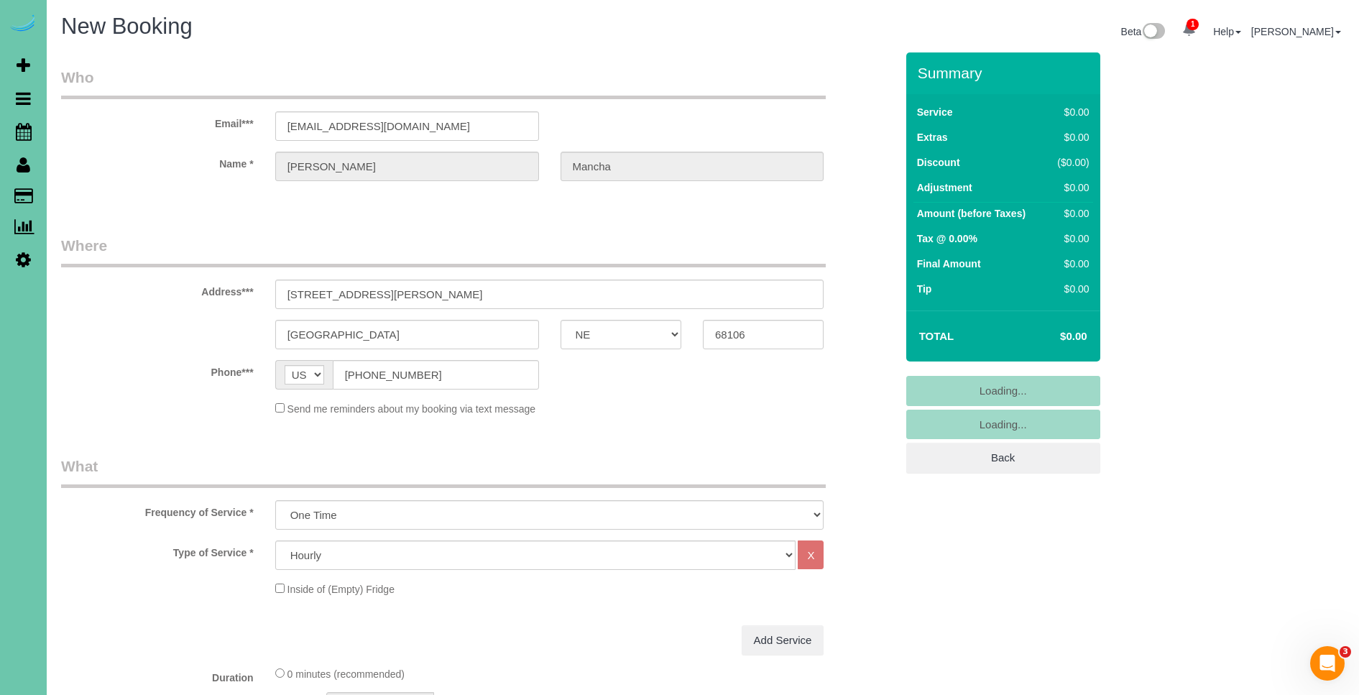
select select "object:115895"
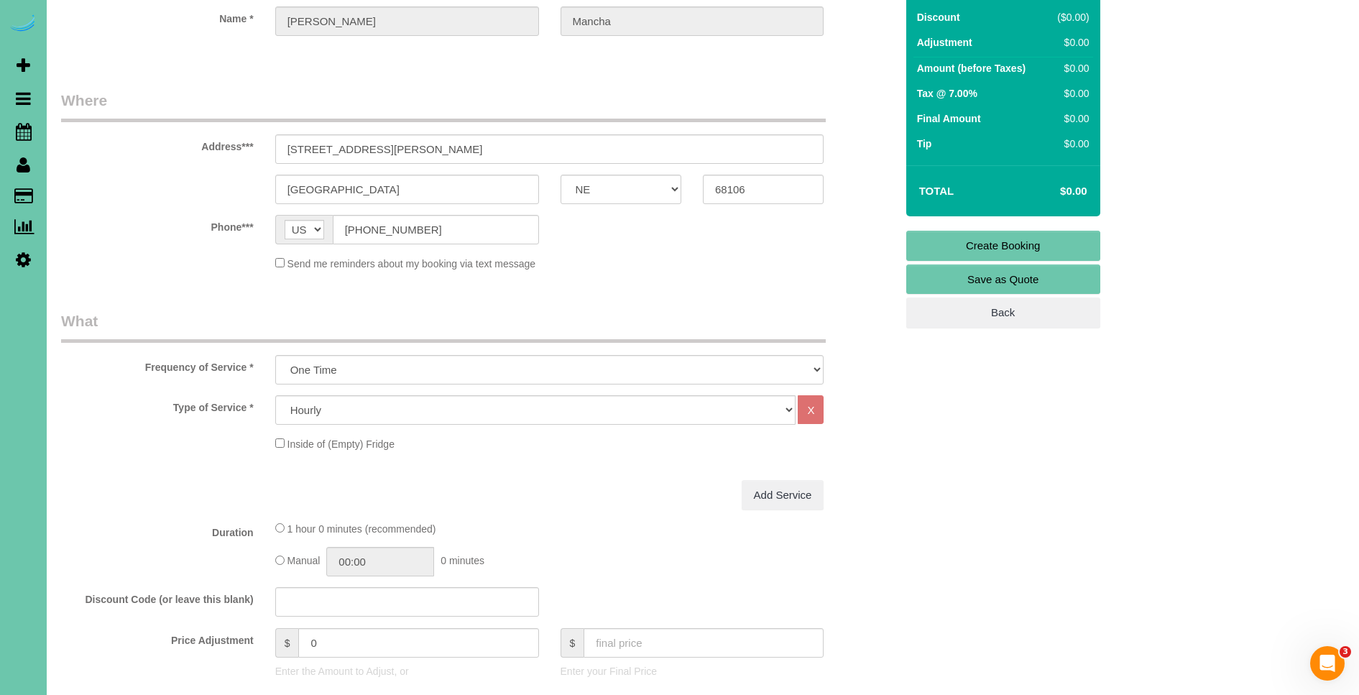
scroll to position [302, 0]
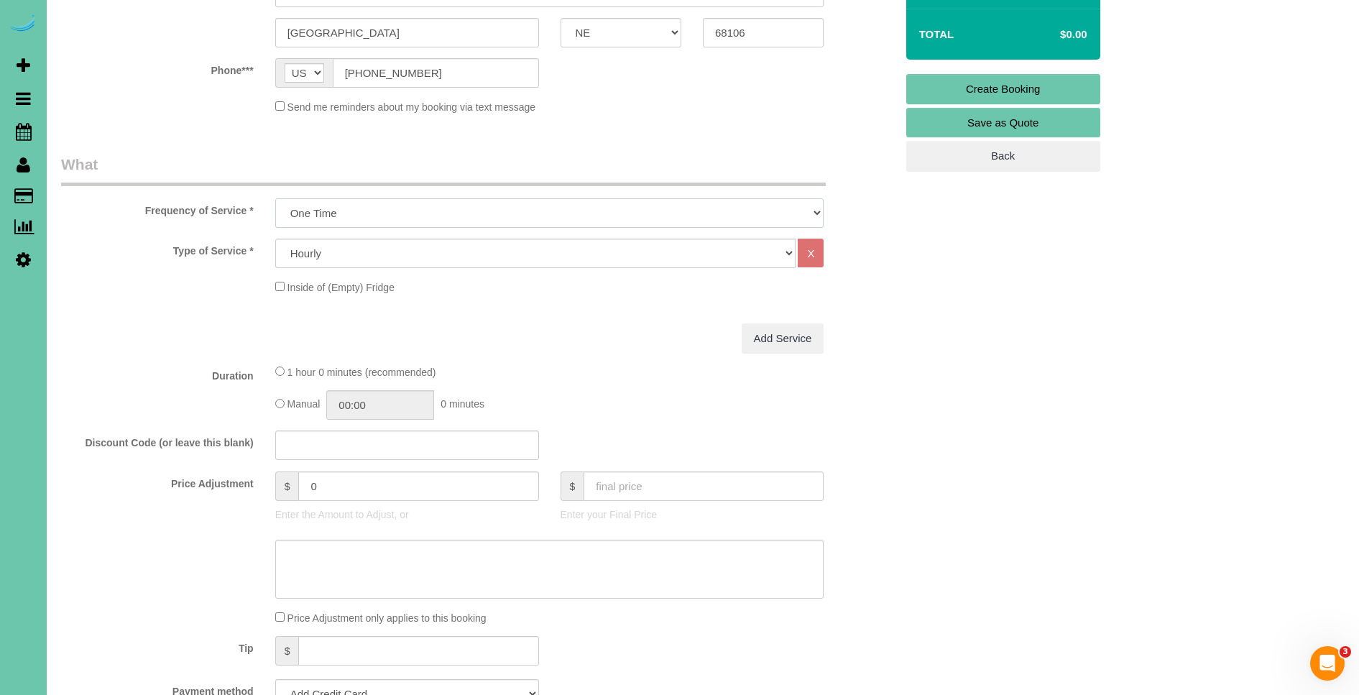
click at [356, 208] on select "One Time Weekly (0% for the First Booking) Bi-Weekly (0% for the First Booking)…" at bounding box center [549, 212] width 549 height 29
click at [275, 198] on select "One Time Weekly (0% for the First Booking) Bi-Weekly (0% for the First Booking)…" at bounding box center [549, 212] width 549 height 29
click at [387, 257] on select "Hourly 2.5 Hour Custom Clean 3.5 Hour Custom Clean commercial 1000 Square Feet …" at bounding box center [535, 253] width 521 height 29
select select "66"
click at [275, 239] on select "Hourly 2.5 Hour Custom Clean 3.5 Hour Custom Clean commercial 1000 Square Feet …" at bounding box center [535, 253] width 521 height 29
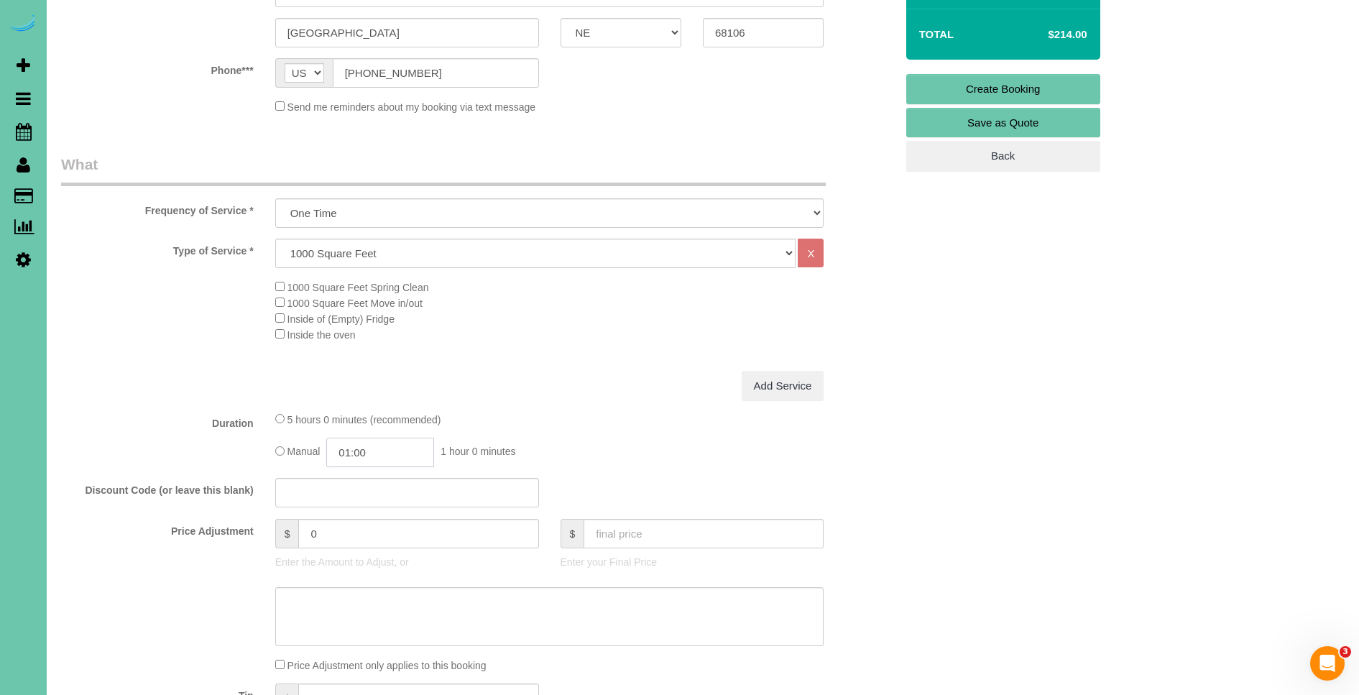
drag, startPoint x: 354, startPoint y: 451, endPoint x: 369, endPoint y: 466, distance: 21.3
click at [354, 451] on input "01:00" at bounding box center [380, 452] width 108 height 29
type input "04:00"
click at [544, 389] on div "Add Service" at bounding box center [549, 386] width 570 height 30
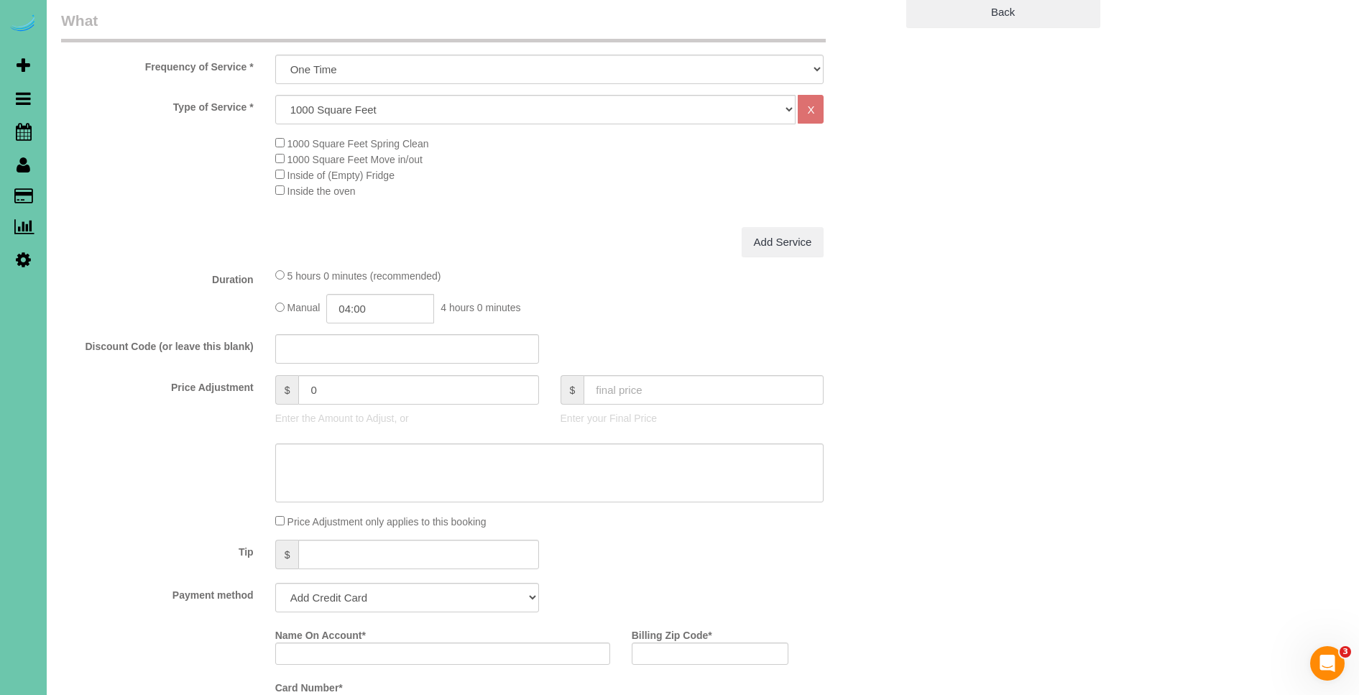
scroll to position [454, 0]
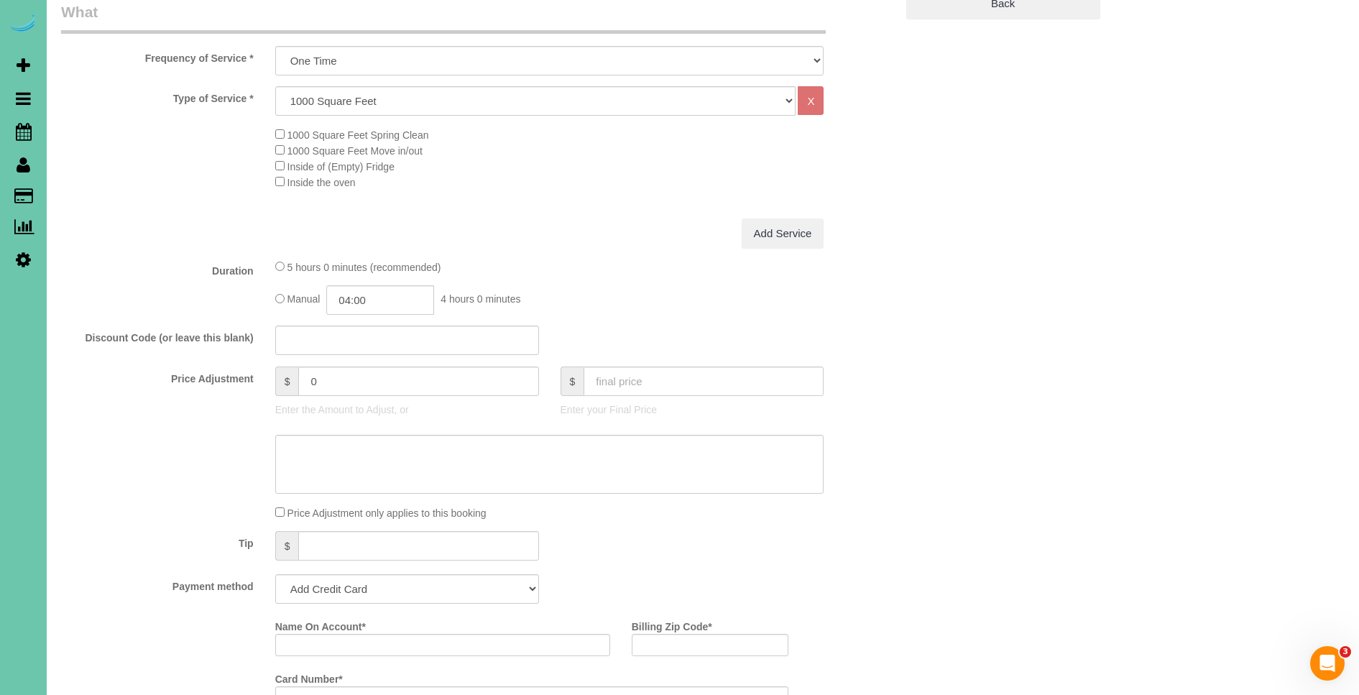
click at [313, 364] on fieldset "What Frequency of Service * One Time Weekly (0% for the First Booking) Bi-Weekl…" at bounding box center [478, 418] width 834 height 834
click at [326, 373] on input "0" at bounding box center [418, 380] width 240 height 29
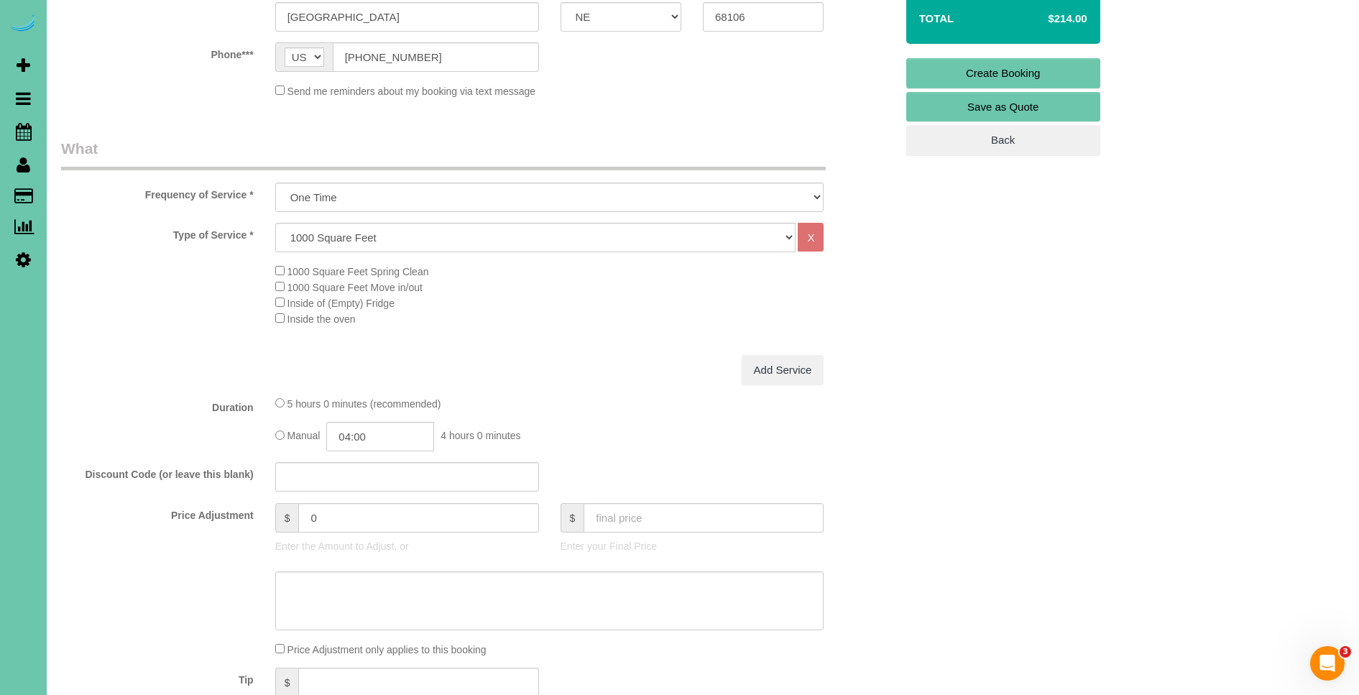
scroll to position [345, 0]
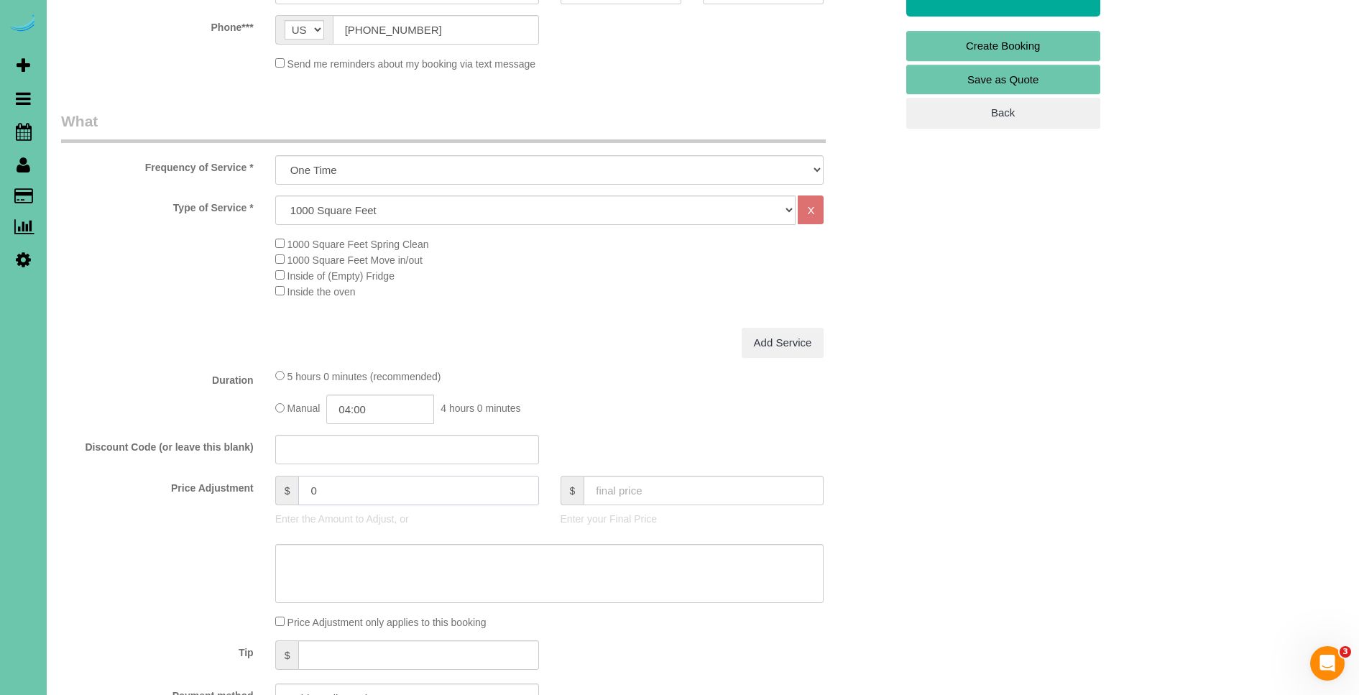
drag, startPoint x: 346, startPoint y: 489, endPoint x: 195, endPoint y: 476, distance: 151.5
click at [195, 476] on div "Price Adjustment $ 0 Enter the Amount to Adjust, or $ Enter your Final Price" at bounding box center [478, 504] width 856 height 57
type input "224"
click at [310, 570] on textarea at bounding box center [549, 573] width 549 height 59
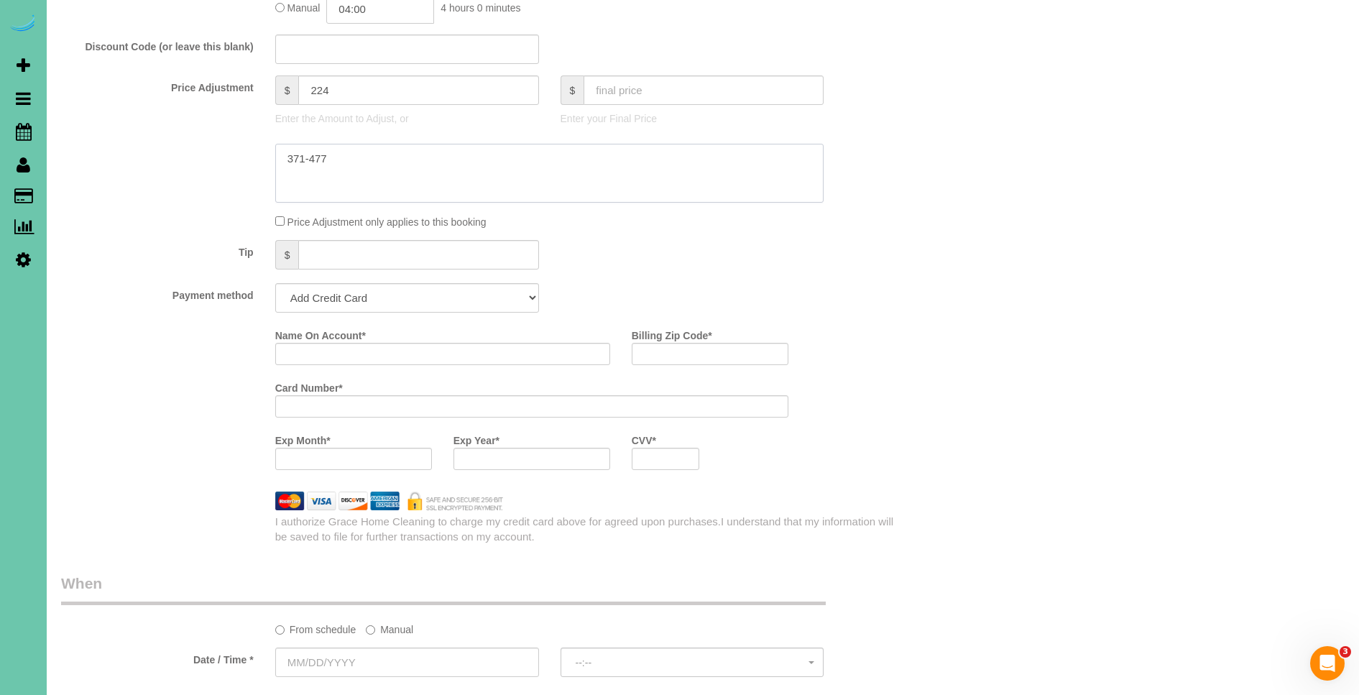
scroll to position [778, 0]
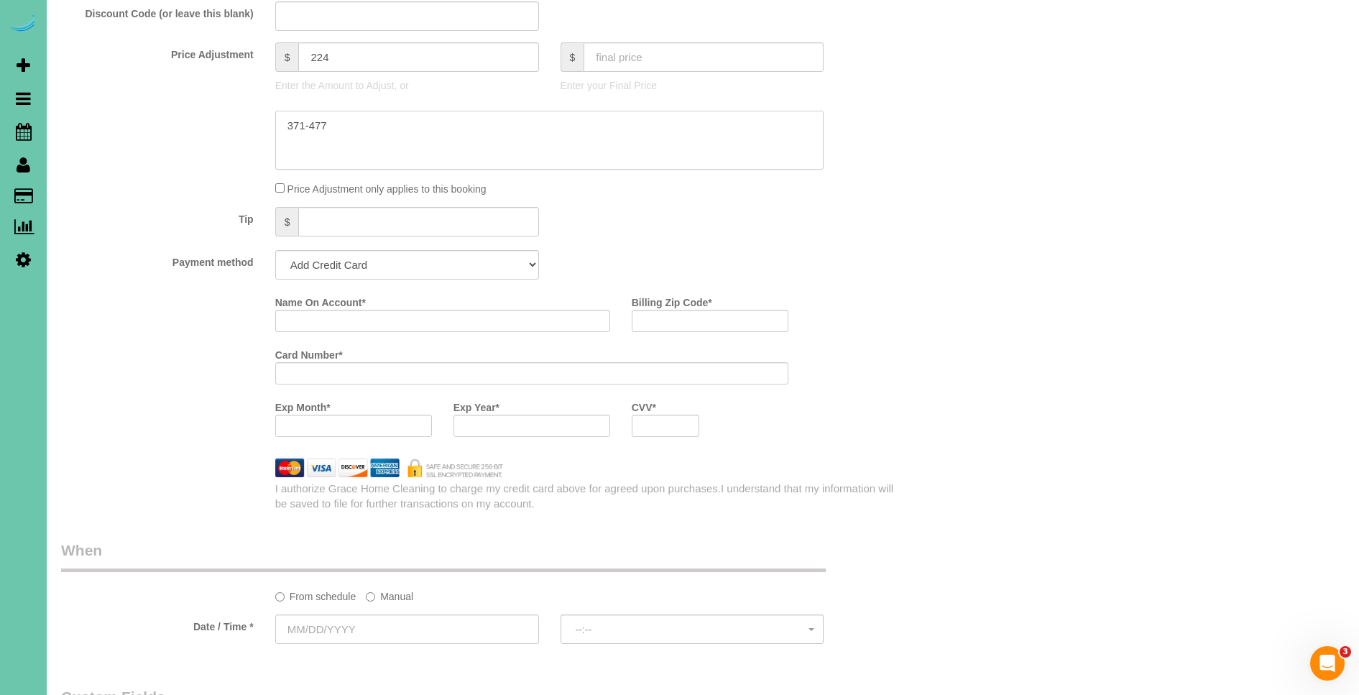
type textarea "371-477"
click at [353, 275] on select "Add Credit Card Cash Check Paypal" at bounding box center [407, 264] width 264 height 29
select select "string:check"
click at [275, 250] on select "Add Credit Card Cash Check Paypal" at bounding box center [407, 264] width 264 height 29
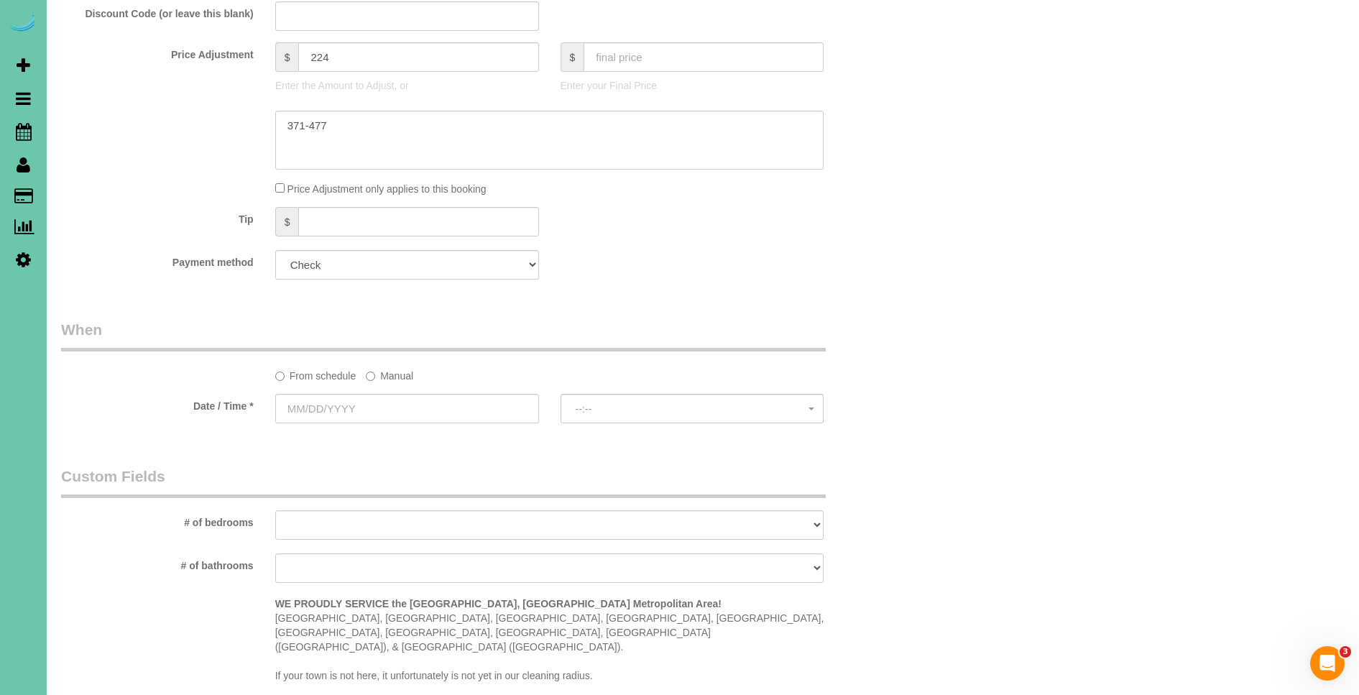
drag, startPoint x: 392, startPoint y: 377, endPoint x: 363, endPoint y: 391, distance: 32.5
click at [392, 377] on label "Manual" at bounding box center [389, 373] width 47 height 19
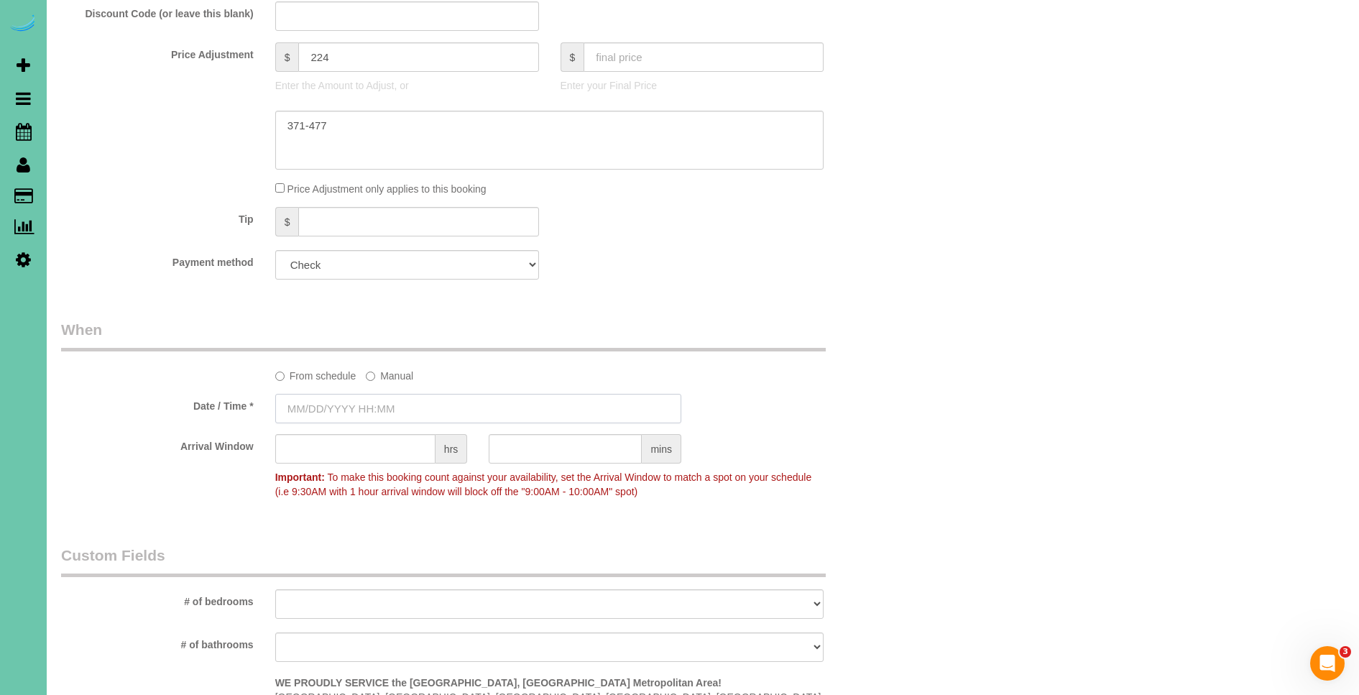
click at [312, 406] on input "text" at bounding box center [478, 408] width 406 height 29
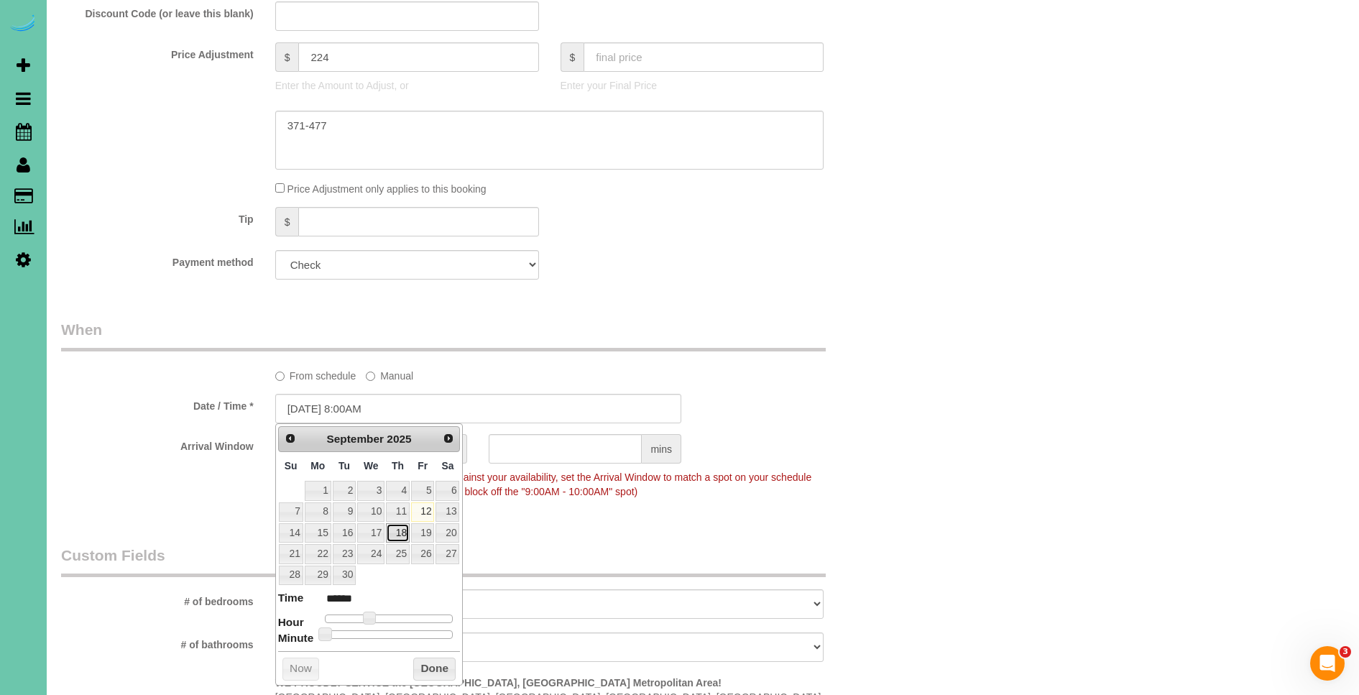
click at [394, 535] on link "18" at bounding box center [398, 532] width 24 height 19
type input "09/18/2025 9:00AM"
type input "******"
type input "09/18/2025 10:00AM"
type input "*******"
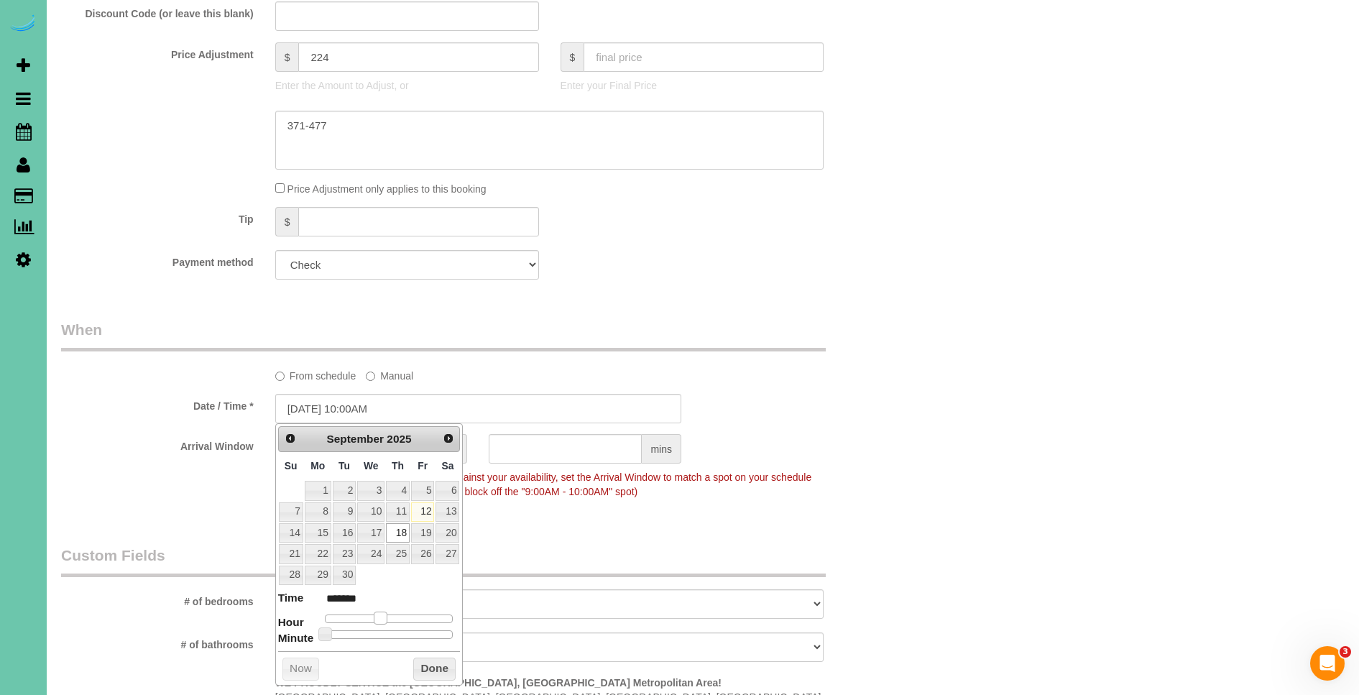
type input "09/18/2025 11:00AM"
type input "*******"
type input "09/18/2025 12:00PM"
type input "*******"
type input "09/18/2025 11:00AM"
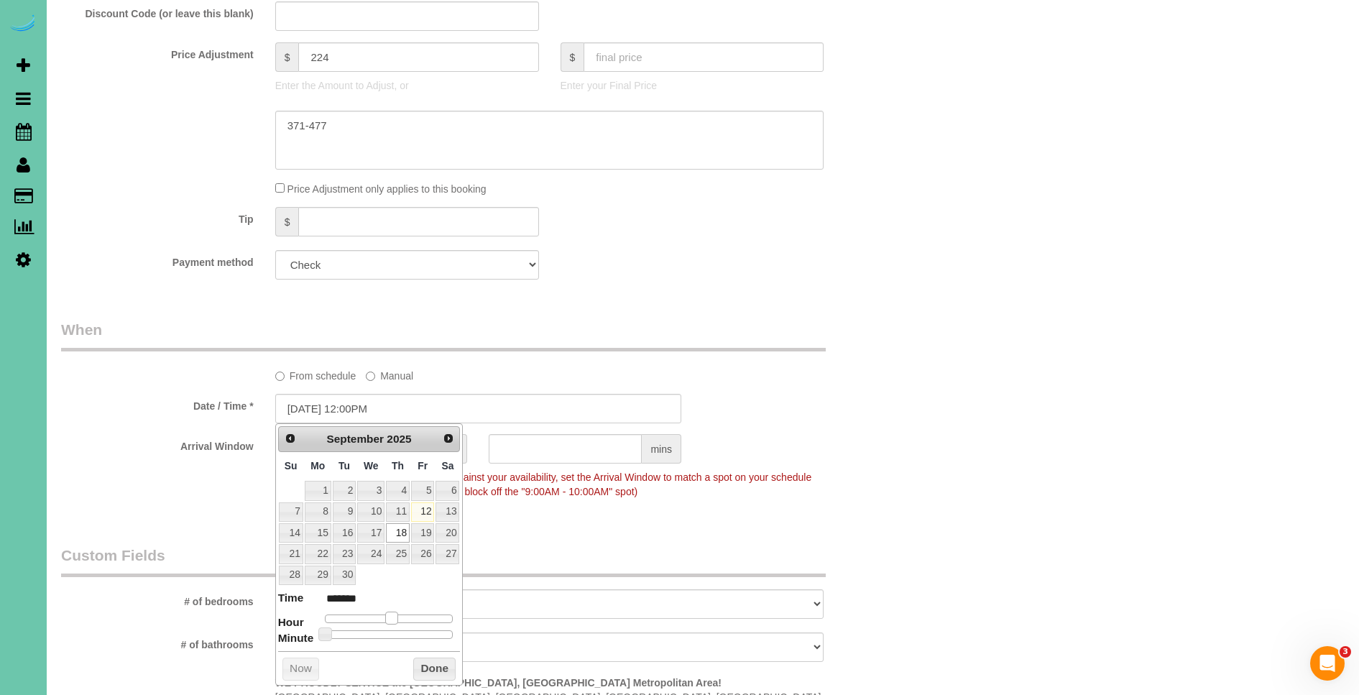
type input "*******"
drag, startPoint x: 367, startPoint y: 614, endPoint x: 385, endPoint y: 617, distance: 18.2
click at [387, 616] on span at bounding box center [385, 617] width 13 height 13
type input "09/18/2025 11:05AM"
type input "*******"
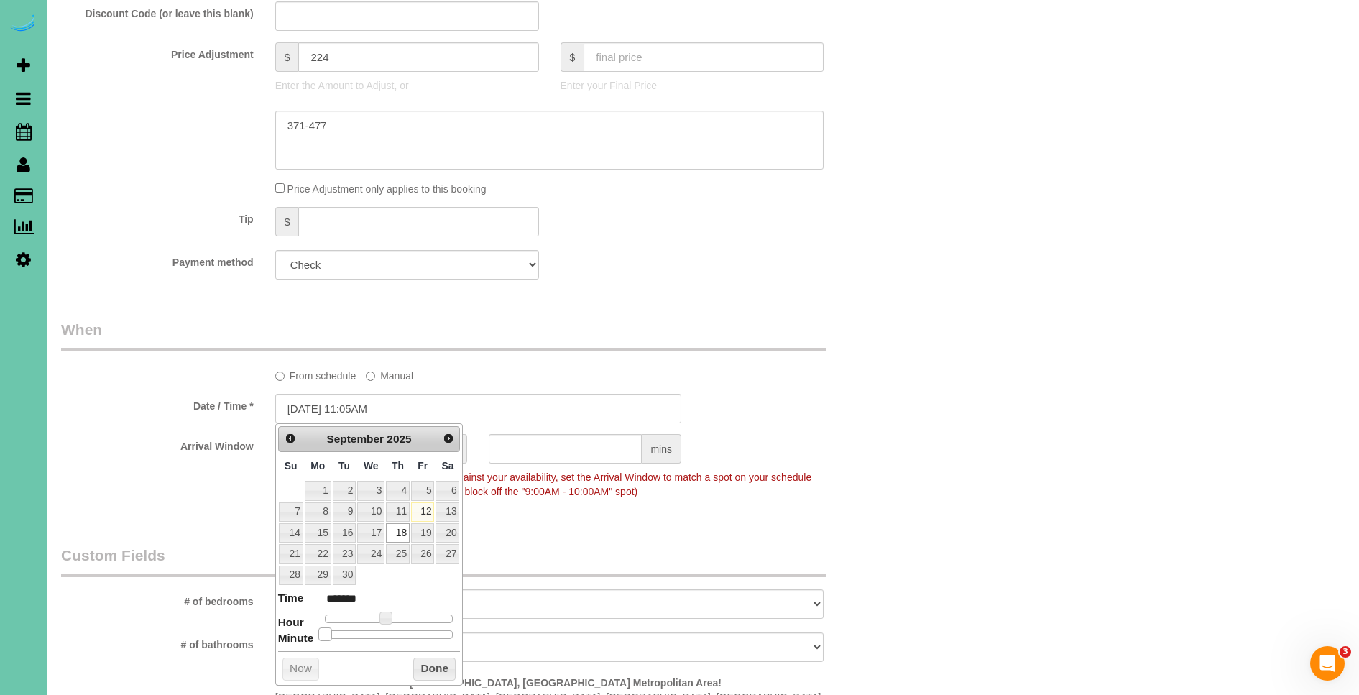
type input "09/18/2025 11:10AM"
type input "*******"
type input "09/18/2025 11:15AM"
type input "*******"
type input "09/18/2025 11:20AM"
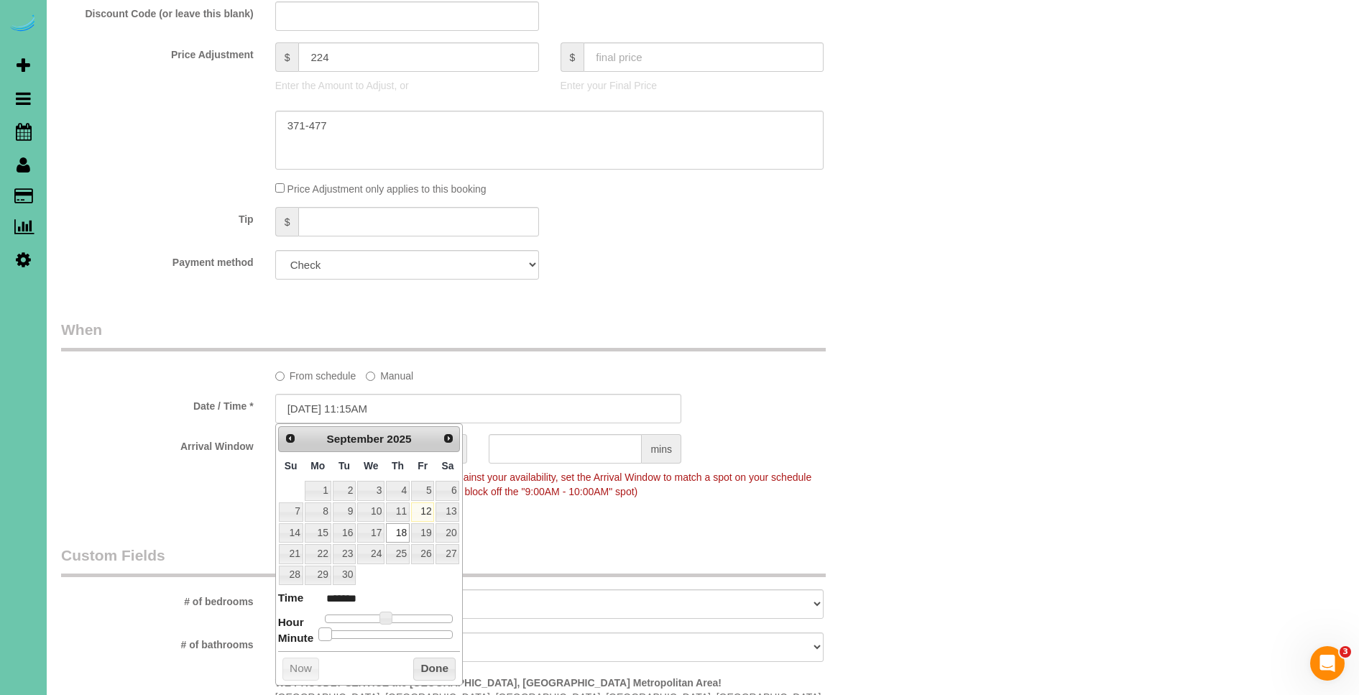
type input "*******"
type input "09/18/2025 11:25AM"
type input "*******"
type input "09/18/2025 11:20AM"
type input "*******"
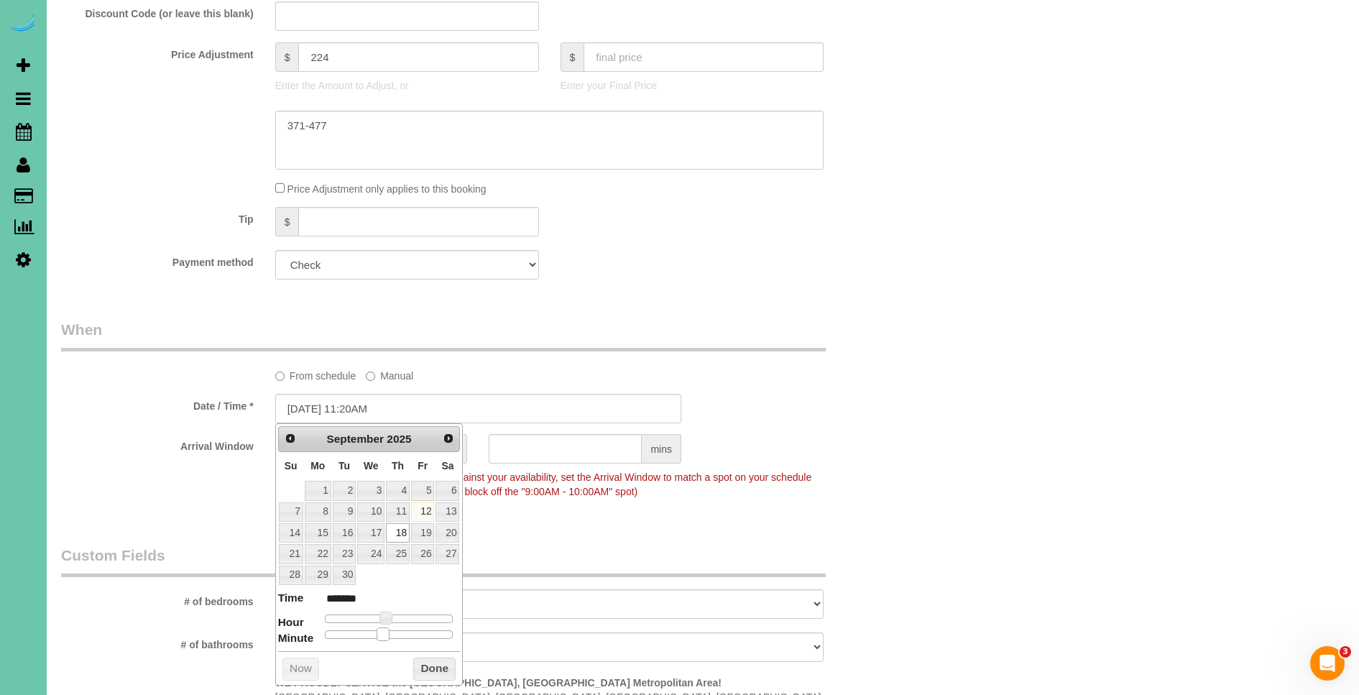
type input "09/18/2025 11:25AM"
type input "*******"
type input "09/18/2025 11:30AM"
type input "*******"
drag, startPoint x: 327, startPoint y: 637, endPoint x: 419, endPoint y: 660, distance: 95.0
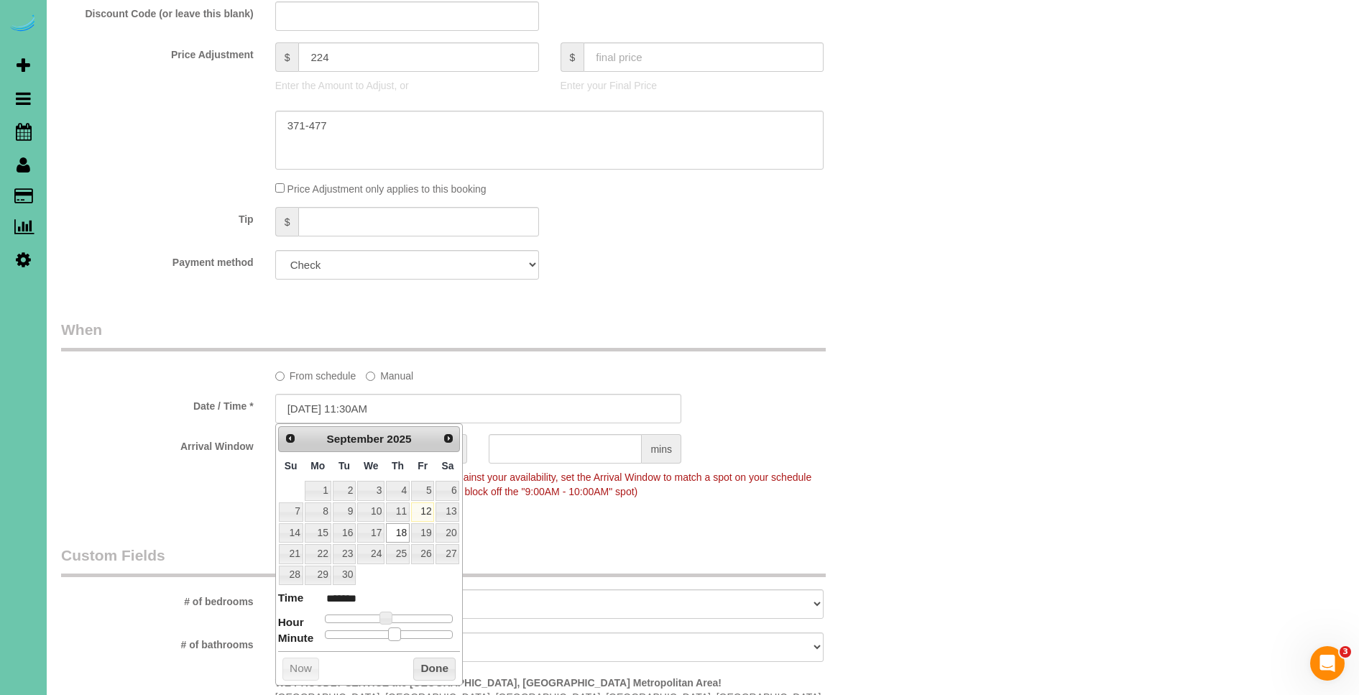
click at [395, 639] on span at bounding box center [394, 633] width 13 height 13
drag, startPoint x: 434, startPoint y: 667, endPoint x: 437, endPoint y: 657, distance: 10.5
click at [434, 666] on button "Done" at bounding box center [434, 668] width 42 height 23
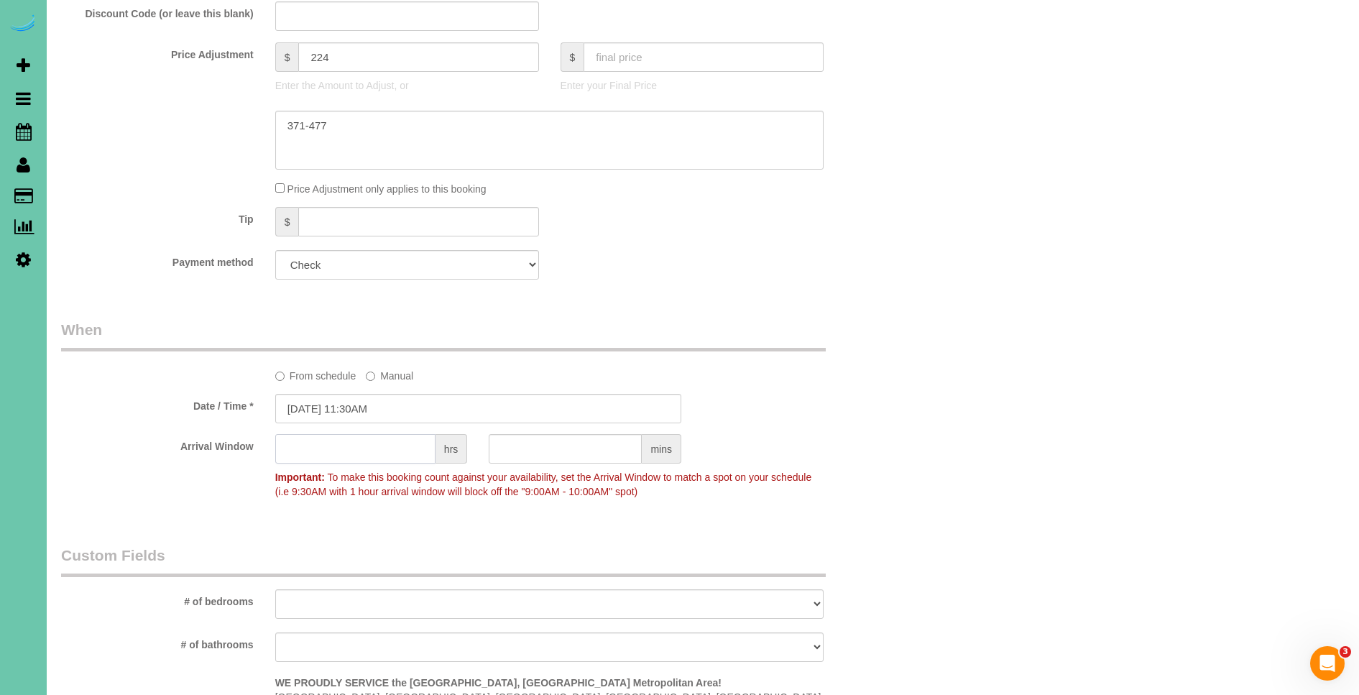
click at [401, 453] on input "text" at bounding box center [355, 448] width 160 height 29
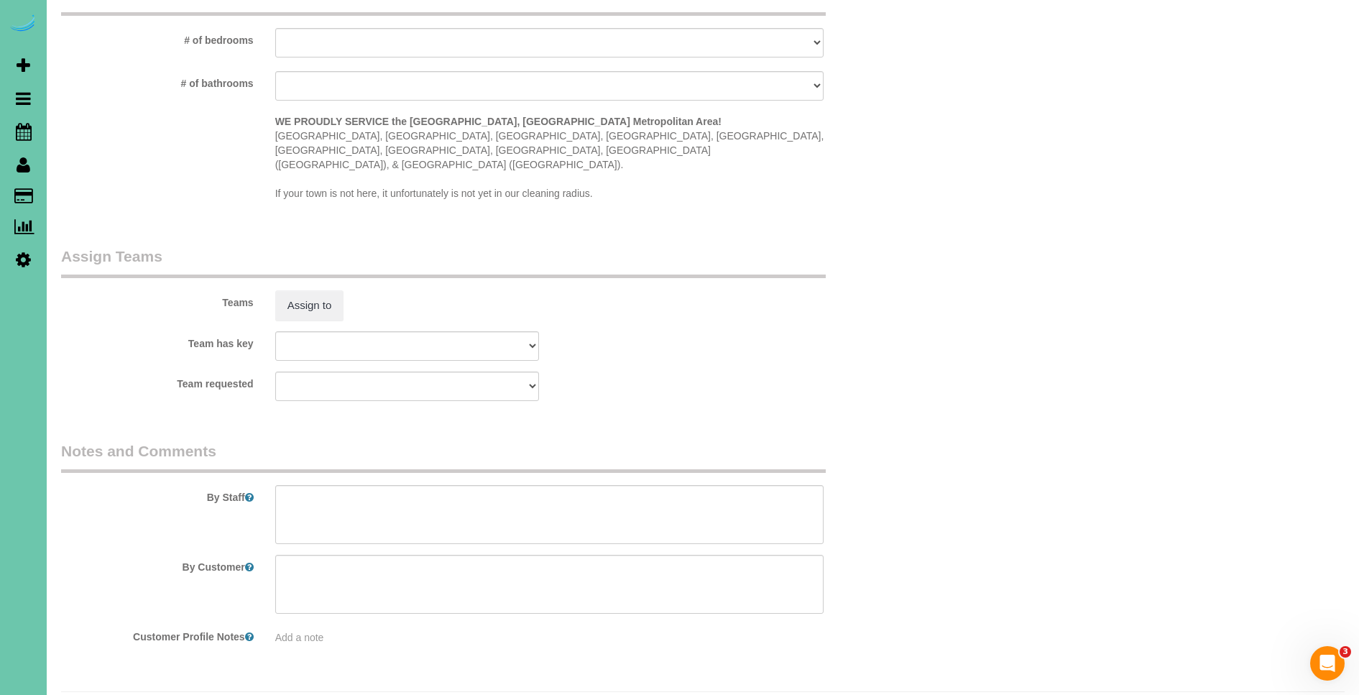
scroll to position [1350, 0]
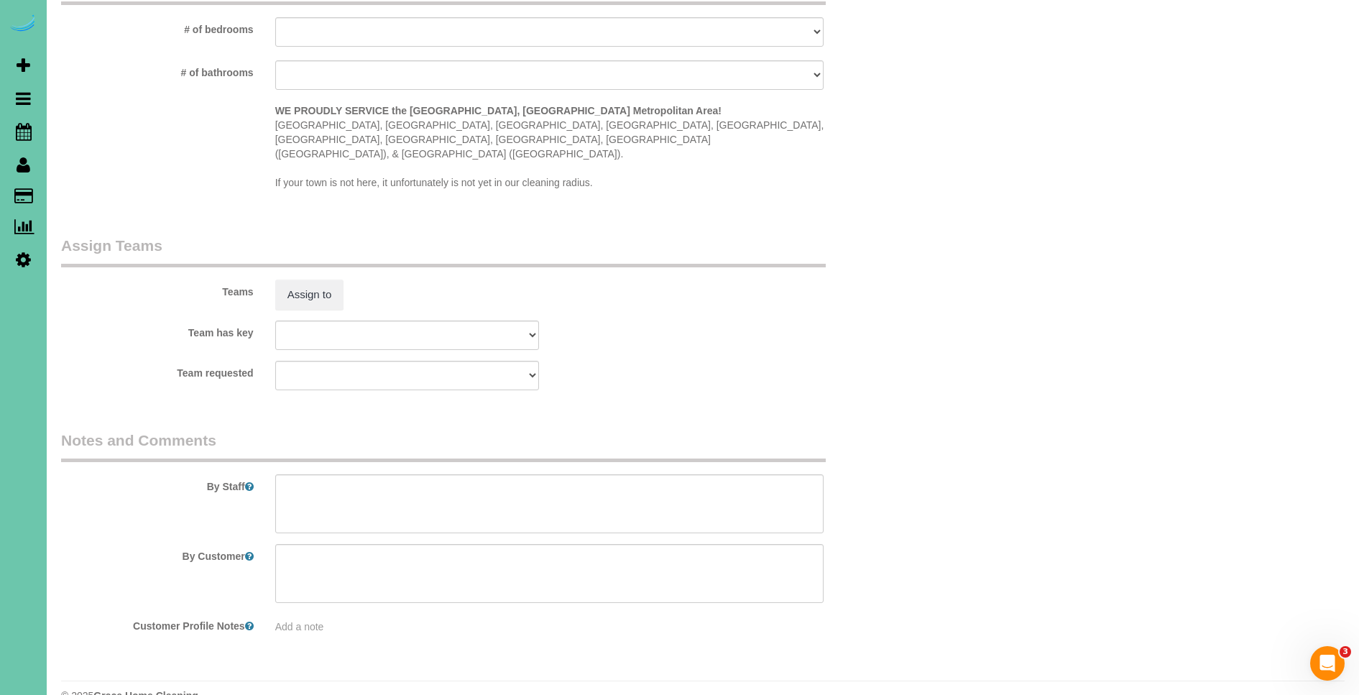
type input "1"
click at [407, 481] on textarea at bounding box center [549, 503] width 549 height 59
paste textarea "CLEANING DESCRIPTION Dirt level 5-10 *Use extension duster for high or hard-to-…"
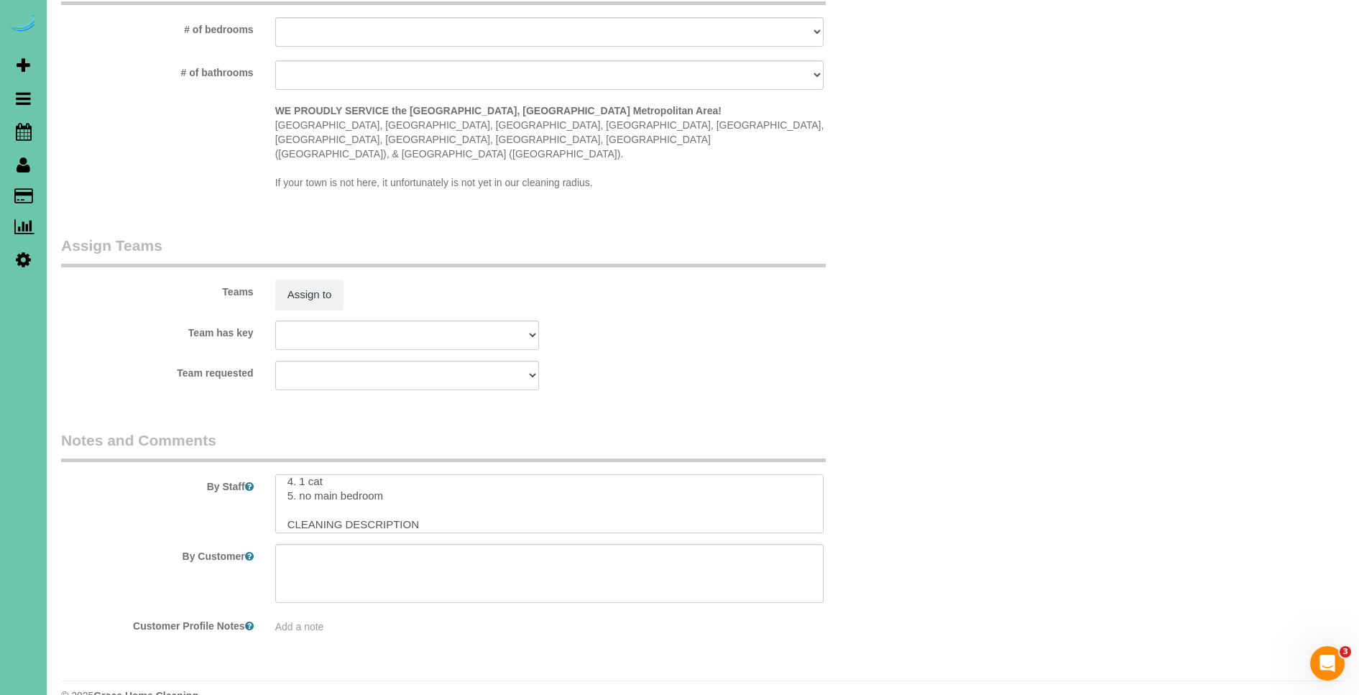
click at [300, 484] on textarea at bounding box center [549, 503] width 549 height 59
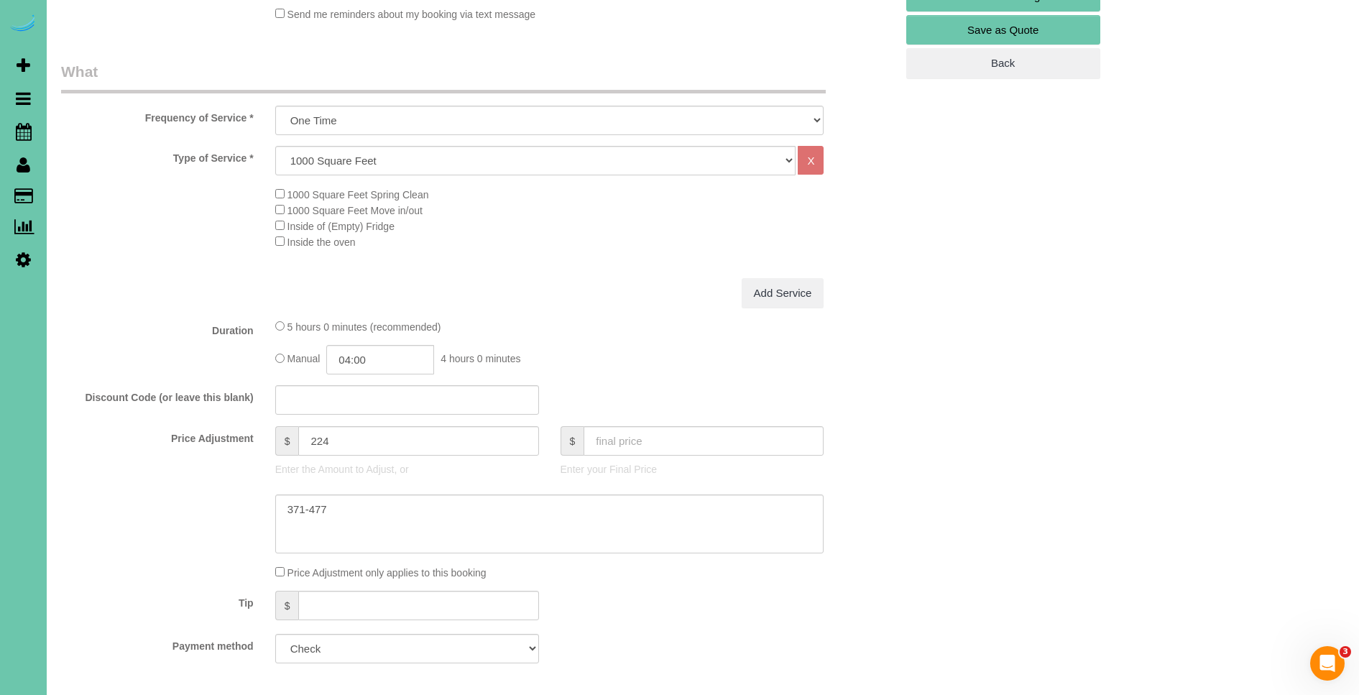
scroll to position [0, 0]
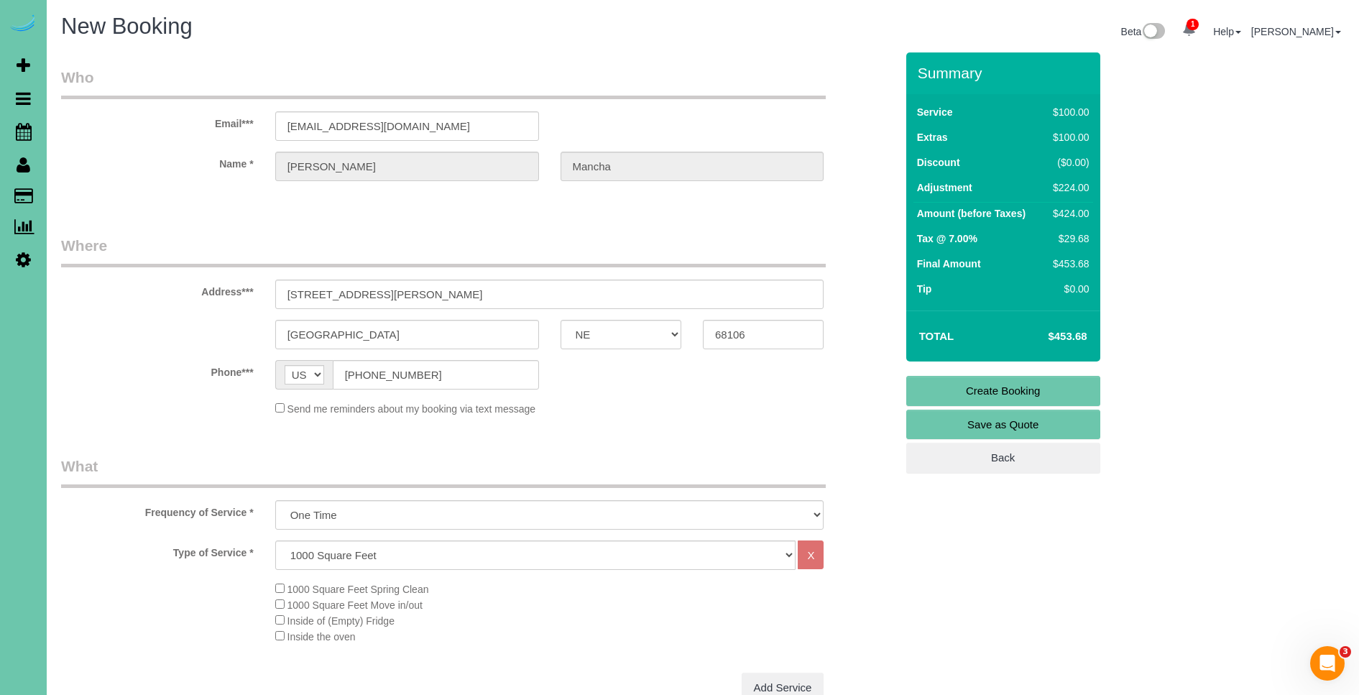
type textarea "1. credit - will add 2. door unlocked 3. One time spring clean - whole home - n…"
click at [1025, 395] on link "Create Booking" at bounding box center [1003, 391] width 194 height 30
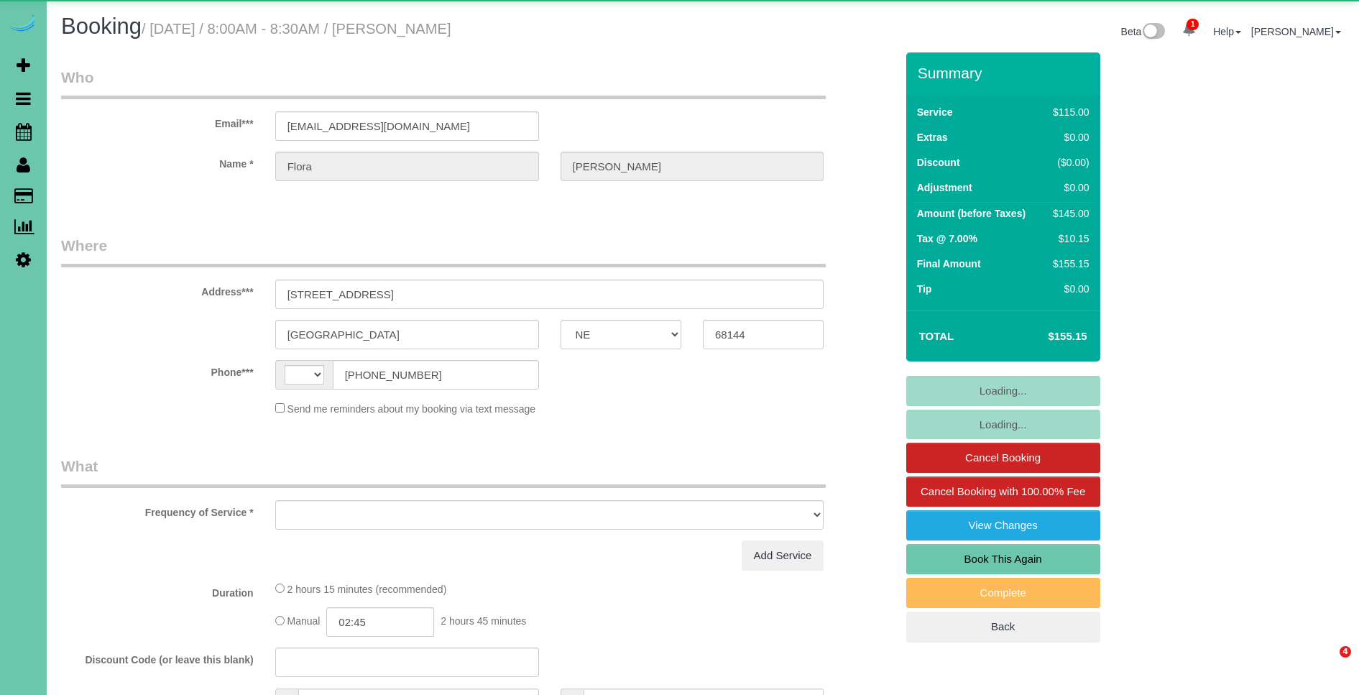
select select "NE"
select select "string:US"
select select "object:663"
select select "string:fspay-44cc49dc-e9d8-4851-8328-d1f2528b3465"
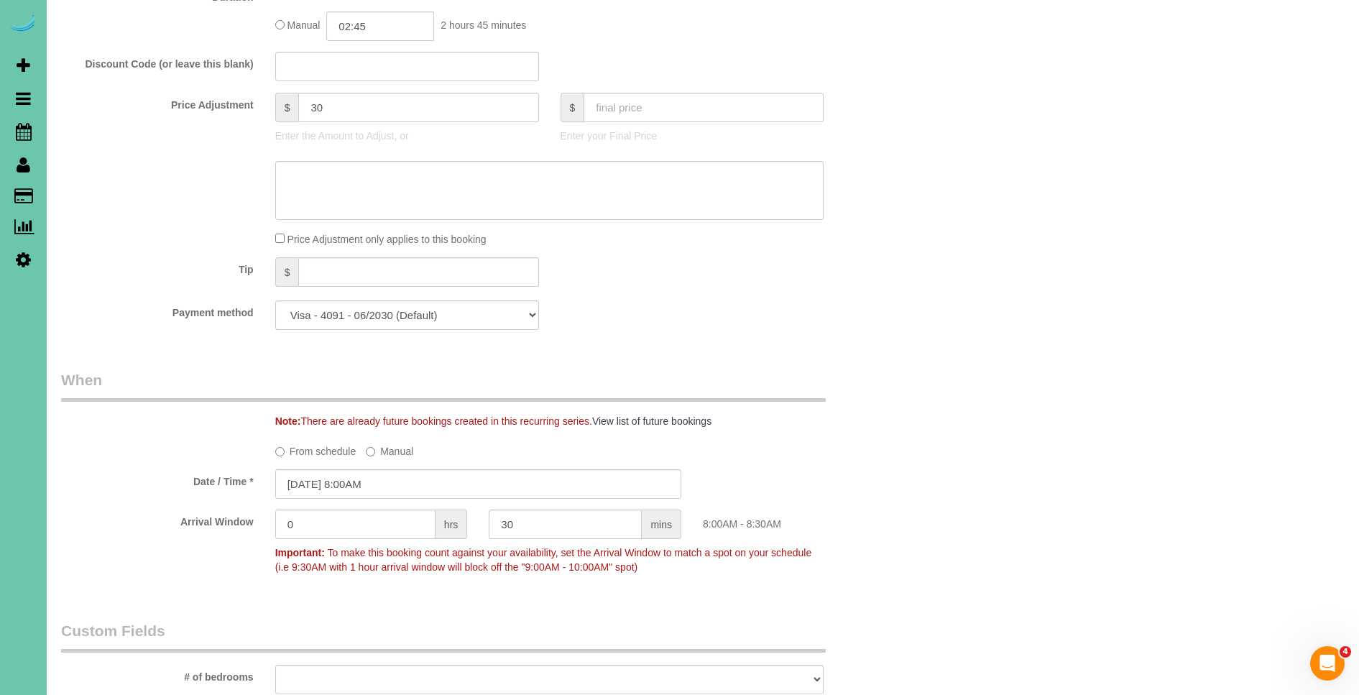
scroll to position [494, 0]
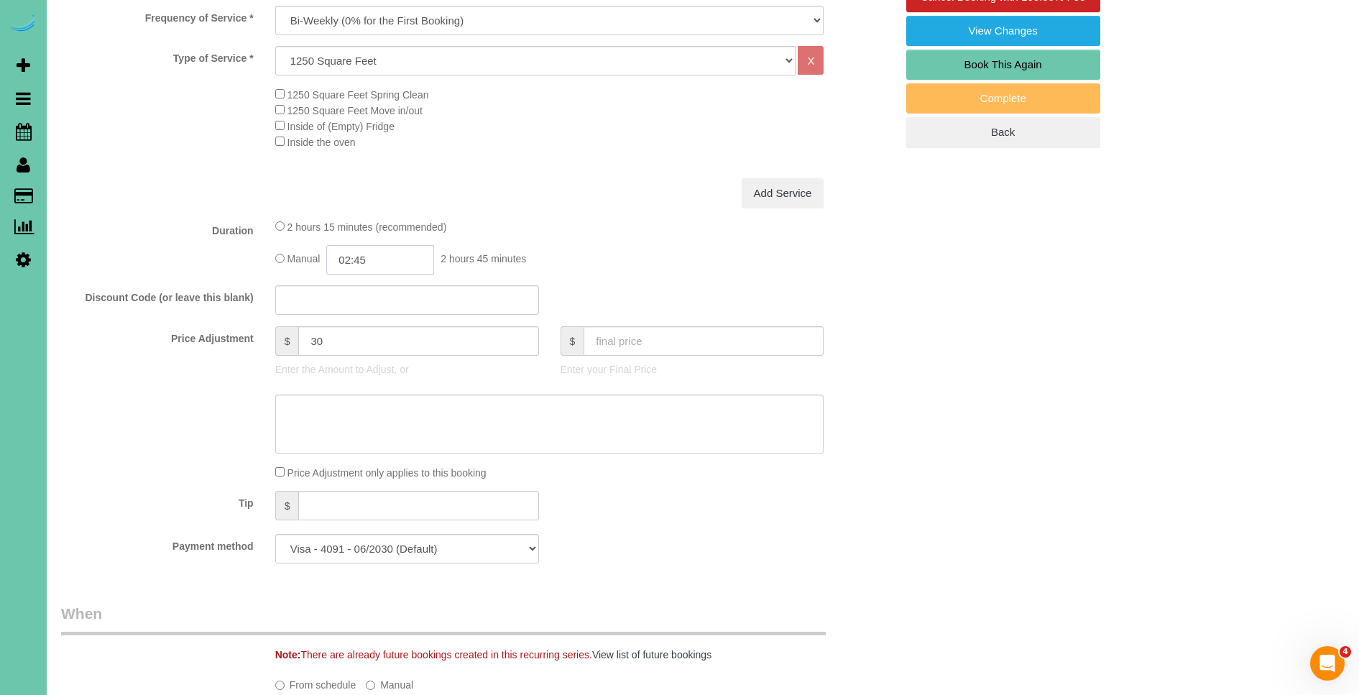
click at [410, 265] on input "02:45" at bounding box center [380, 259] width 108 height 29
type input "02:15"
click at [609, 208] on div "Add Service" at bounding box center [549, 193] width 570 height 30
drag, startPoint x: 339, startPoint y: 350, endPoint x: 309, endPoint y: 346, distance: 30.4
click at [309, 346] on input "30" at bounding box center [418, 340] width 240 height 29
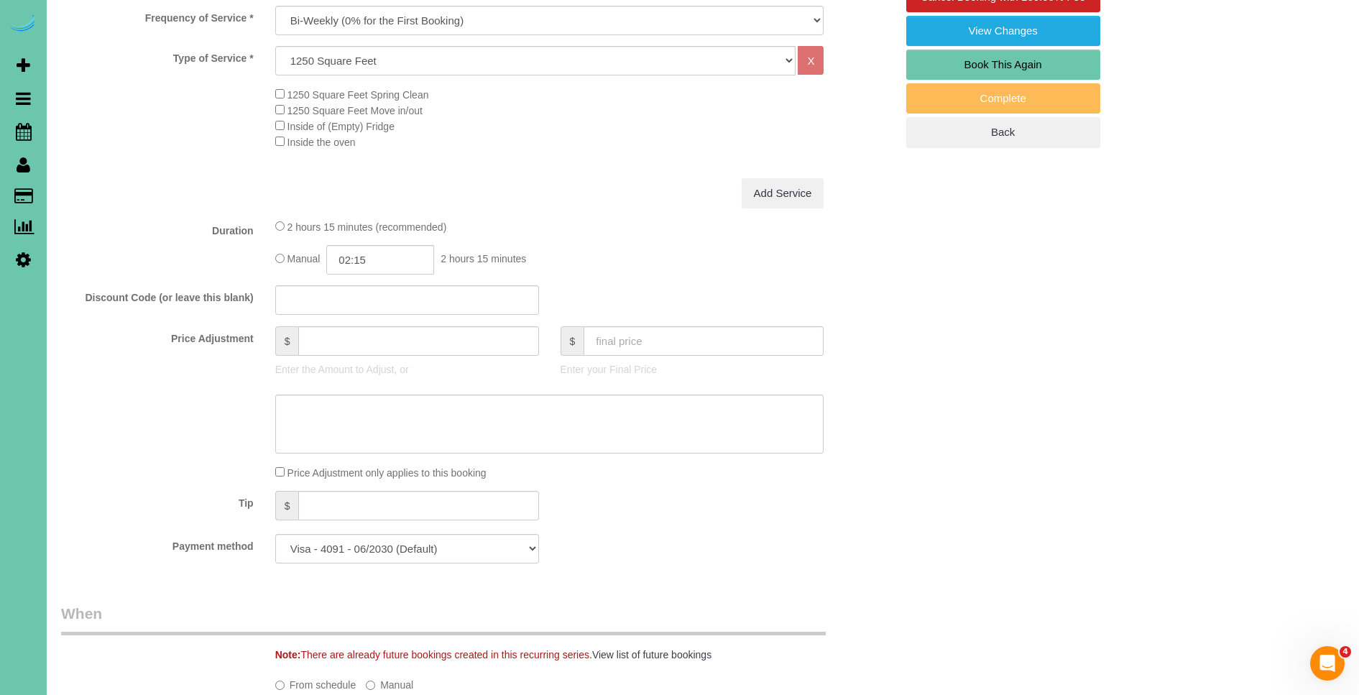
click at [614, 195] on div "Add Service" at bounding box center [549, 193] width 570 height 30
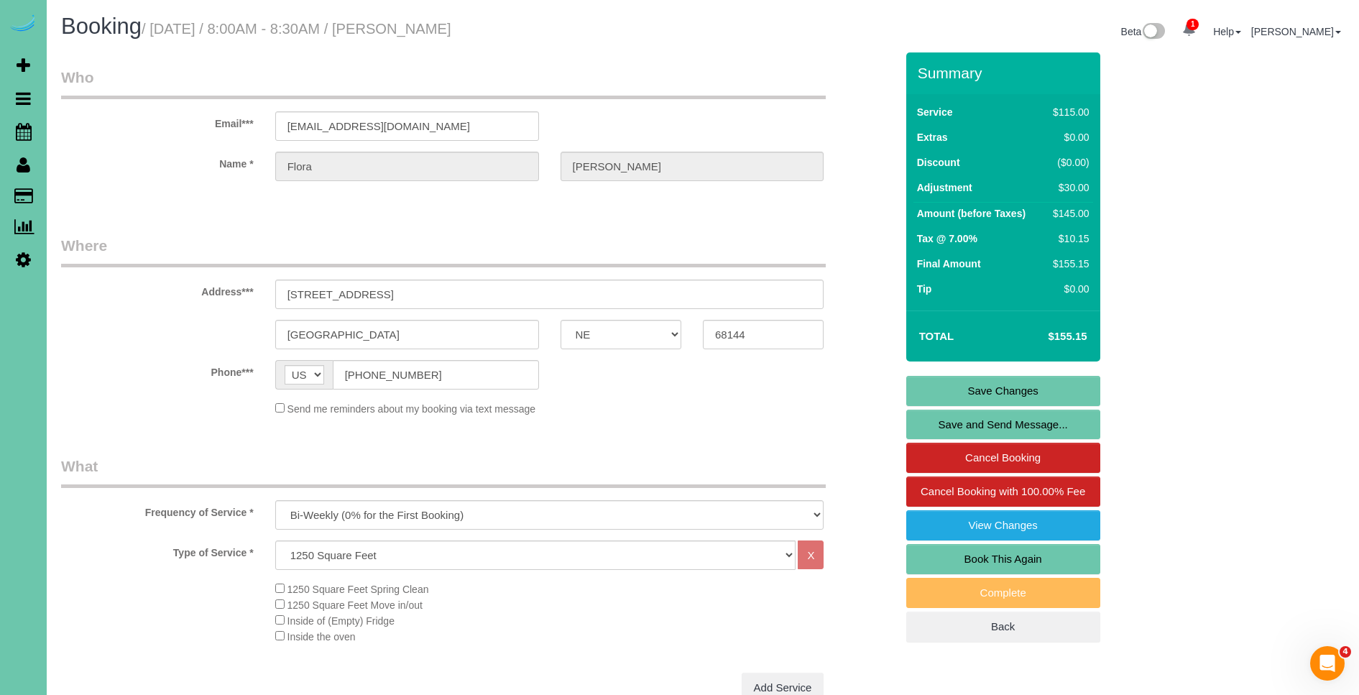
type input "0"
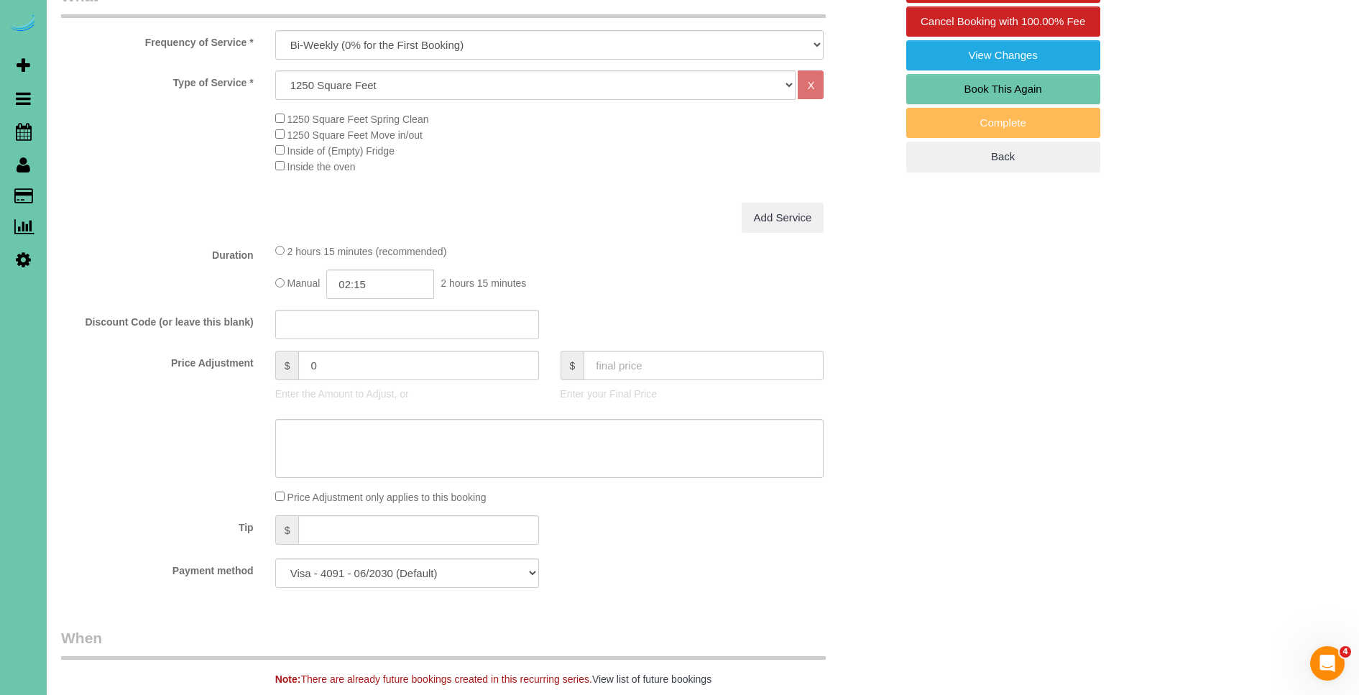
scroll to position [557, 0]
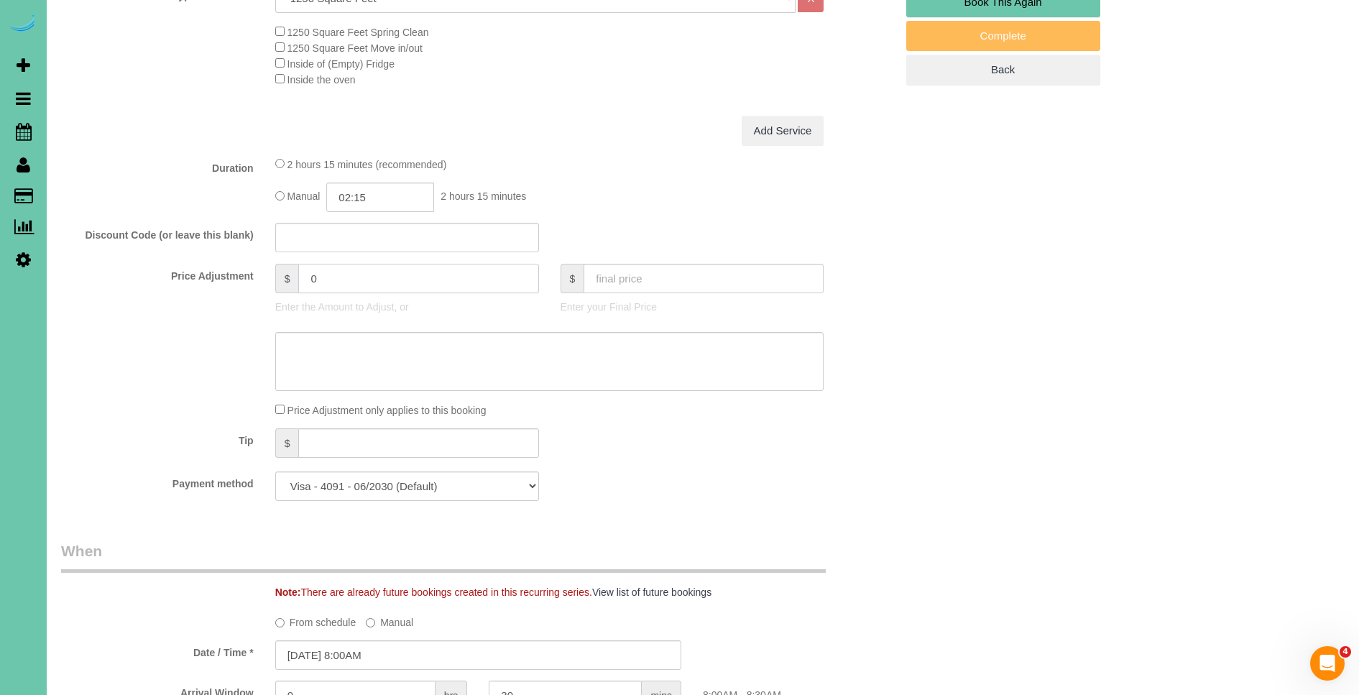
click at [389, 280] on input "0" at bounding box center [418, 278] width 240 height 29
type input "5"
click at [619, 218] on fieldset "What Frequency of Service * One Time Weekly (0% for the First Booking) Bi-Weekl…" at bounding box center [478, 206] width 834 height 614
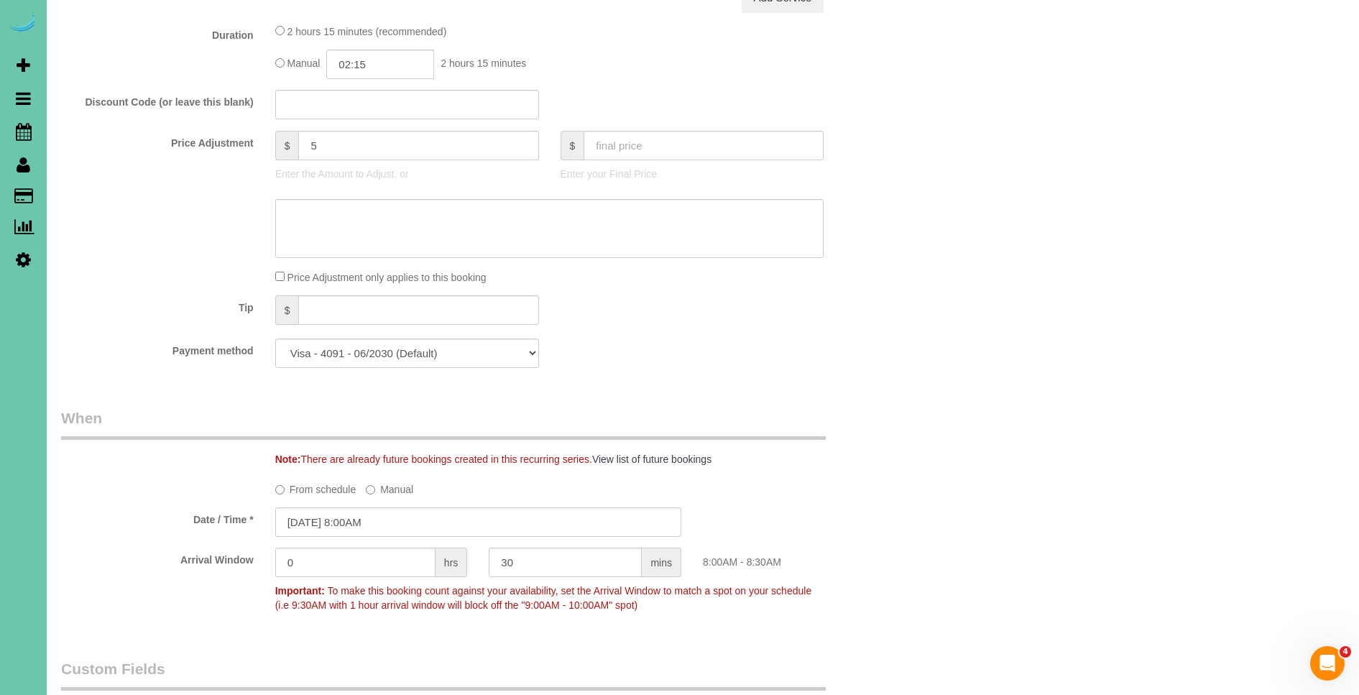
scroll to position [696, 0]
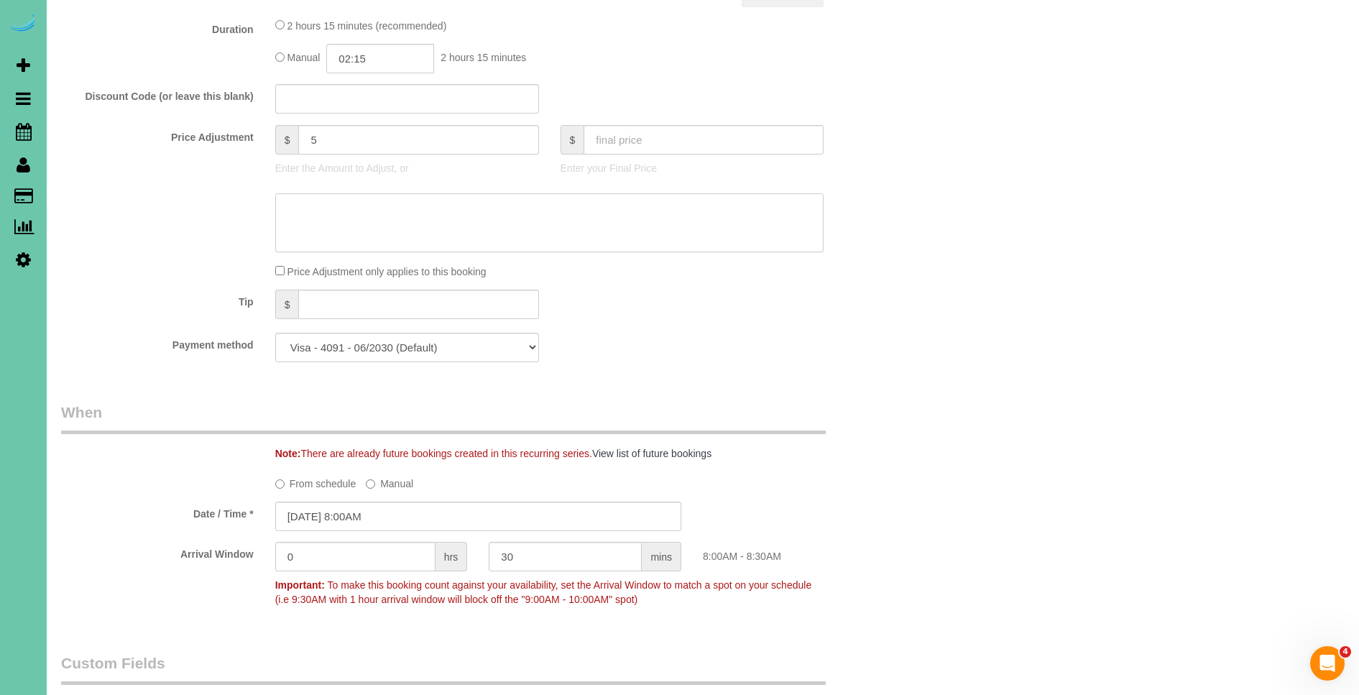
click at [547, 232] on textarea at bounding box center [549, 222] width 549 height 59
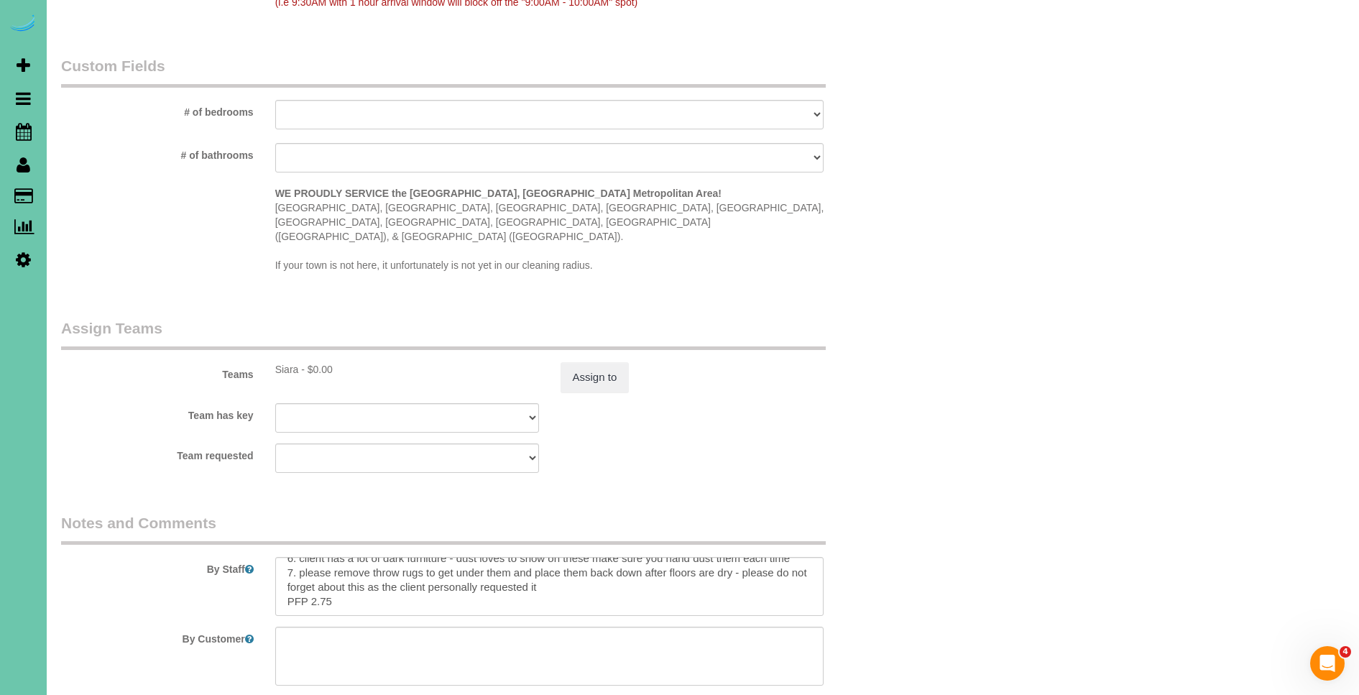
scroll to position [1293, 0]
type textarea "** new price applied **"
click at [593, 361] on button "Assign to" at bounding box center [594, 376] width 69 height 30
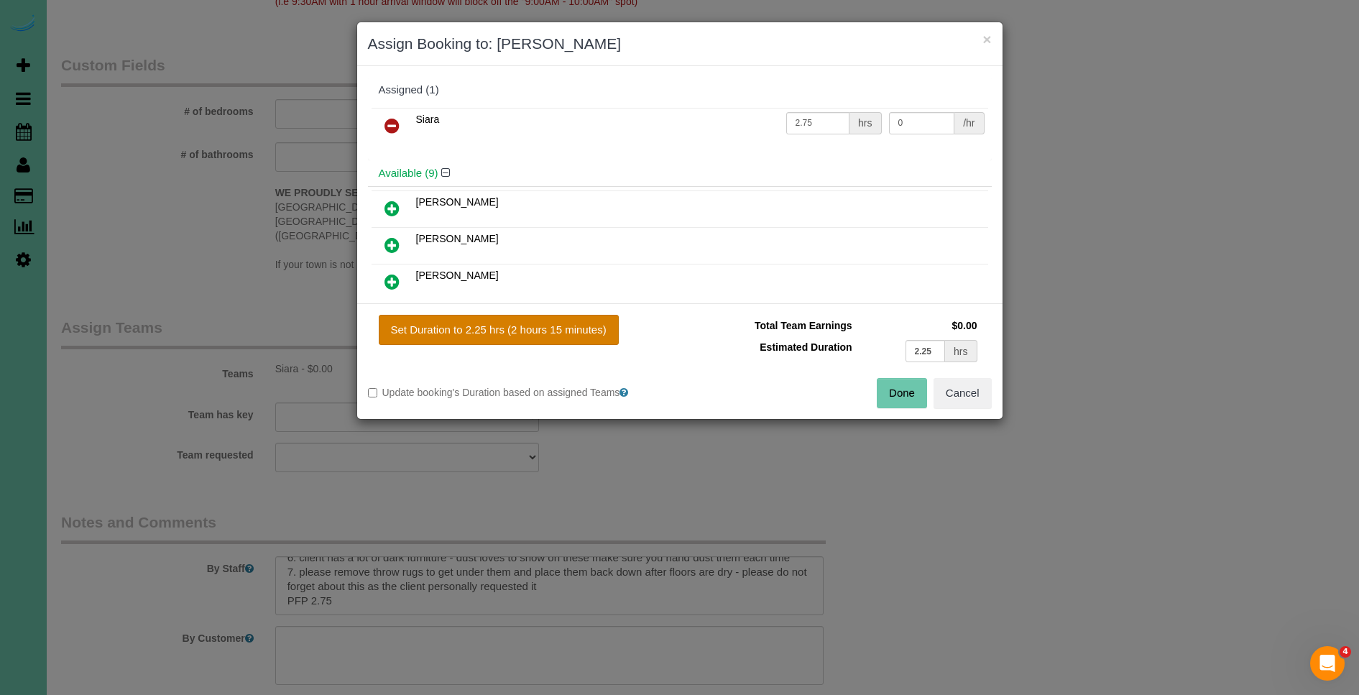
click at [552, 326] on button "Set Duration to 2.25 hrs (2 hours 15 minutes)" at bounding box center [499, 330] width 240 height 30
type input "2.25"
click at [897, 394] on button "Done" at bounding box center [902, 393] width 50 height 30
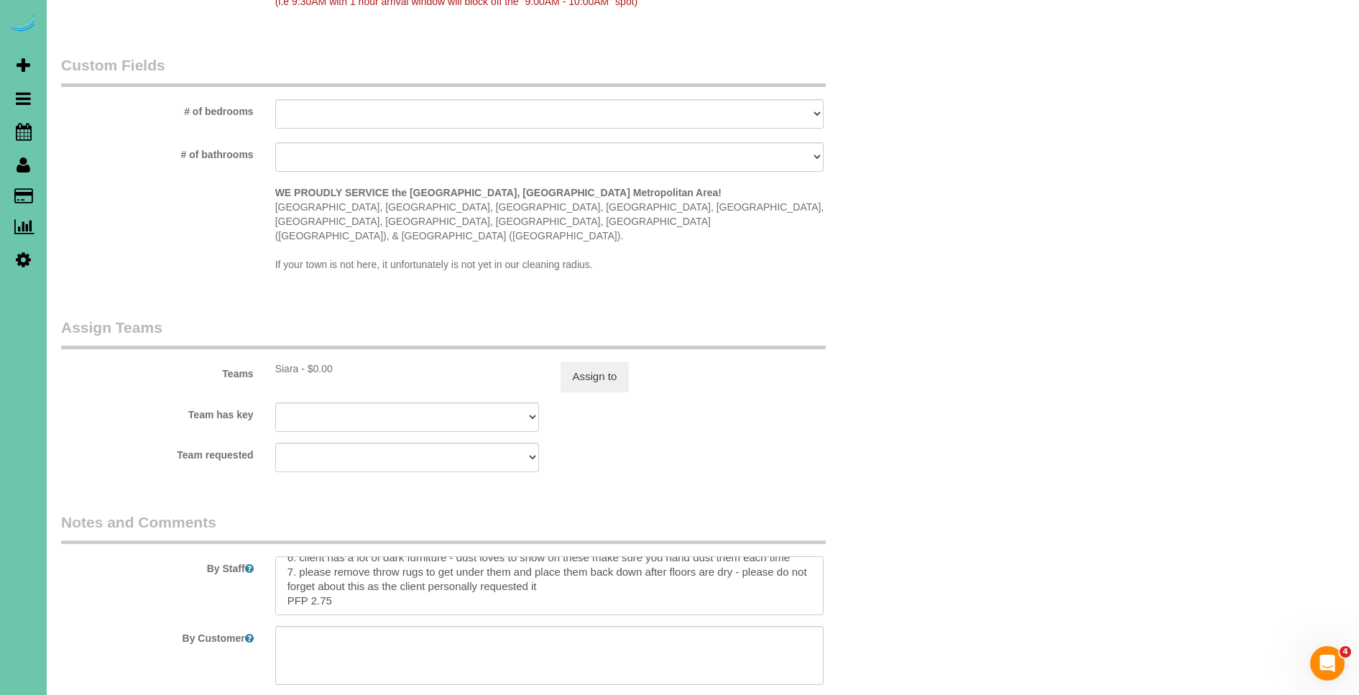
click at [340, 573] on textarea at bounding box center [549, 585] width 549 height 59
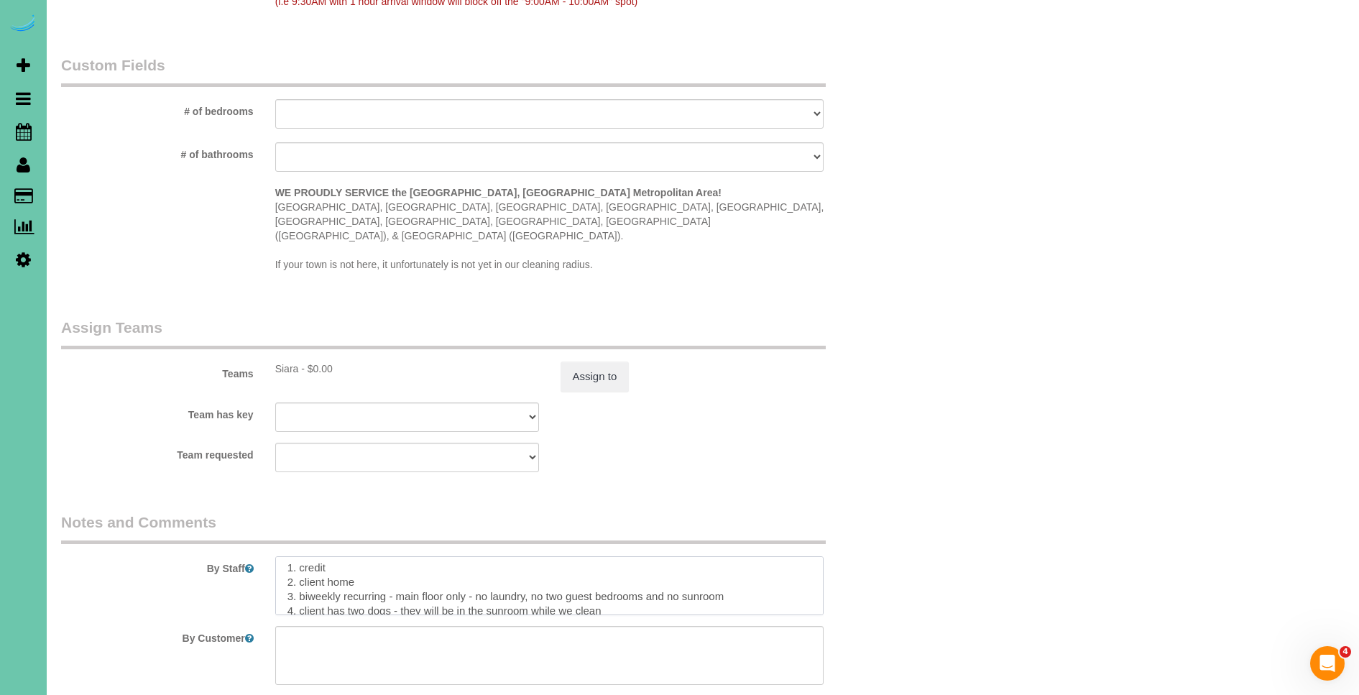
scroll to position [0, 0]
click at [747, 570] on textarea at bounding box center [549, 585] width 549 height 59
click at [282, 556] on textarea at bounding box center [549, 585] width 549 height 59
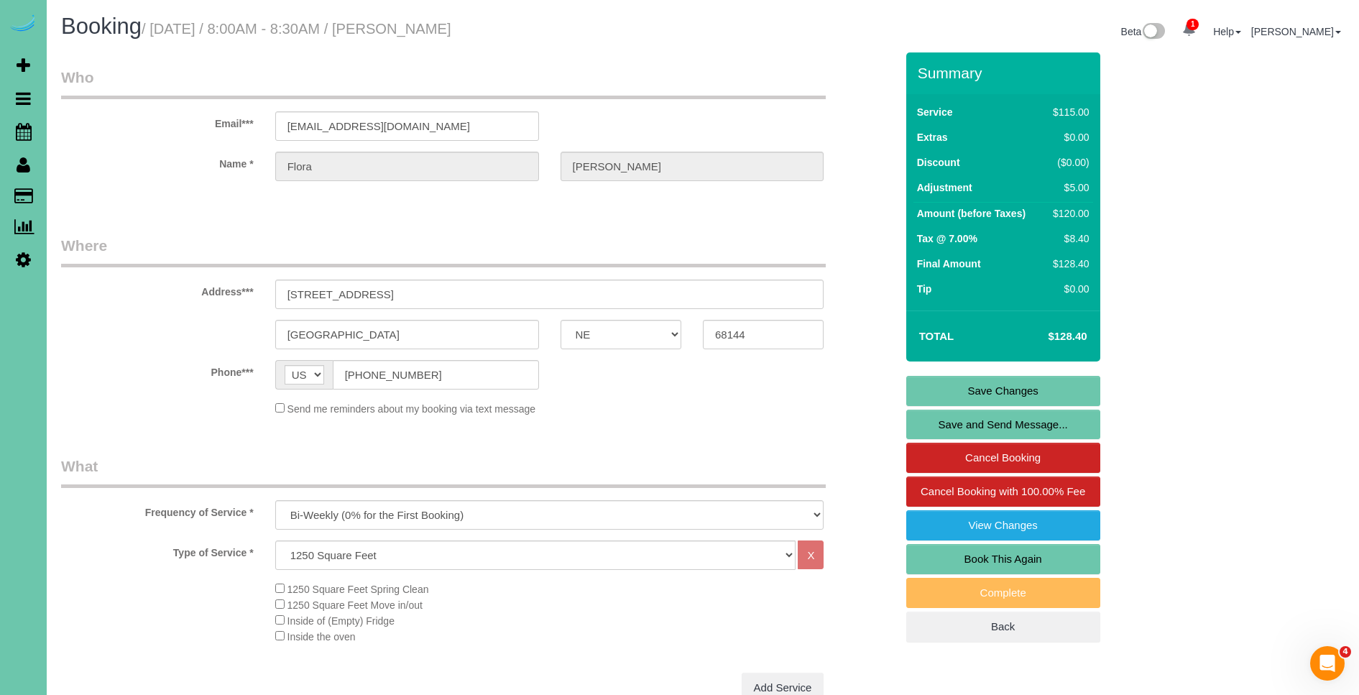
type textarea "FOR TIME BEING NO LARGE BATHROOM 1. credit 2. client home 3. biweekly recurring…"
click at [1030, 387] on link "Save Changes" at bounding box center [1003, 391] width 194 height 30
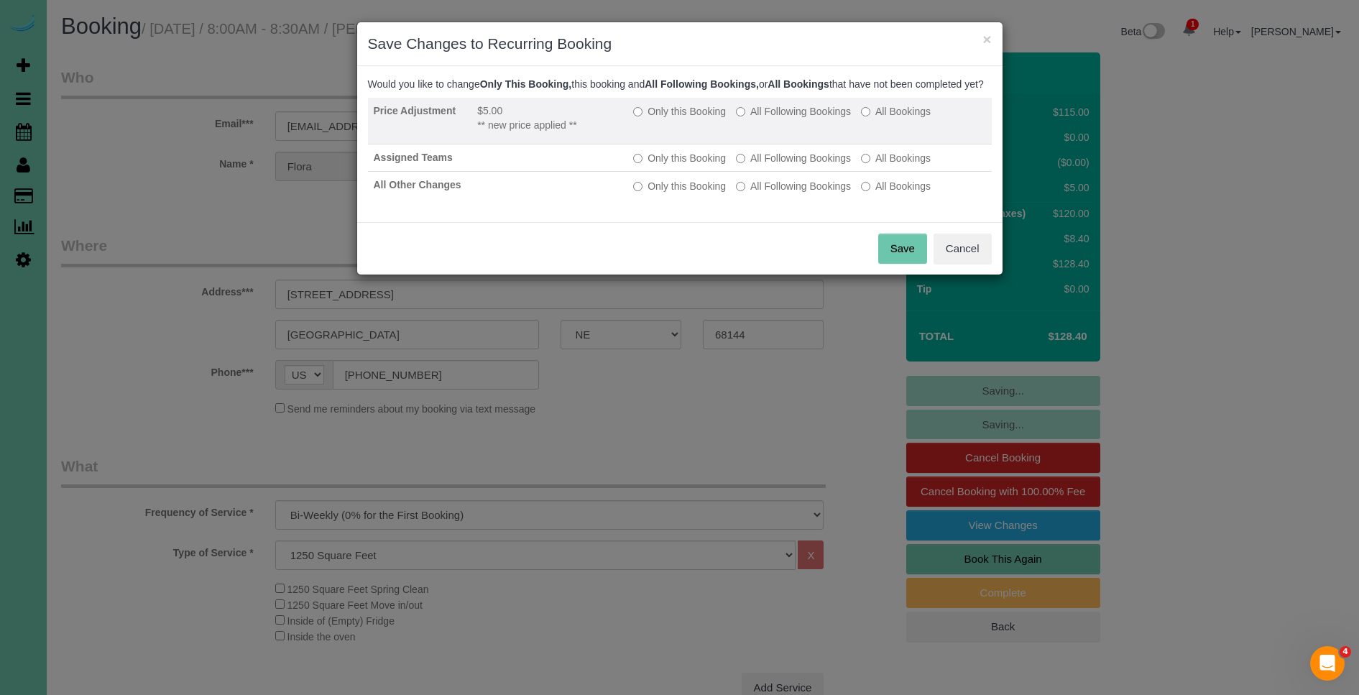
click at [777, 119] on label "All Following Bookings" at bounding box center [793, 111] width 115 height 14
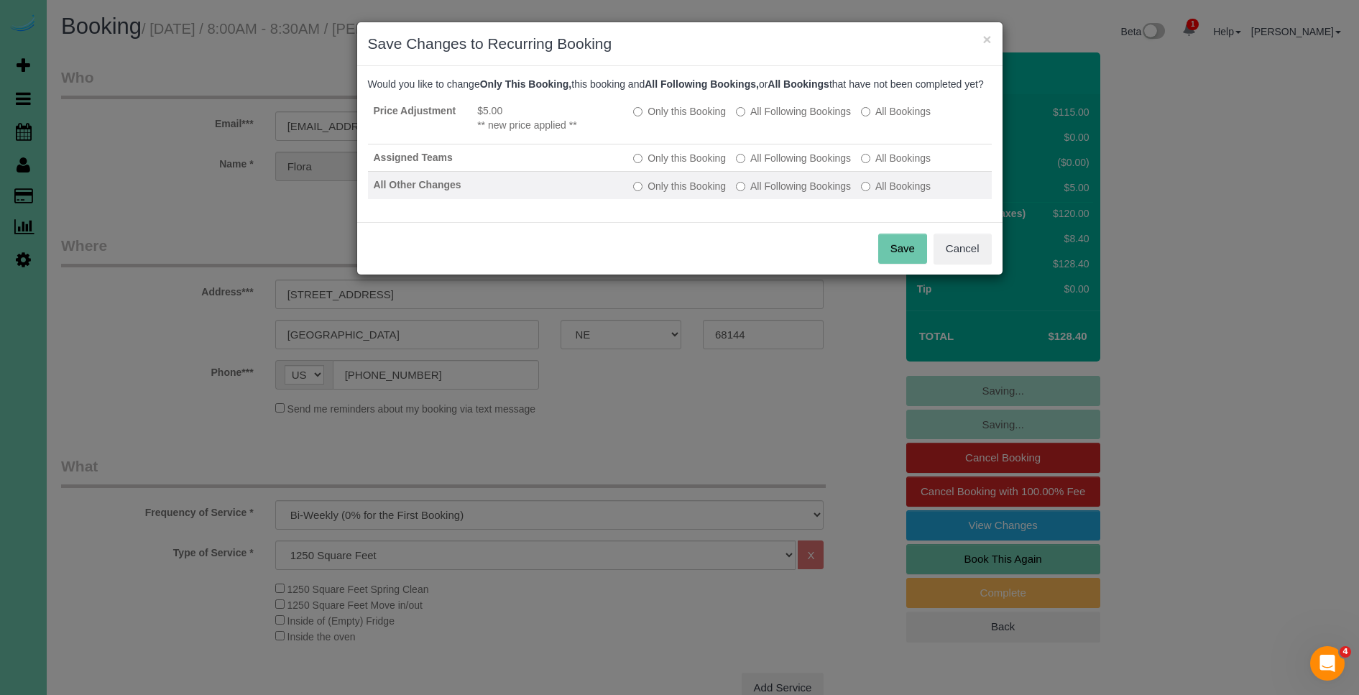
drag, startPoint x: 786, startPoint y: 171, endPoint x: 796, endPoint y: 203, distance: 33.2
click at [786, 165] on label "All Following Bookings" at bounding box center [793, 158] width 115 height 14
drag, startPoint x: 795, startPoint y: 202, endPoint x: 782, endPoint y: 202, distance: 13.7
click at [795, 193] on label "All Following Bookings" at bounding box center [793, 186] width 115 height 14
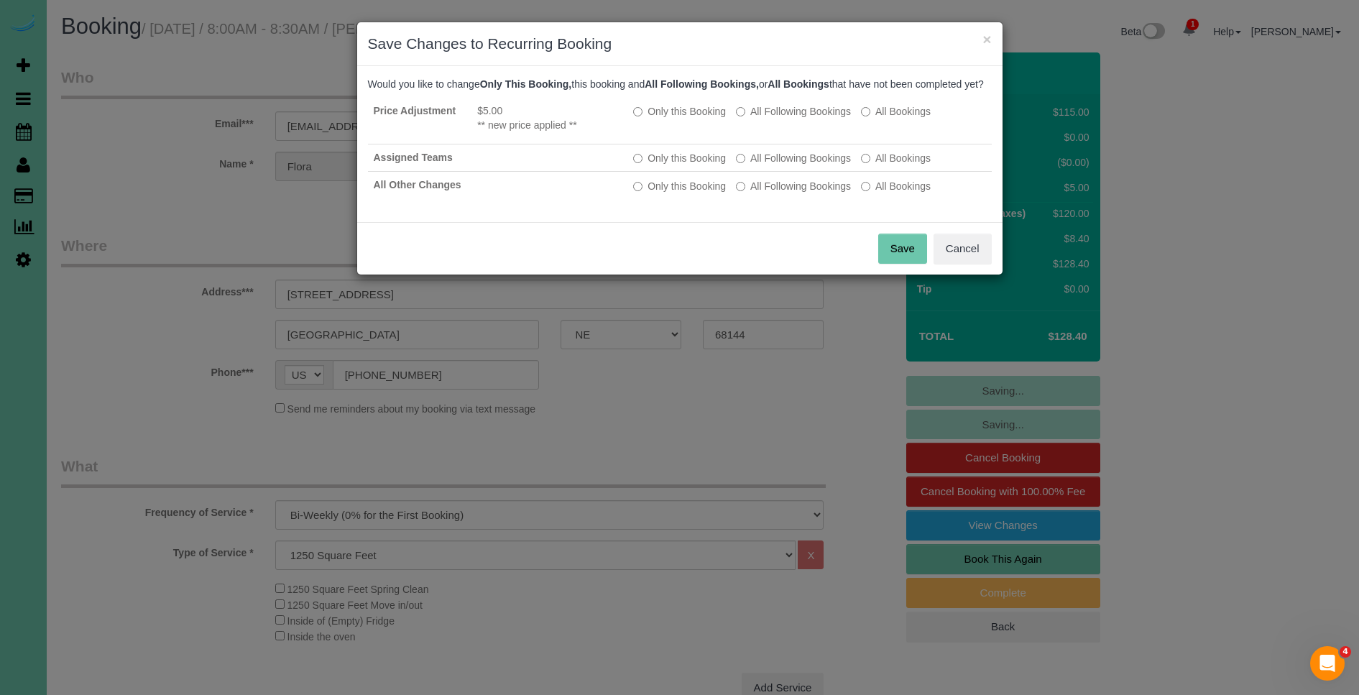
click at [908, 264] on button "Save" at bounding box center [902, 249] width 49 height 30
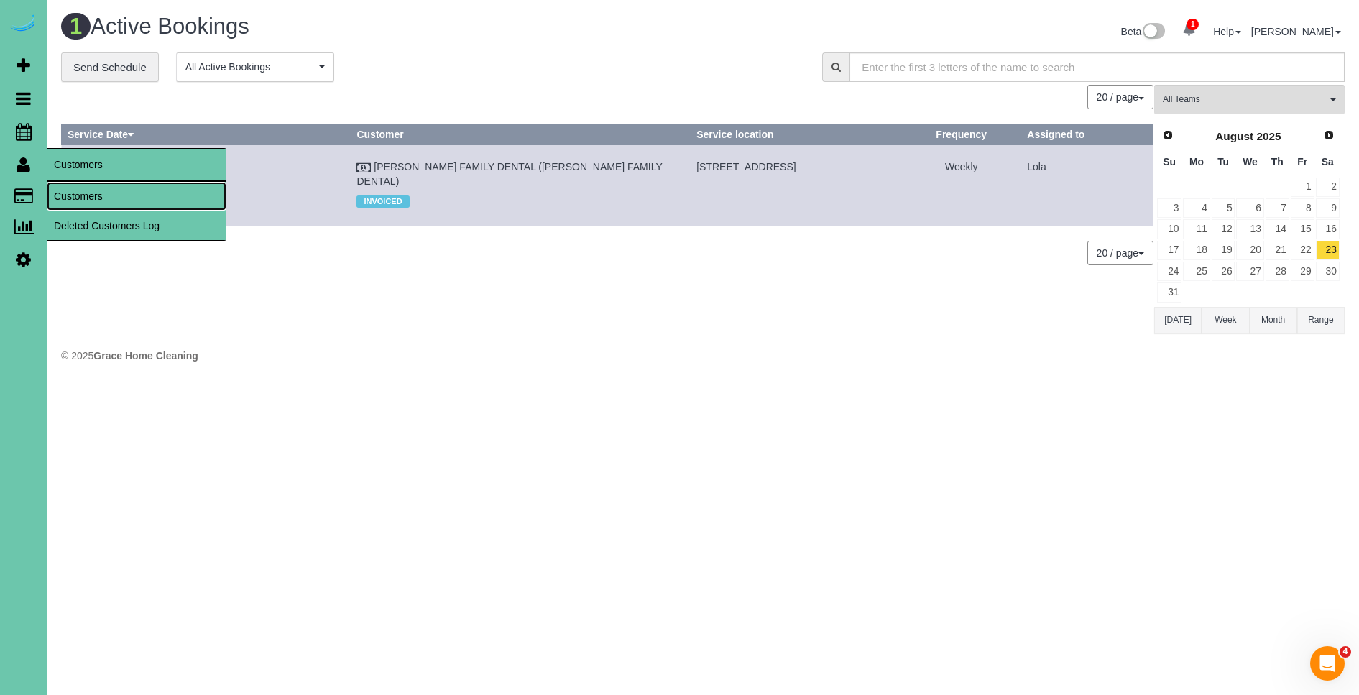
click at [109, 192] on link "Customers" at bounding box center [137, 196] width 180 height 29
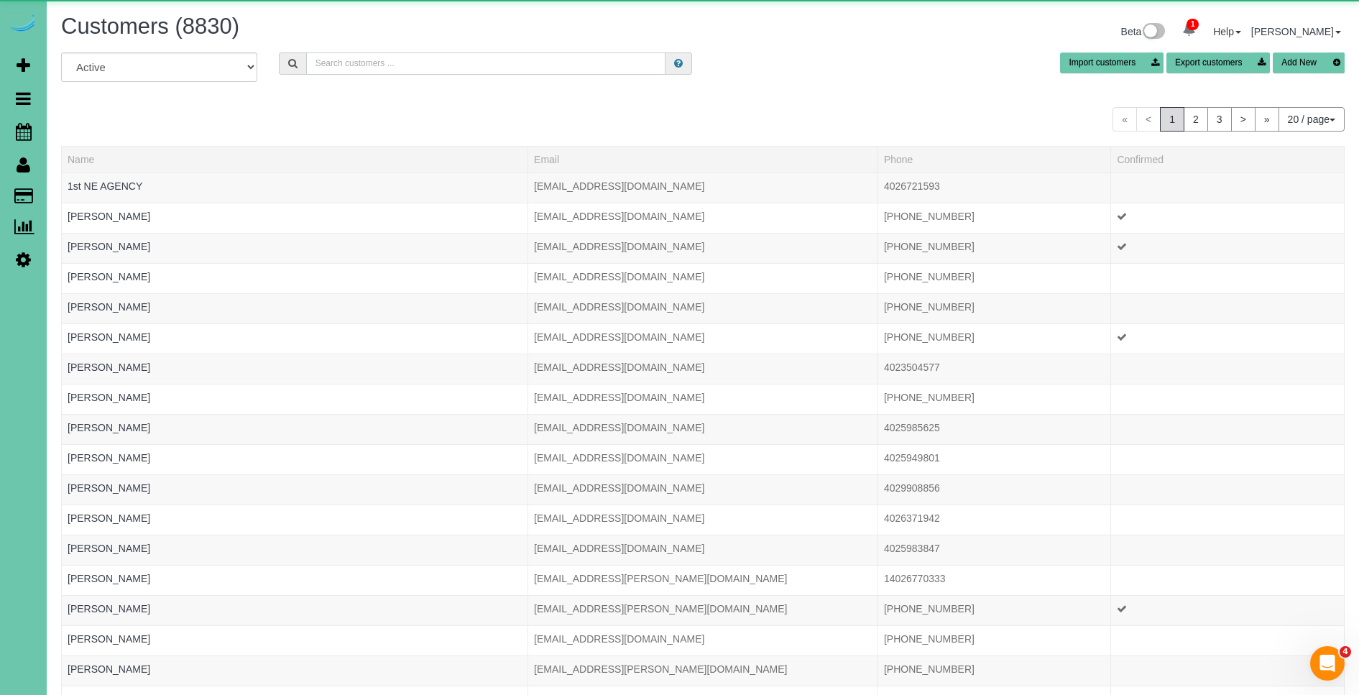
click at [389, 68] on input "text" at bounding box center [485, 63] width 359 height 22
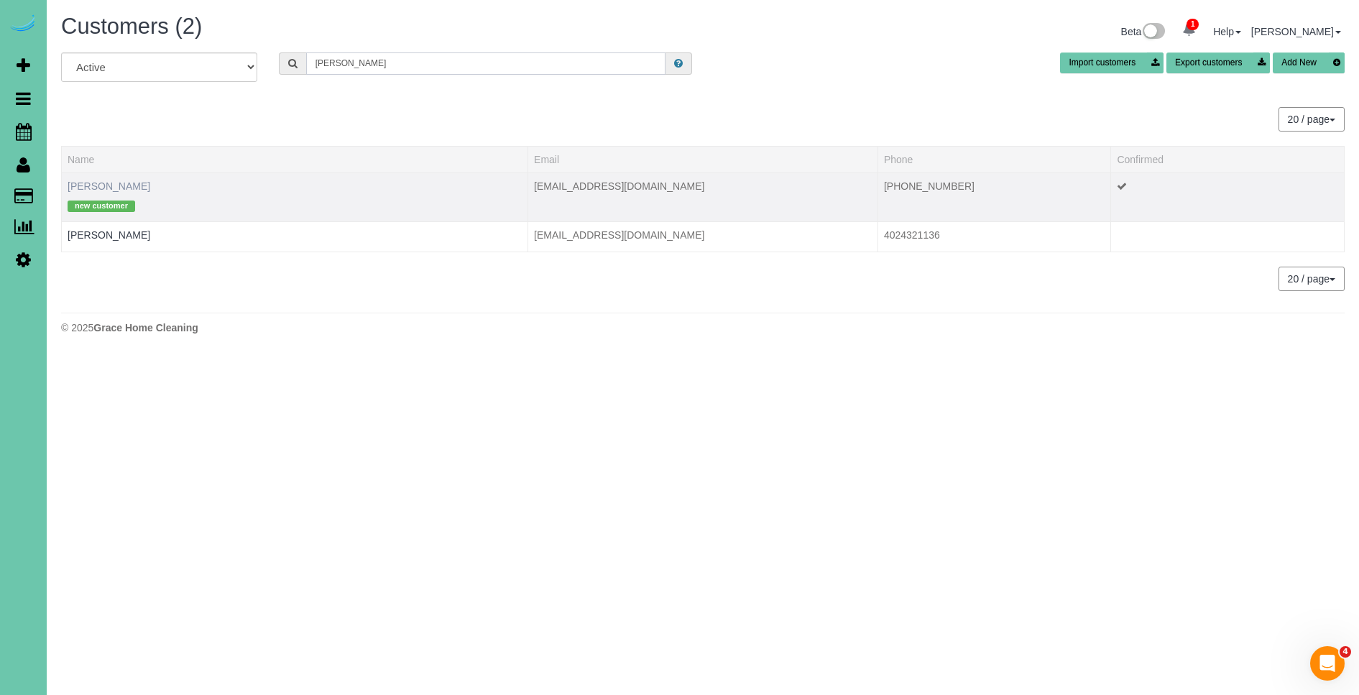
type input "maggie c"
click at [109, 185] on link "Maggie Colwell" at bounding box center [109, 185] width 83 height 11
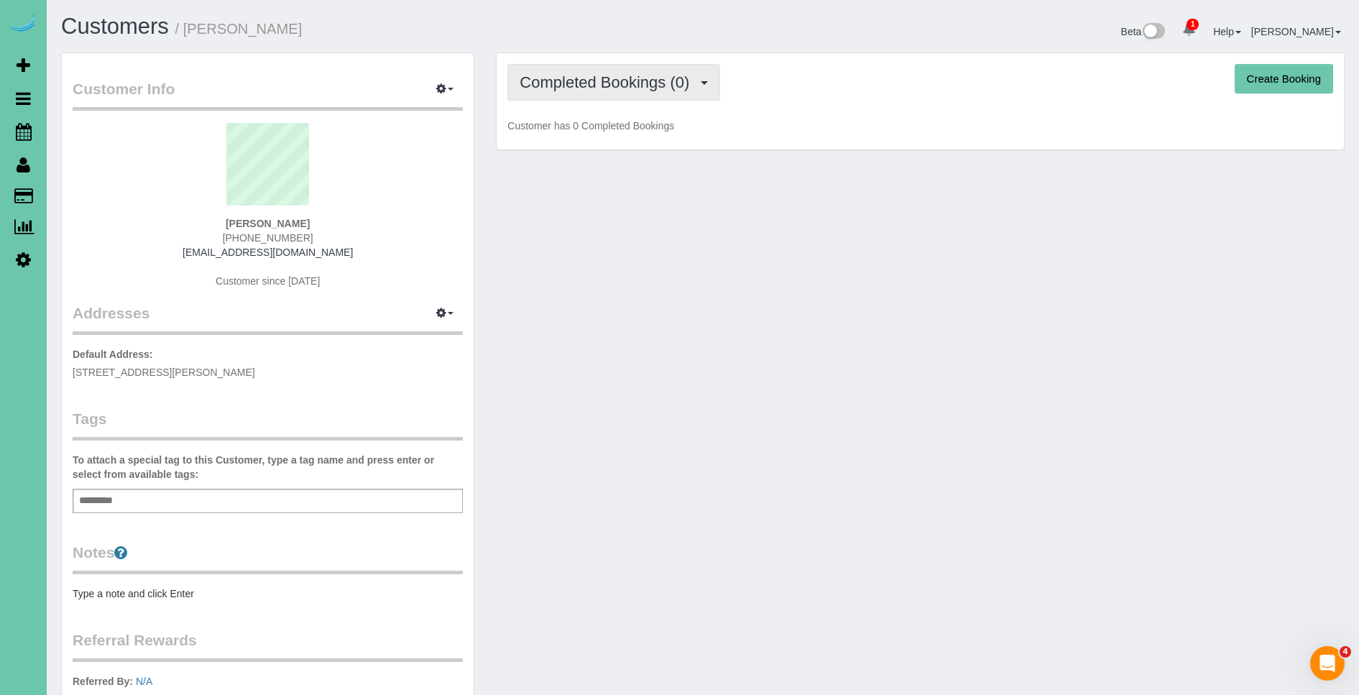
click at [678, 96] on button "Completed Bookings (0)" at bounding box center [613, 82] width 213 height 37
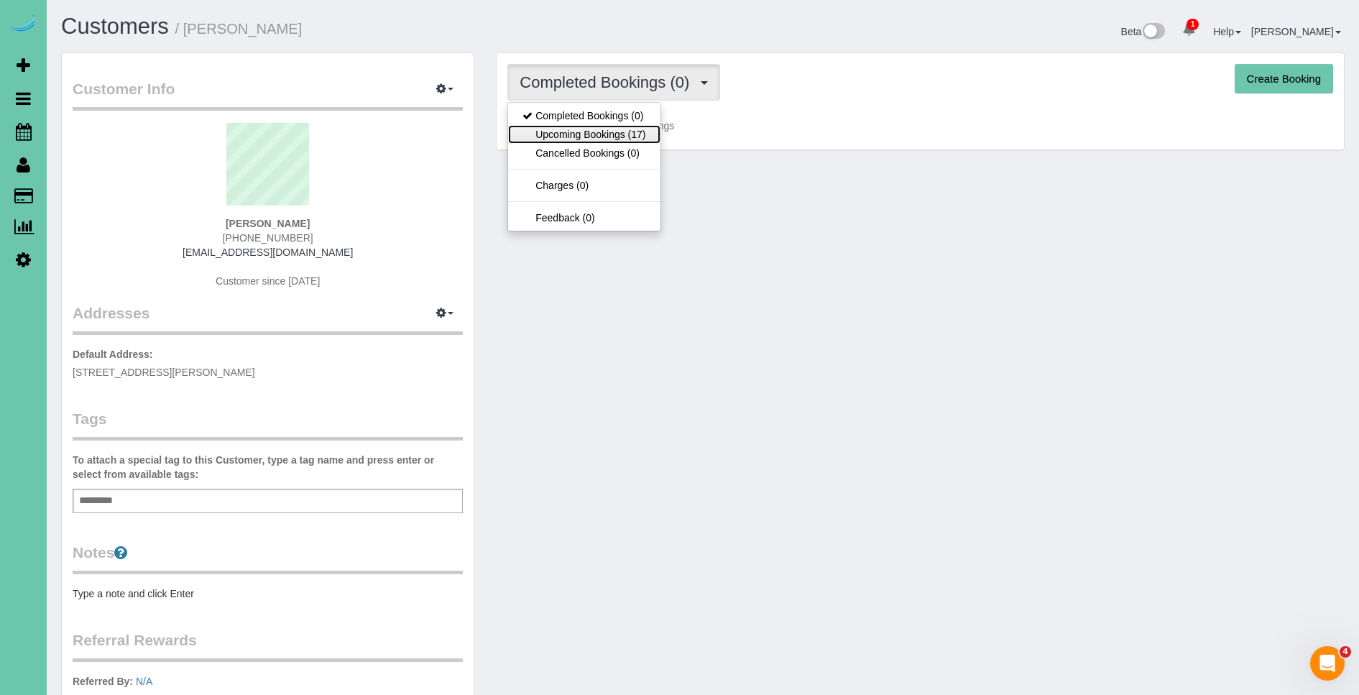
click at [635, 133] on link "Upcoming Bookings (17)" at bounding box center [584, 134] width 152 height 19
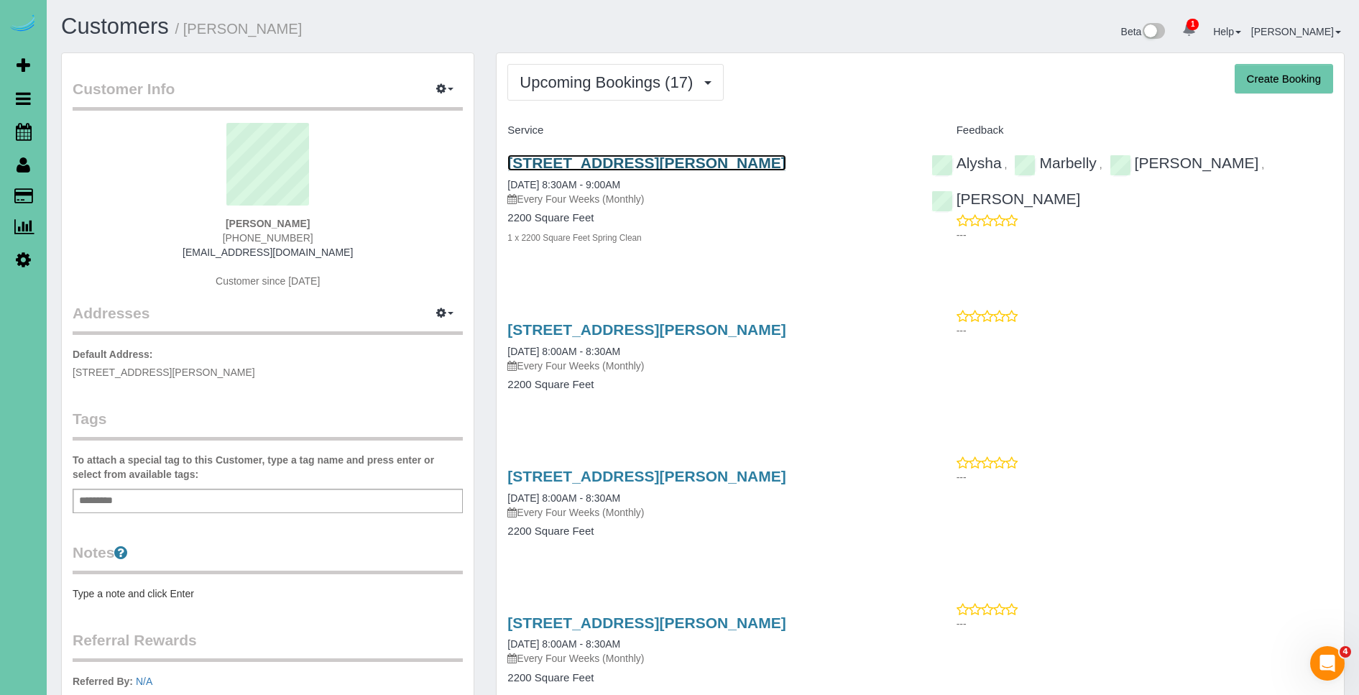
click at [688, 161] on link "15706 Emiline St, Omaha, NE 68136" at bounding box center [646, 162] width 278 height 17
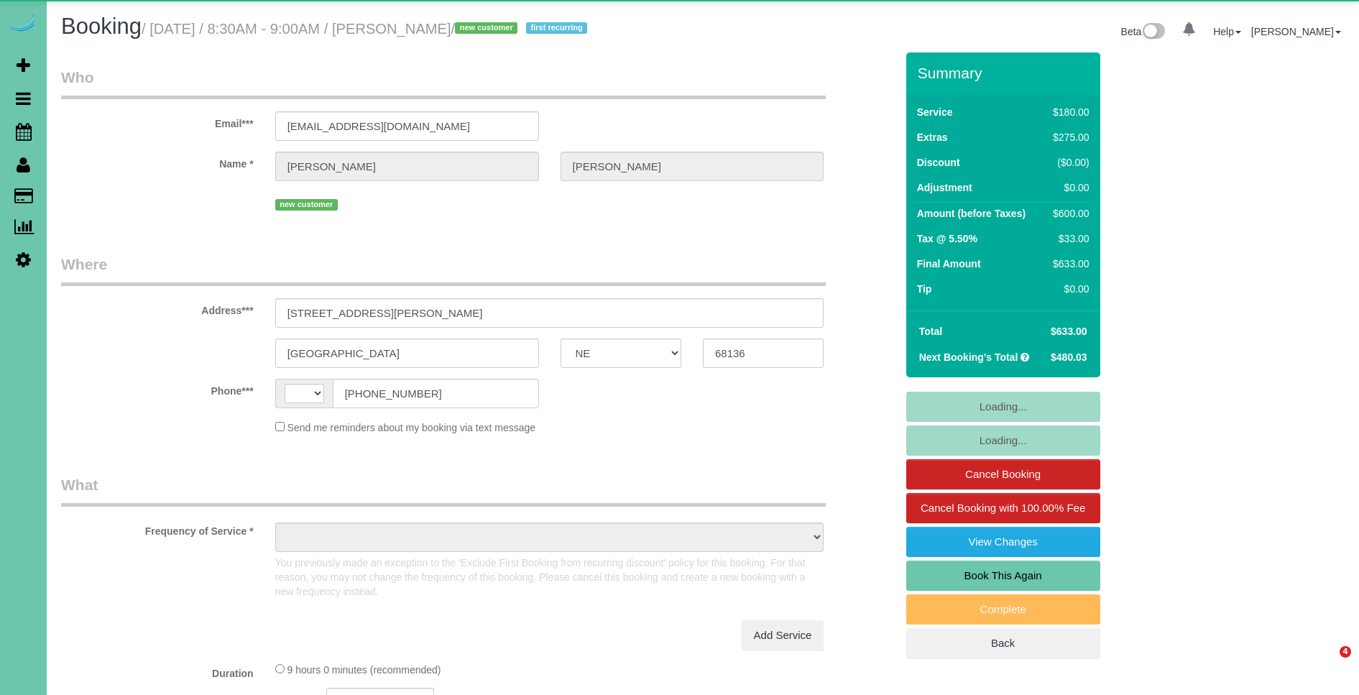
select select "NE"
select select "string:[GEOGRAPHIC_DATA]"
select select "object:414"
select select "string:fspay-2270795a-5dcd-4ee7-a148-bf3166f21695"
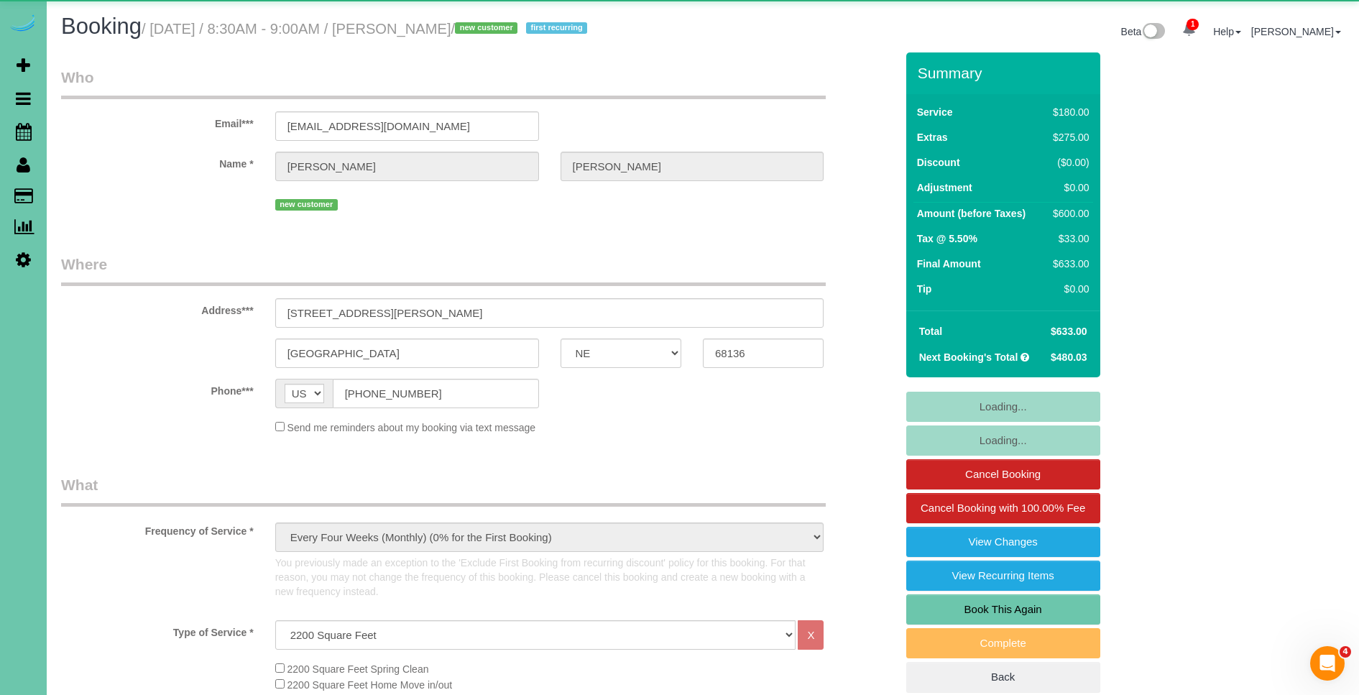
select select "object:939"
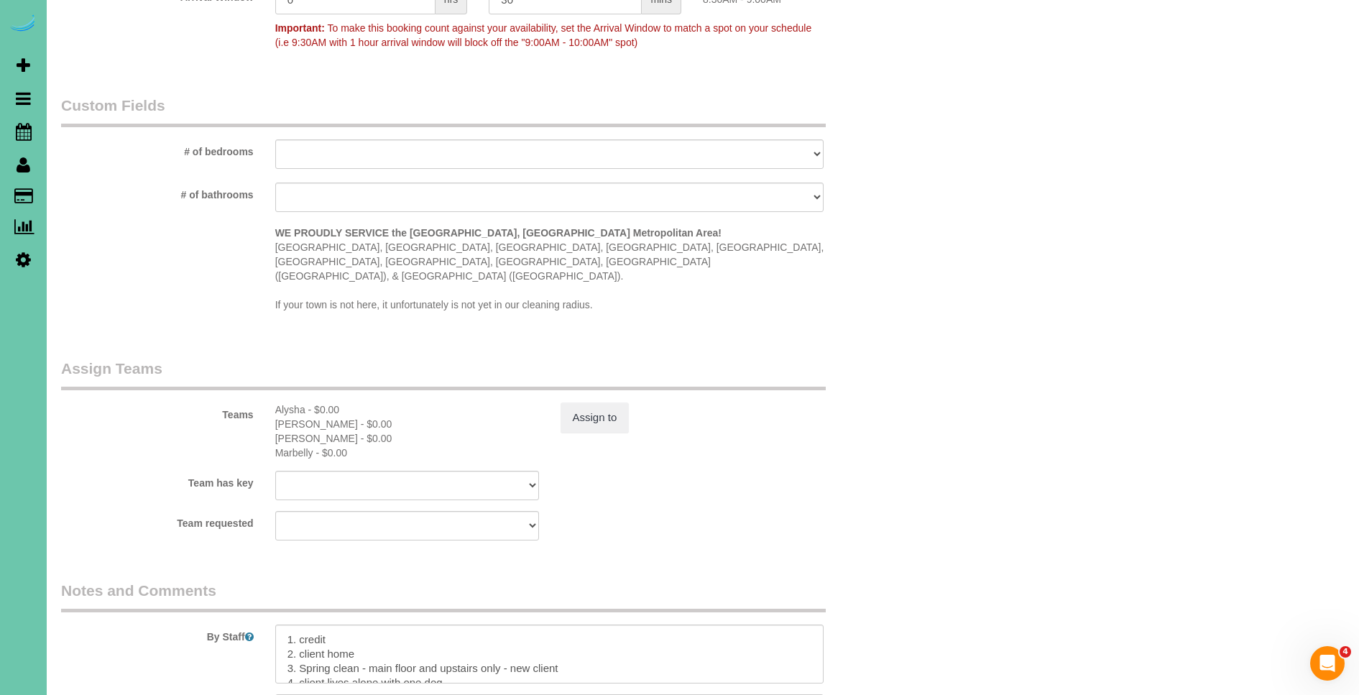
scroll to position [1575, 0]
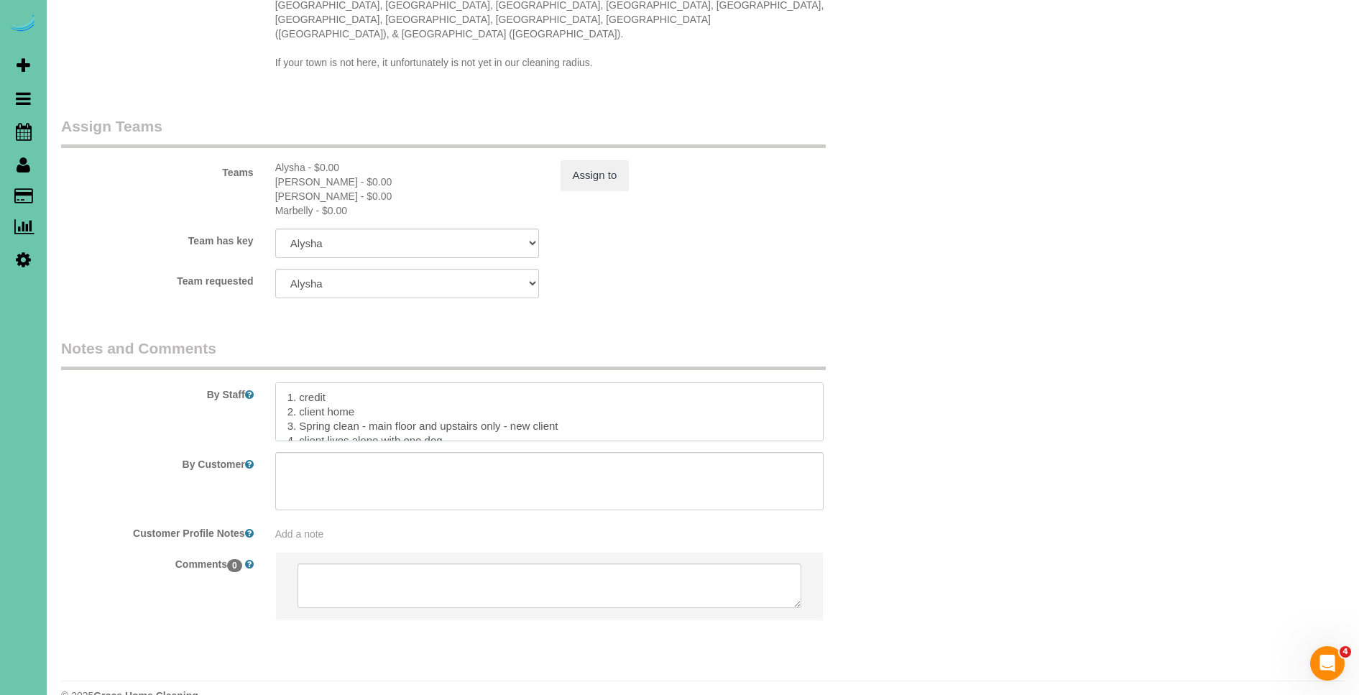
drag, startPoint x: 382, startPoint y: 382, endPoint x: 301, endPoint y: 381, distance: 81.2
click at [301, 382] on textarea at bounding box center [549, 411] width 549 height 59
type textarea "1. credit 2. garage code - 3362 enter 3. Spring clean - main floor and upstairs…"
